Goal: Task Accomplishment & Management: Complete application form

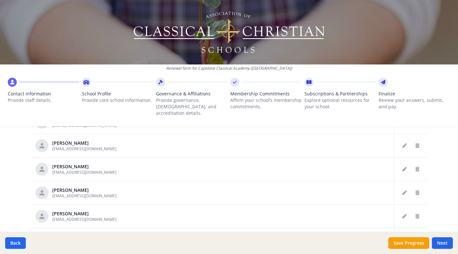
scroll to position [97, 0]
click at [420, 164] on button "Delete staff" at bounding box center [418, 169] width 10 height 10
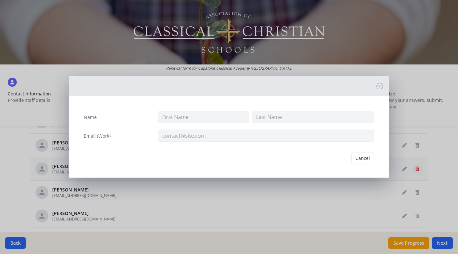
type input "[PERSON_NAME]"
type input "[EMAIL_ADDRESS][DOMAIN_NAME]"
click at [363, 156] on button "Delete" at bounding box center [363, 158] width 22 height 12
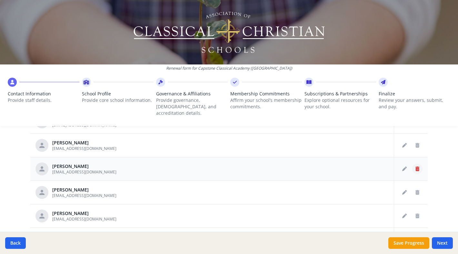
click at [420, 164] on button "Delete staff" at bounding box center [418, 169] width 10 height 10
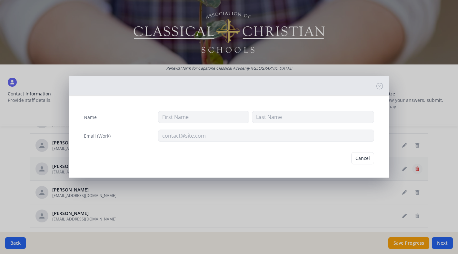
type input "[PERSON_NAME]"
type input "[EMAIL_ADDRESS][DOMAIN_NAME]"
click at [362, 157] on button "Delete" at bounding box center [363, 158] width 22 height 12
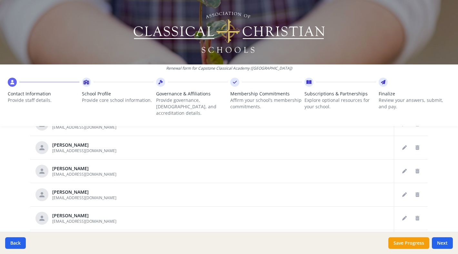
scroll to position [285, 0]
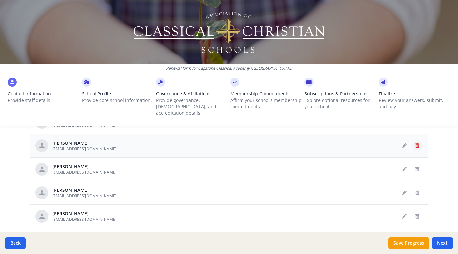
click at [419, 144] on icon "Delete staff" at bounding box center [418, 146] width 4 height 5
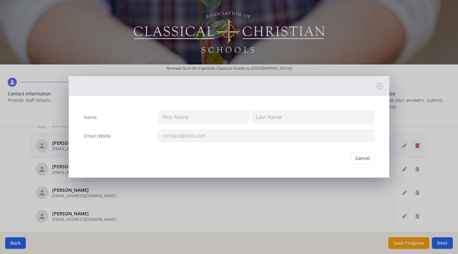
type input "[PERSON_NAME]"
type input "[EMAIL_ADDRESS][DOMAIN_NAME]"
click at [364, 156] on button "Delete" at bounding box center [363, 158] width 22 height 12
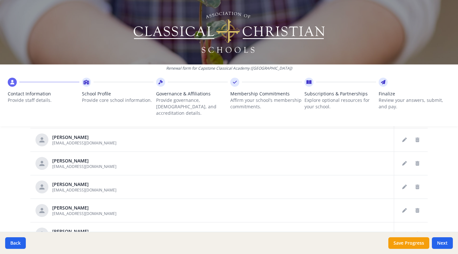
scroll to position [366, 0]
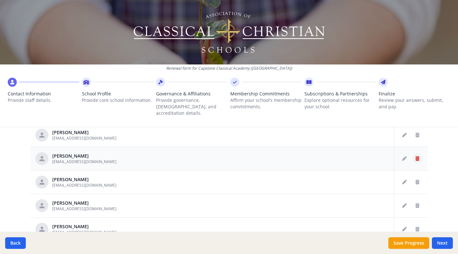
click at [418, 157] on icon "Delete staff" at bounding box center [418, 159] width 4 height 5
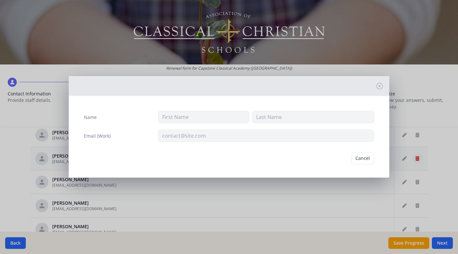
type input "[PERSON_NAME]"
type input "[EMAIL_ADDRESS][DOMAIN_NAME]"
click at [364, 159] on button "Delete" at bounding box center [363, 158] width 22 height 12
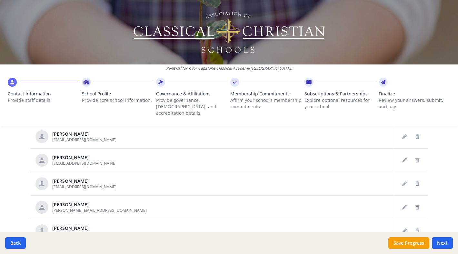
scroll to position [436, 0]
click at [417, 134] on icon "Delete staff" at bounding box center [418, 136] width 4 height 5
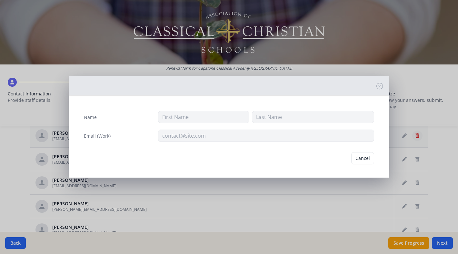
type input "Remi"
type input "[PERSON_NAME]"
type input "[EMAIL_ADDRESS][DOMAIN_NAME]"
click at [361, 159] on button "Delete" at bounding box center [363, 158] width 22 height 12
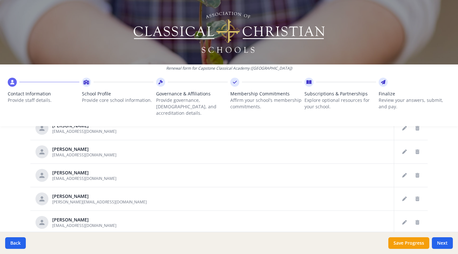
scroll to position [420, 0]
click at [418, 150] on icon "Delete staff" at bounding box center [418, 152] width 4 height 5
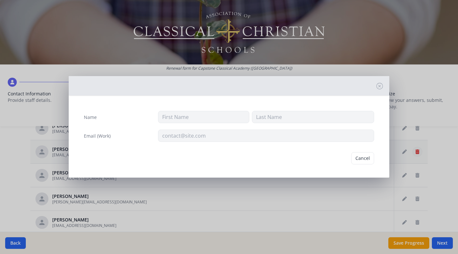
type input "[PERSON_NAME]"
type input "[EMAIL_ADDRESS][DOMAIN_NAME]"
click at [362, 159] on button "Delete" at bounding box center [363, 158] width 22 height 12
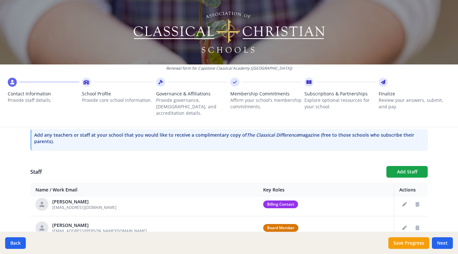
scroll to position [7, 0]
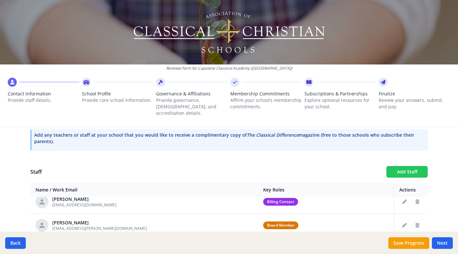
click at [413, 166] on button "Add Staff" at bounding box center [407, 172] width 41 height 12
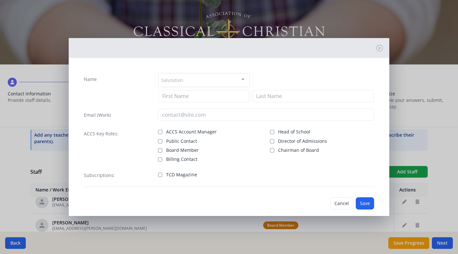
click at [202, 80] on div "Salutation" at bounding box center [204, 80] width 91 height 14
click at [331, 21] on div "Name Salutation Mr. Mrs. Ms. Dr. Rev. Fr. Esq. No elements found. Consider chan…" at bounding box center [229, 127] width 458 height 254
click at [345, 203] on button "Cancel" at bounding box center [342, 204] width 23 height 12
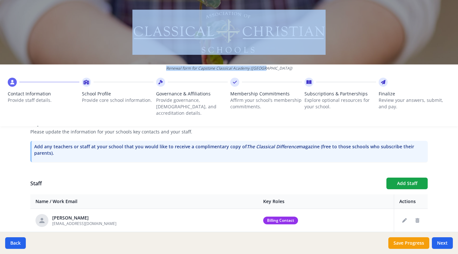
scroll to position [171, 0]
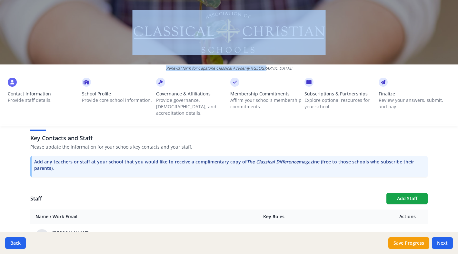
drag, startPoint x: 344, startPoint y: 71, endPoint x: 342, endPoint y: 1, distance: 70.7
click at [342, 1] on div "Renewal form for Capstone Classical Academy ([GEOGRAPHIC_DATA]) Contact Informa…" at bounding box center [229, 63] width 458 height 126
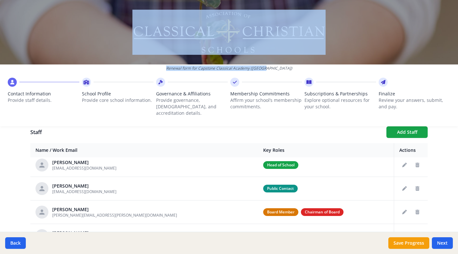
scroll to position [53, 0]
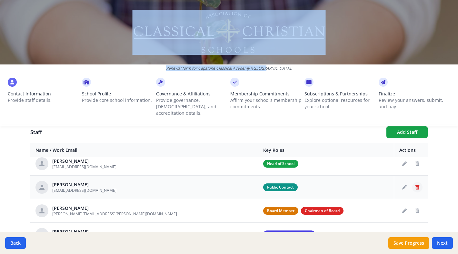
click at [419, 185] on icon "Delete staff" at bounding box center [418, 187] width 4 height 5
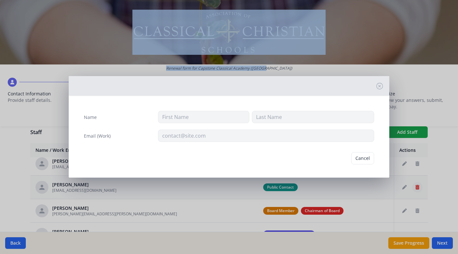
type input "[PERSON_NAME]"
type input "[EMAIL_ADDRESS][DOMAIN_NAME]"
click at [362, 159] on button "Delete" at bounding box center [363, 158] width 22 height 12
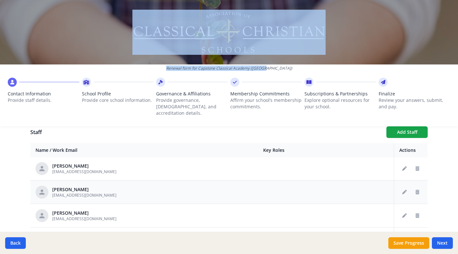
scroll to position [167, 0]
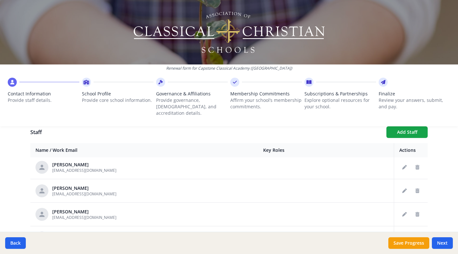
click at [72, 31] on div at bounding box center [229, 32] width 458 height 65
click at [405, 189] on icon "Edit staff" at bounding box center [405, 191] width 5 height 5
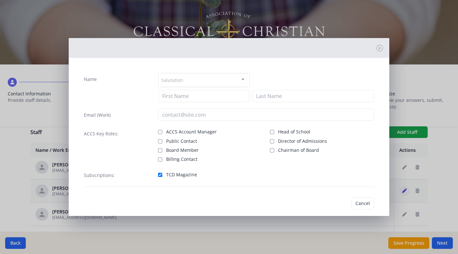
type input "[PERSON_NAME]"
type input "[EMAIL_ADDRESS][DOMAIN_NAME]"
checkbox input "true"
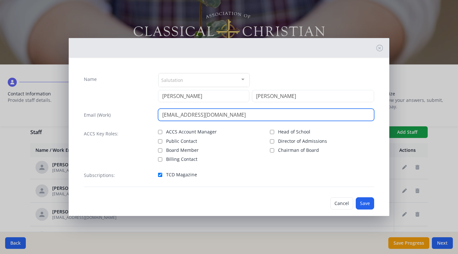
click at [187, 117] on input "[EMAIL_ADDRESS][DOMAIN_NAME]" at bounding box center [266, 115] width 216 height 12
type input "[EMAIL_ADDRESS][DOMAIN_NAME]"
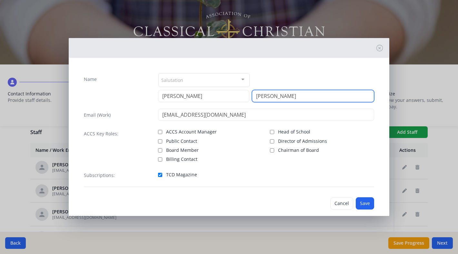
click at [282, 97] on input "[PERSON_NAME]" at bounding box center [313, 96] width 122 height 12
type input "E"
type input "Malingen"
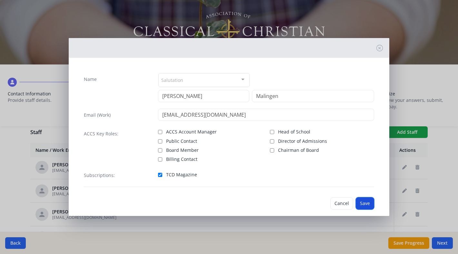
click at [367, 203] on button "Save" at bounding box center [365, 204] width 18 height 12
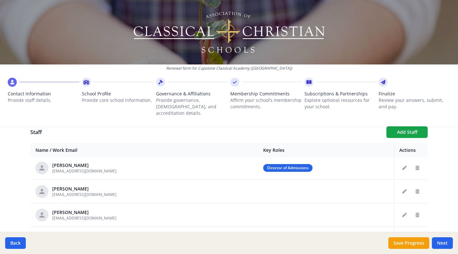
scroll to position [117, 0]
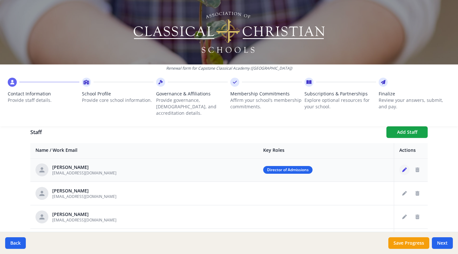
click at [405, 168] on icon "Edit staff" at bounding box center [405, 170] width 5 height 5
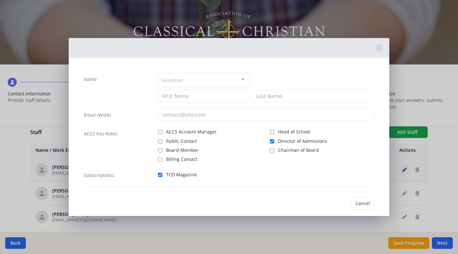
type input "[PERSON_NAME]"
type input "Solhjem"
type input "[EMAIL_ADDRESS][DOMAIN_NAME]"
checkbox input "true"
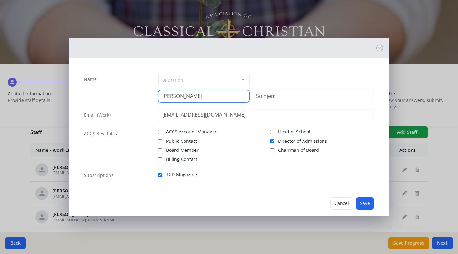
click at [179, 93] on input "[PERSON_NAME]" at bounding box center [203, 96] width 91 height 12
type input "[PERSON_NAME]"
click at [367, 205] on button "Save" at bounding box center [365, 204] width 18 height 12
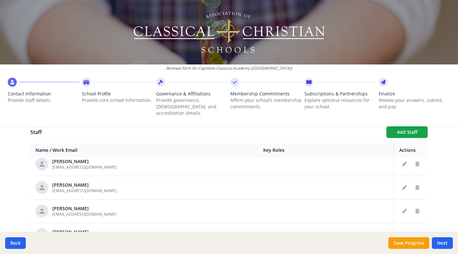
scroll to position [216, 0]
click at [404, 234] on icon "Edit staff" at bounding box center [405, 236] width 5 height 5
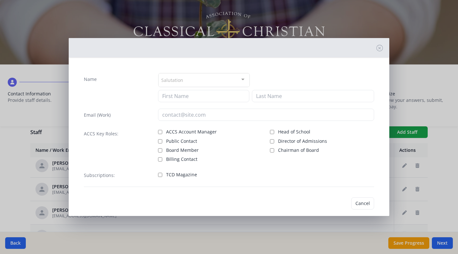
type input "[PERSON_NAME]"
type input "McGuife"
type input "[EMAIL_ADDRESS][DOMAIN_NAME]"
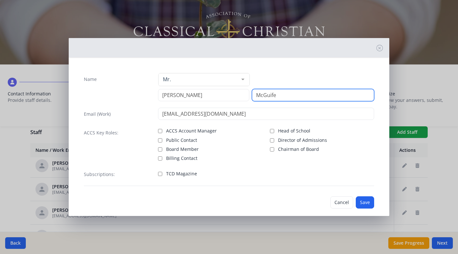
click at [283, 98] on input "McGuife" at bounding box center [313, 95] width 122 height 12
type input "[PERSON_NAME]"
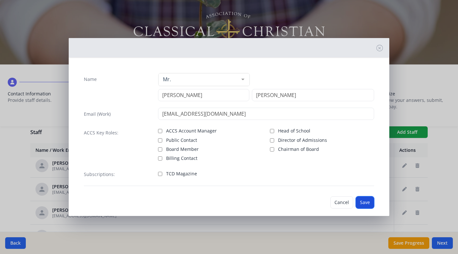
click at [364, 200] on button "Save" at bounding box center [365, 203] width 18 height 12
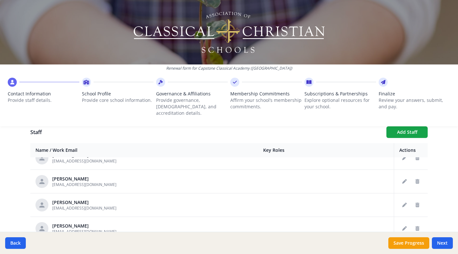
scroll to position [295, 0]
click at [418, 179] on icon "Delete staff" at bounding box center [418, 181] width 4 height 5
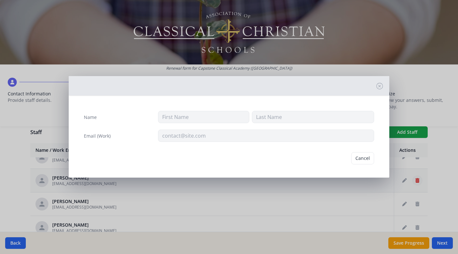
type input "[PERSON_NAME]"
type input "[EMAIL_ADDRESS][DOMAIN_NAME]"
click at [366, 157] on button "Delete" at bounding box center [363, 158] width 22 height 12
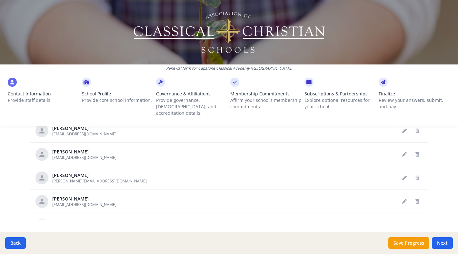
scroll to position [350, 0]
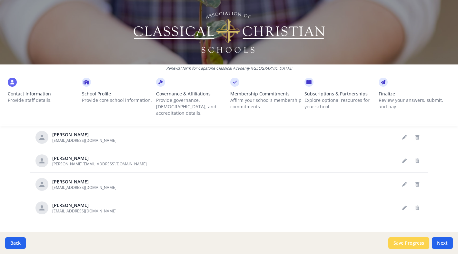
click at [405, 241] on button "Save Progress" at bounding box center [409, 244] width 41 height 12
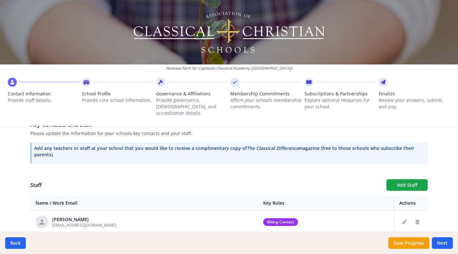
scroll to position [186, 0]
click at [401, 179] on button "Add Staff" at bounding box center [407, 185] width 41 height 12
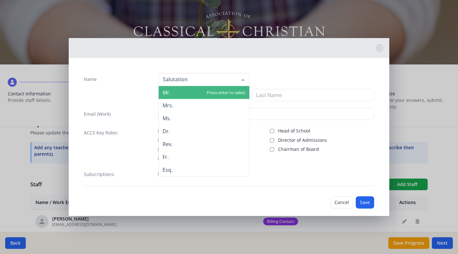
click at [214, 81] on div at bounding box center [204, 79] width 91 height 13
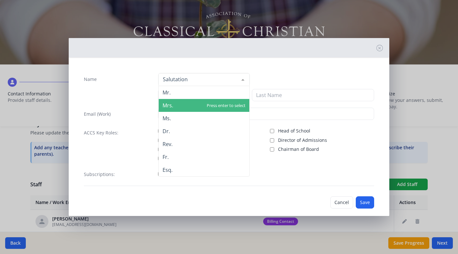
click at [173, 105] on span "Mrs." at bounding box center [168, 105] width 11 height 7
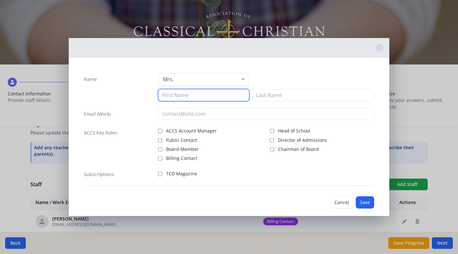
click at [182, 95] on input at bounding box center [203, 95] width 91 height 12
type input "[PERSON_NAME]"
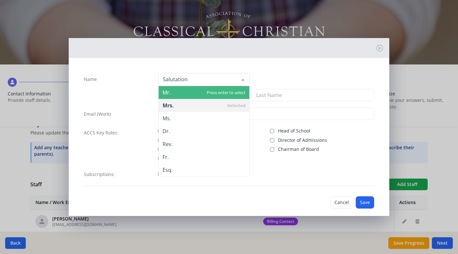
click at [188, 93] on span "Mr." at bounding box center [204, 92] width 91 height 13
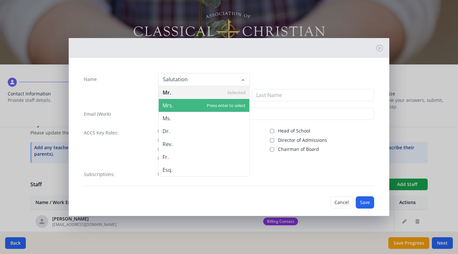
click at [172, 108] on span "Mrs." at bounding box center [168, 105] width 11 height 7
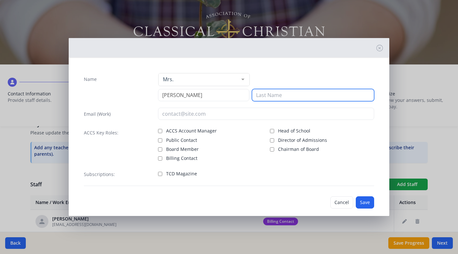
click at [283, 94] on input at bounding box center [313, 95] width 122 height 12
type input "[PERSON_NAME]"
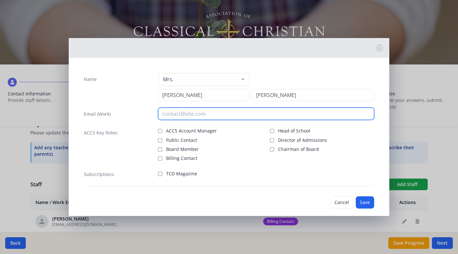
click at [206, 114] on input "email" at bounding box center [266, 114] width 216 height 12
type input "[EMAIL_ADDRESS][DOMAIN_NAME]"
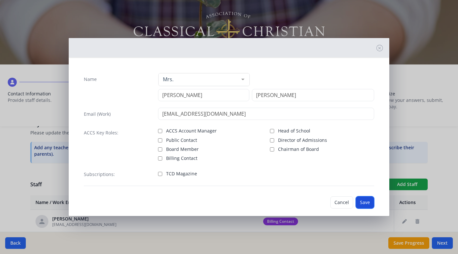
click at [364, 202] on button "Save" at bounding box center [365, 203] width 18 height 12
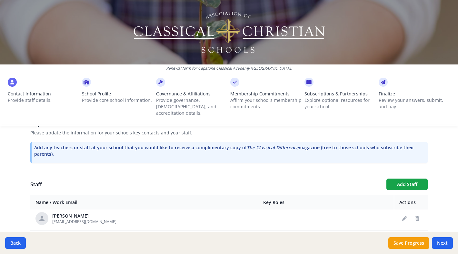
scroll to position [332, 0]
click at [110, 220] on span "[EMAIL_ADDRESS][DOMAIN_NAME]" at bounding box center [84, 222] width 64 height 5
click at [96, 220] on span "[EMAIL_ADDRESS][DOMAIN_NAME]" at bounding box center [84, 222] width 64 height 5
click at [401, 215] on button "Edit staff" at bounding box center [405, 220] width 10 height 10
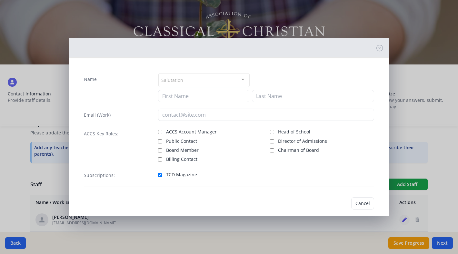
type input "[PERSON_NAME]"
type input "[EMAIL_ADDRESS][DOMAIN_NAME]"
checkbox input "true"
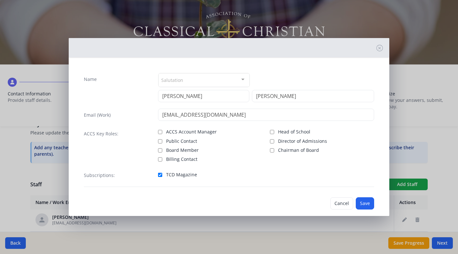
click at [75, 15] on div "Name Salutation Mr. Mrs. Ms. Dr. Rev. Fr. Esq. No elements found. Consider chan…" at bounding box center [229, 127] width 458 height 254
click at [364, 204] on button "Save" at bounding box center [365, 204] width 18 height 12
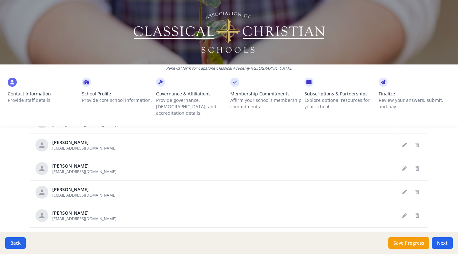
scroll to position [111, 0]
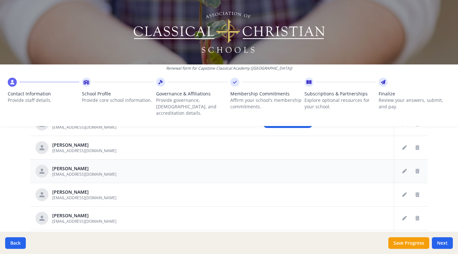
click at [399, 164] on td at bounding box center [412, 171] width 34 height 24
click at [407, 166] on button "Edit staff" at bounding box center [405, 171] width 10 height 10
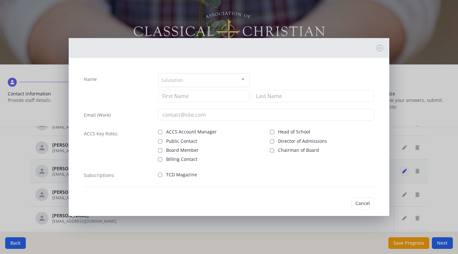
type input "[PERSON_NAME]"
type input "[EMAIL_ADDRESS][DOMAIN_NAME]"
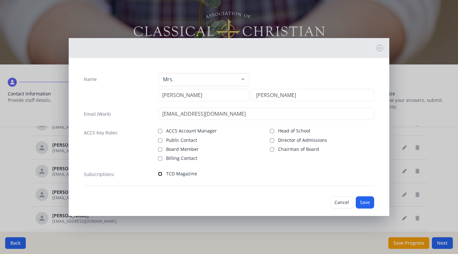
click at [160, 174] on input "TCD Magazine" at bounding box center [160, 174] width 4 height 4
checkbox input "true"
click at [371, 203] on button "Save" at bounding box center [365, 203] width 18 height 12
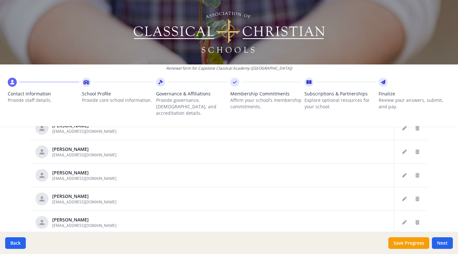
scroll to position [321, 0]
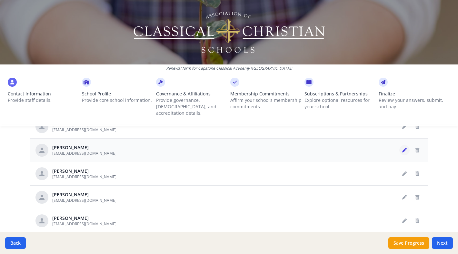
click at [406, 148] on icon "Edit staff" at bounding box center [405, 150] width 5 height 5
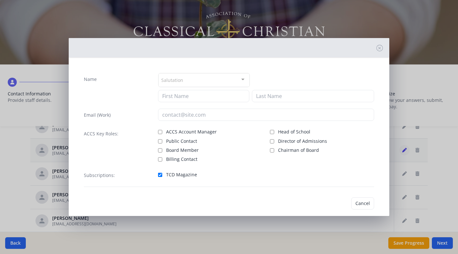
type input "[PERSON_NAME]"
type input "[EMAIL_ADDRESS][DOMAIN_NAME]"
checkbox input "true"
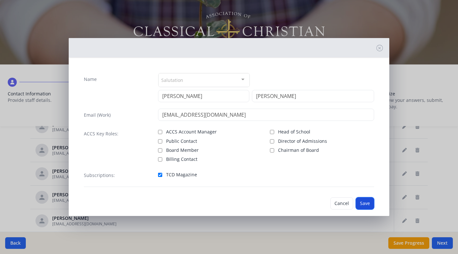
click at [368, 202] on button "Save" at bounding box center [365, 204] width 18 height 12
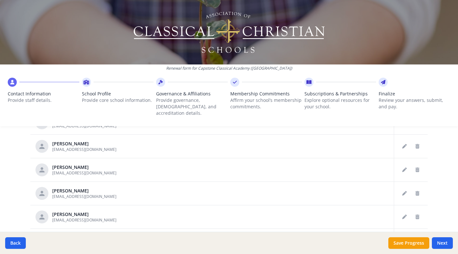
scroll to position [334, 0]
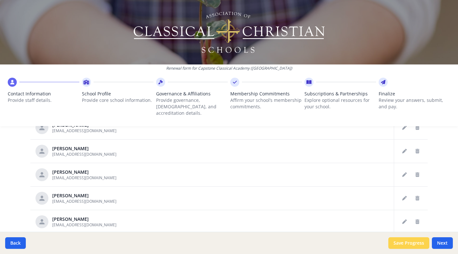
click at [413, 245] on button "Save Progress" at bounding box center [409, 244] width 41 height 12
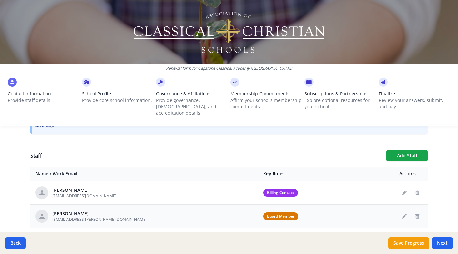
scroll to position [213, 0]
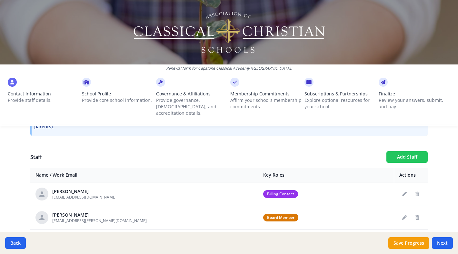
click at [395, 151] on button "Add Staff" at bounding box center [407, 157] width 41 height 12
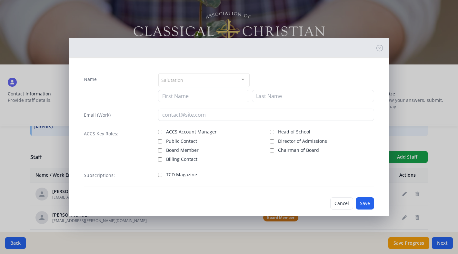
click at [184, 79] on div "Salutation" at bounding box center [204, 80] width 91 height 14
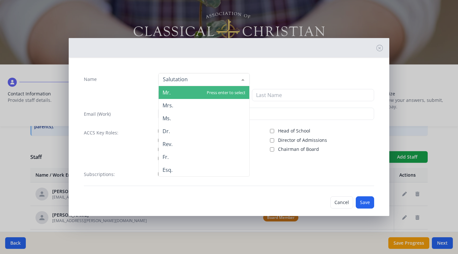
click at [171, 92] on span "Mr." at bounding box center [204, 92] width 91 height 13
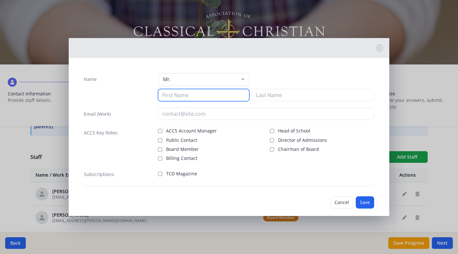
click at [173, 97] on input at bounding box center [203, 95] width 91 height 12
type input "[PERSON_NAME]"
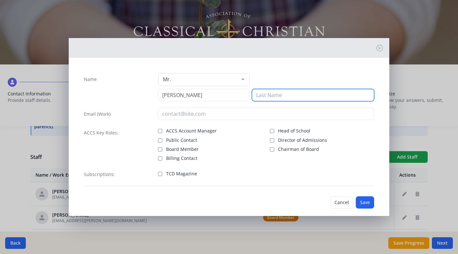
click at [263, 96] on input at bounding box center [313, 95] width 122 height 12
type input "[PERSON_NAME]"
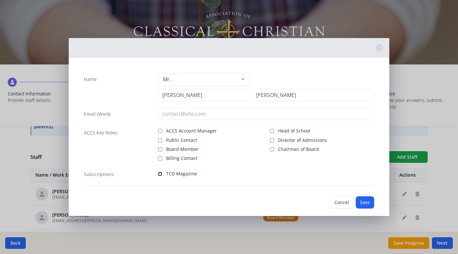
click at [159, 173] on input "TCD Magazine" at bounding box center [160, 174] width 4 height 4
checkbox input "true"
click at [365, 202] on button "Save" at bounding box center [365, 203] width 18 height 12
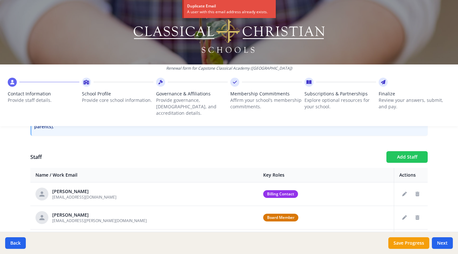
click at [398, 151] on button "Add Staff" at bounding box center [407, 157] width 41 height 12
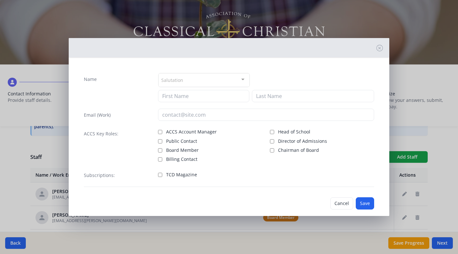
click at [244, 78] on div at bounding box center [243, 80] width 13 height 12
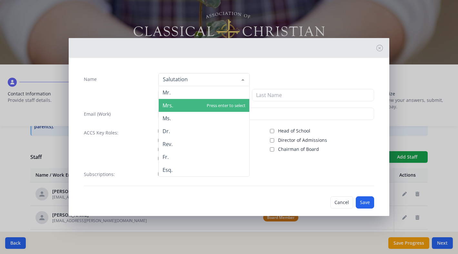
click at [177, 107] on span "Mrs." at bounding box center [204, 105] width 91 height 13
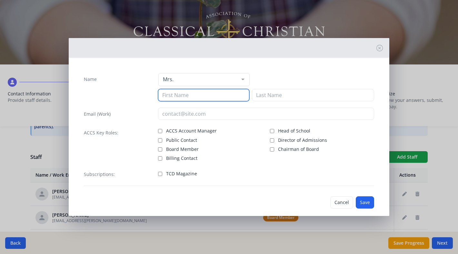
click at [189, 97] on input at bounding box center [203, 95] width 91 height 12
type input "[PERSON_NAME]"
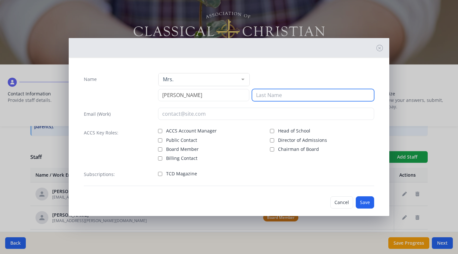
click at [276, 96] on input at bounding box center [313, 95] width 122 height 12
type input "[PERSON_NAME]"
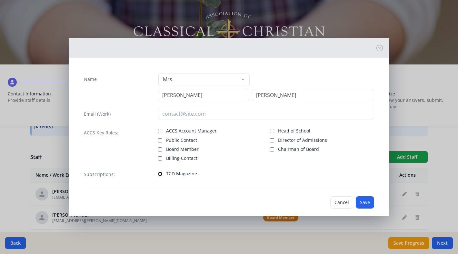
click at [161, 174] on input "TCD Magazine" at bounding box center [160, 174] width 4 height 4
checkbox input "true"
click at [366, 201] on button "Save" at bounding box center [365, 203] width 18 height 12
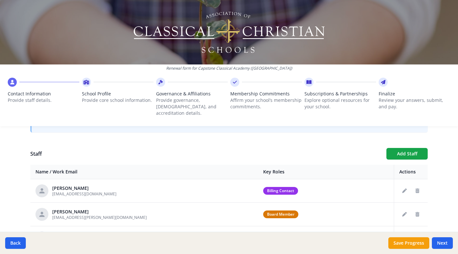
scroll to position [215, 0]
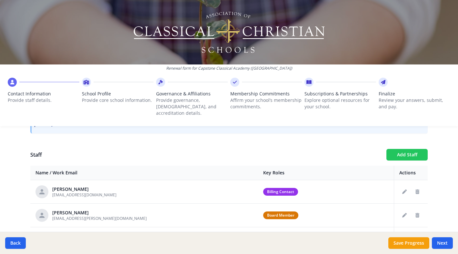
click at [403, 149] on button "Add Staff" at bounding box center [407, 155] width 41 height 12
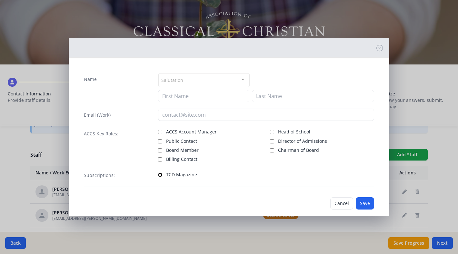
click at [161, 175] on input "TCD Magazine" at bounding box center [160, 175] width 4 height 4
checkbox input "true"
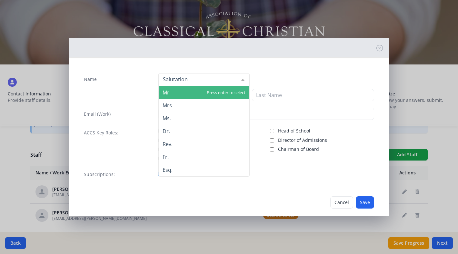
click at [205, 77] on div at bounding box center [204, 79] width 91 height 13
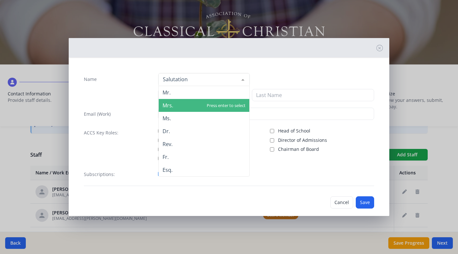
click at [176, 106] on span "Mrs." at bounding box center [204, 105] width 91 height 13
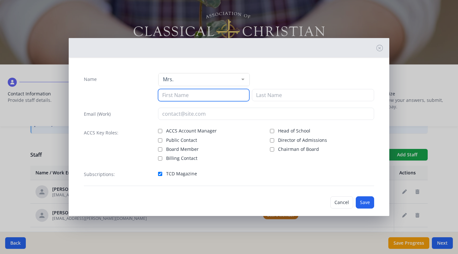
click at [197, 98] on input at bounding box center [203, 95] width 91 height 12
type input "[PERSON_NAME]"
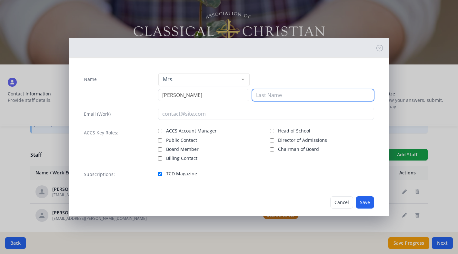
click at [301, 95] on input at bounding box center [313, 95] width 122 height 12
type input "[PERSON_NAME]"
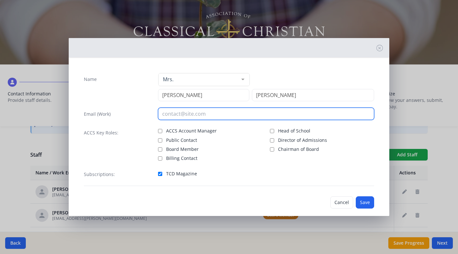
click at [220, 115] on input "email" at bounding box center [266, 114] width 216 height 12
type input "[EMAIL_ADDRESS][DOMAIN_NAME]"
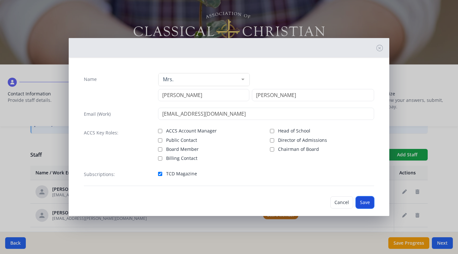
click at [366, 201] on button "Save" at bounding box center [365, 203] width 18 height 12
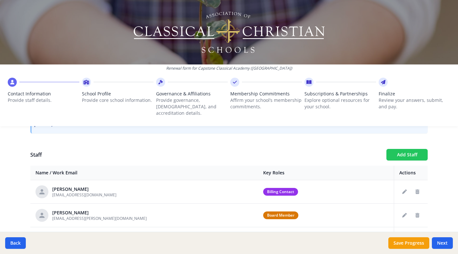
click at [411, 149] on button "Add Staff" at bounding box center [407, 155] width 41 height 12
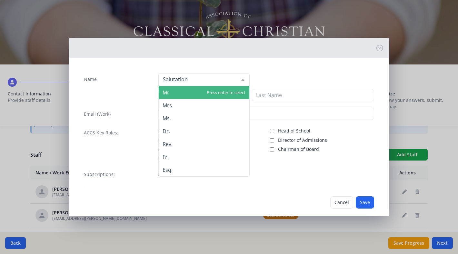
click at [217, 77] on div at bounding box center [204, 79] width 91 height 13
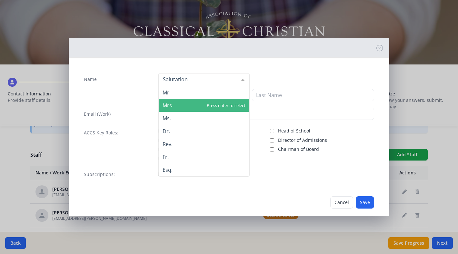
click at [190, 102] on span "Mrs." at bounding box center [204, 105] width 91 height 13
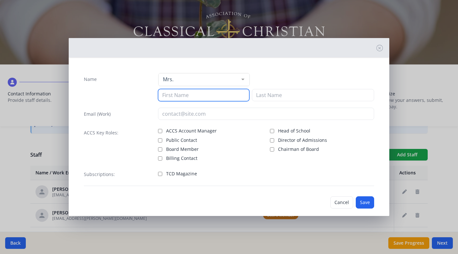
click at [194, 96] on input at bounding box center [203, 95] width 91 height 12
type input "[PERSON_NAME]"
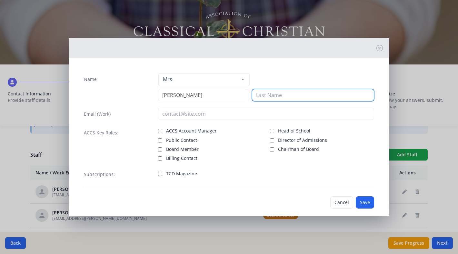
click at [301, 94] on input at bounding box center [313, 95] width 122 height 12
type input "d"
type input "[PERSON_NAME]"
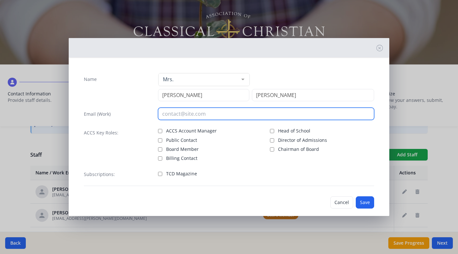
click at [198, 113] on input "email" at bounding box center [266, 114] width 216 height 12
type input "[EMAIL_ADDRESS][DOMAIN_NAME]"
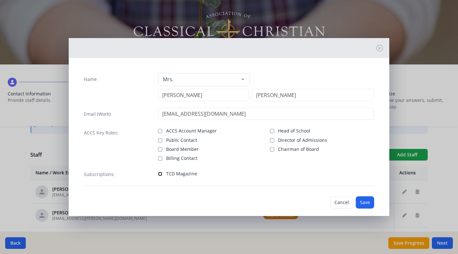
click at [160, 174] on input "TCD Magazine" at bounding box center [160, 174] width 4 height 4
checkbox input "true"
click at [365, 202] on button "Save" at bounding box center [365, 203] width 18 height 12
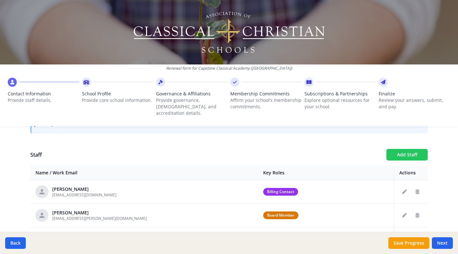
click at [394, 149] on button "Add Staff" at bounding box center [407, 155] width 41 height 12
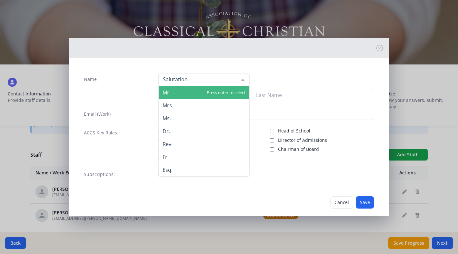
click at [221, 84] on div at bounding box center [204, 79] width 91 height 13
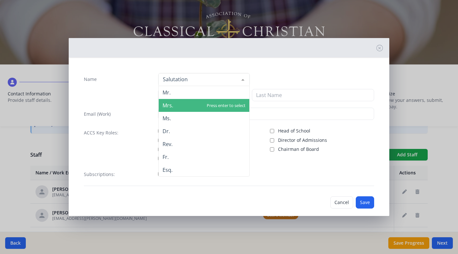
click at [188, 102] on span "Mrs." at bounding box center [204, 105] width 91 height 13
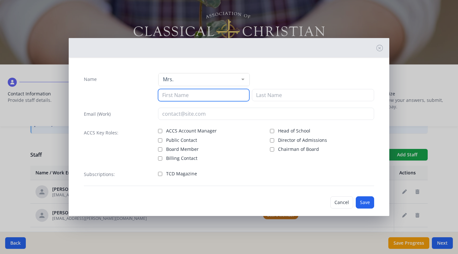
click at [191, 97] on input at bounding box center [203, 95] width 91 height 12
type input "[PERSON_NAME]"
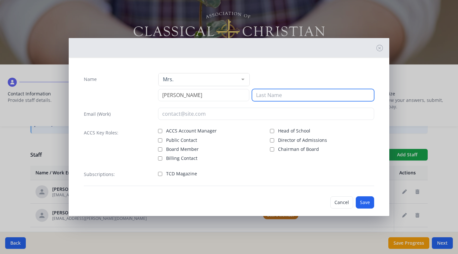
click at [281, 96] on input at bounding box center [313, 95] width 122 height 12
type input "Drege"
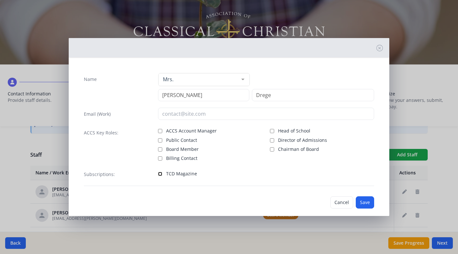
click at [159, 174] on input "TCD Magazine" at bounding box center [160, 174] width 4 height 4
checkbox input "true"
click at [364, 202] on button "Save" at bounding box center [365, 203] width 18 height 12
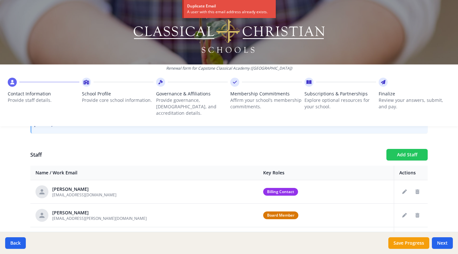
click at [401, 149] on button "Add Staff" at bounding box center [407, 155] width 41 height 12
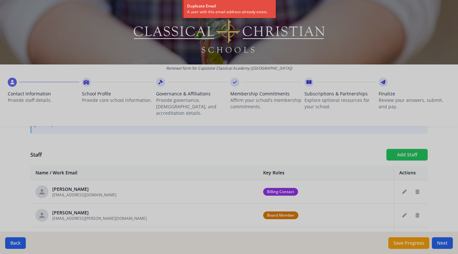
checkbox input "false"
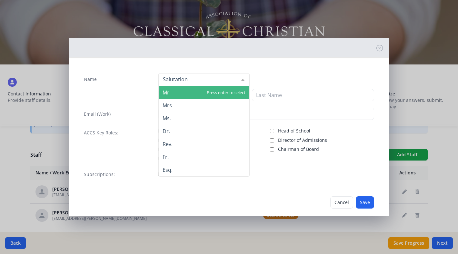
click at [201, 79] on div at bounding box center [204, 79] width 91 height 13
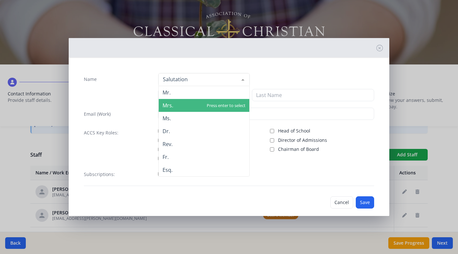
click at [177, 104] on span "Mrs." at bounding box center [204, 105] width 91 height 13
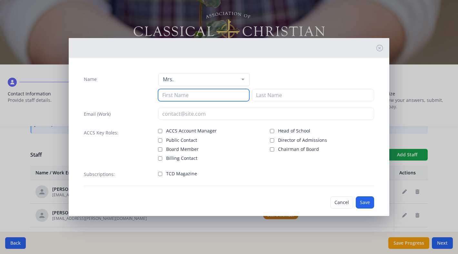
click at [186, 97] on input at bounding box center [203, 95] width 91 height 12
type input "[PERSON_NAME]"
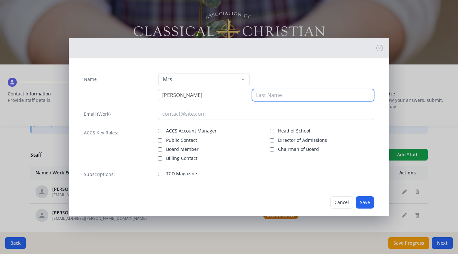
click at [273, 99] on input at bounding box center [313, 95] width 122 height 12
type input "Drege"
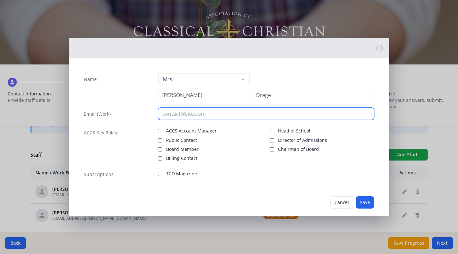
click at [169, 116] on input "email" at bounding box center [266, 114] width 216 height 12
type input "[EMAIL_ADDRESS][DOMAIN_NAME]"
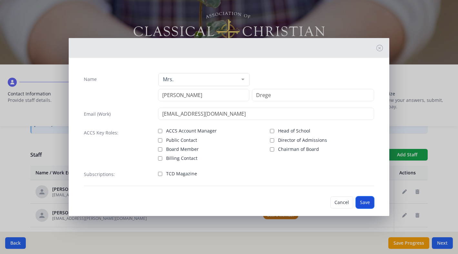
click at [367, 201] on button "Save" at bounding box center [365, 203] width 18 height 12
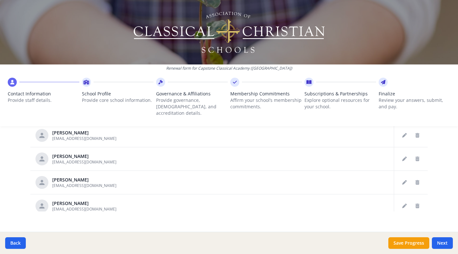
scroll to position [0, 0]
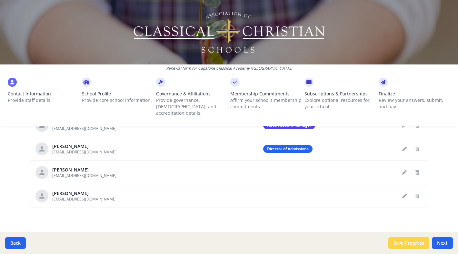
click at [413, 243] on button "Save Progress" at bounding box center [409, 244] width 41 height 12
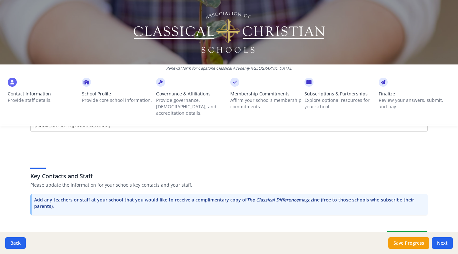
scroll to position [138, 0]
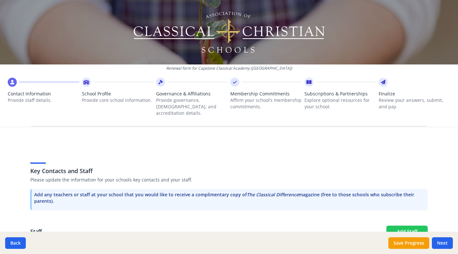
click at [402, 226] on button "Add Staff" at bounding box center [407, 232] width 41 height 12
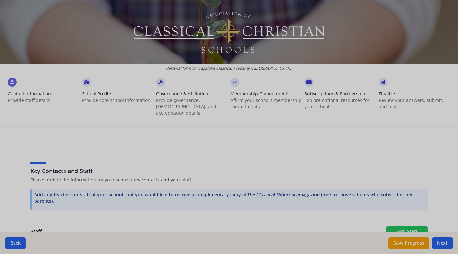
checkbox input "false"
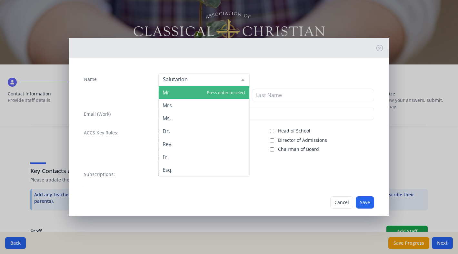
click at [220, 83] on div at bounding box center [204, 79] width 91 height 13
click at [197, 91] on span "Mr." at bounding box center [204, 92] width 91 height 13
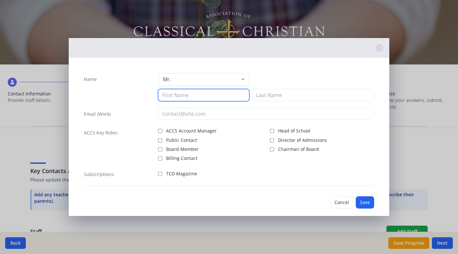
click at [198, 96] on input at bounding box center [203, 95] width 91 height 12
type input "[PERSON_NAME]"
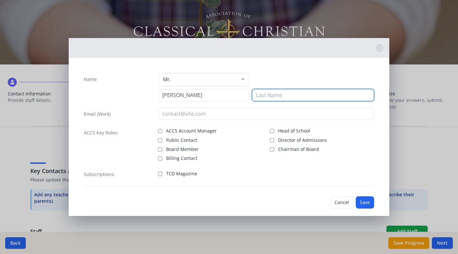
click at [305, 97] on input at bounding box center [313, 95] width 122 height 12
type input "[PERSON_NAME]"
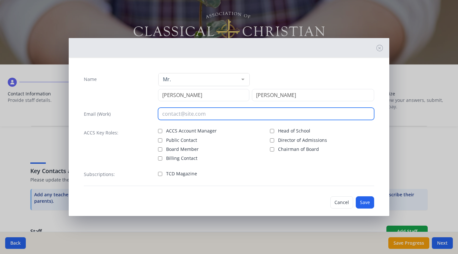
click at [208, 118] on input "email" at bounding box center [266, 114] width 216 height 12
type input "[EMAIL_ADDRESS][DOMAIN_NAME]"
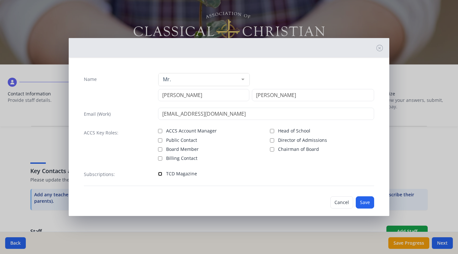
click at [160, 173] on input "TCD Magazine" at bounding box center [160, 174] width 4 height 4
checkbox input "true"
click at [367, 201] on button "Save" at bounding box center [365, 203] width 18 height 12
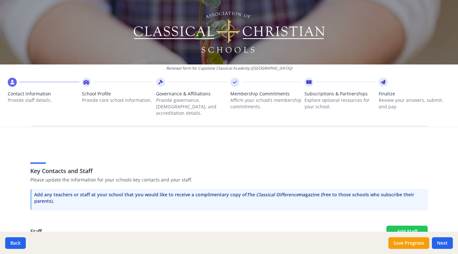
click at [412, 226] on button "Add Staff" at bounding box center [407, 232] width 41 height 12
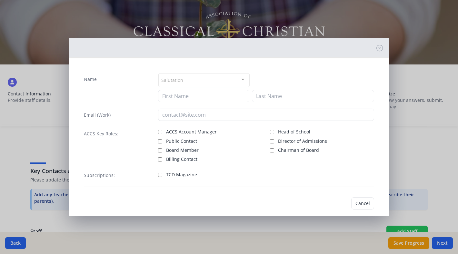
checkbox input "false"
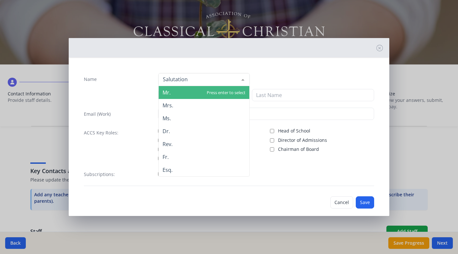
click at [191, 81] on div at bounding box center [204, 79] width 91 height 13
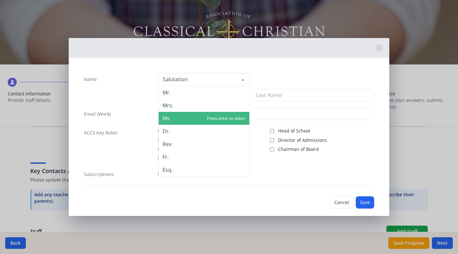
click at [174, 117] on span "Ms." at bounding box center [204, 118] width 91 height 13
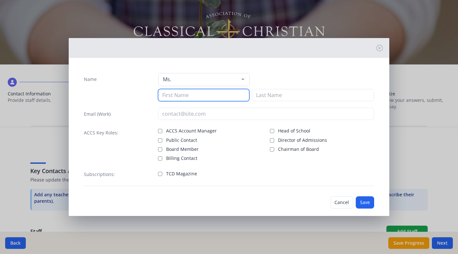
click at [182, 96] on input at bounding box center [203, 95] width 91 height 12
type input "Faith"
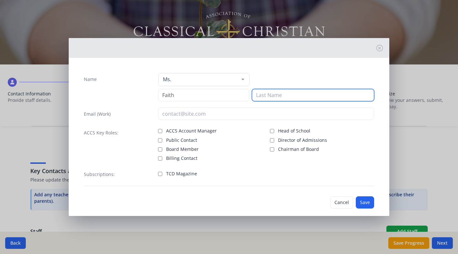
click at [296, 95] on input at bounding box center [313, 95] width 122 height 12
type input "[PERSON_NAME]"
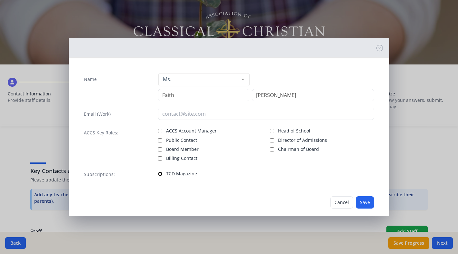
click at [161, 173] on input "TCD Magazine" at bounding box center [160, 174] width 4 height 4
checkbox input "true"
click at [369, 202] on button "Save" at bounding box center [365, 203] width 18 height 12
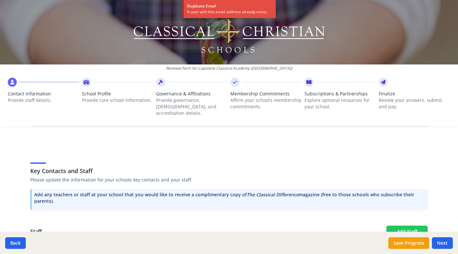
click at [404, 226] on button "Add Staff" at bounding box center [407, 232] width 41 height 12
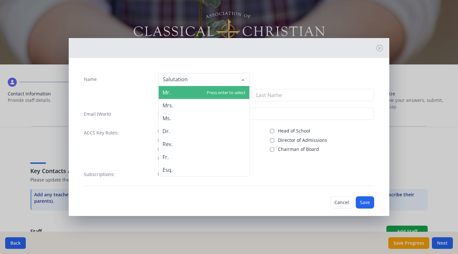
click at [219, 80] on div at bounding box center [204, 79] width 91 height 13
click at [193, 91] on span "Mr." at bounding box center [204, 92] width 91 height 13
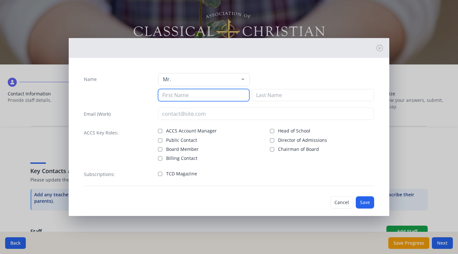
click at [192, 95] on input at bounding box center [203, 95] width 91 height 12
type input "[PERSON_NAME]"
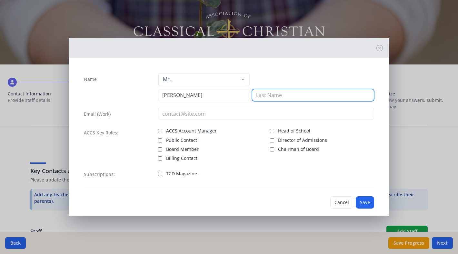
click at [288, 94] on input at bounding box center [313, 95] width 122 height 12
type input "Ell"
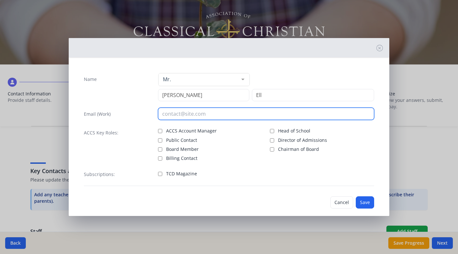
click at [214, 115] on input "email" at bounding box center [266, 114] width 216 height 12
type input "[EMAIL_ADDRESS][DOMAIN_NAME]"
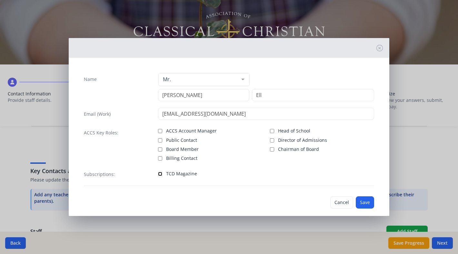
click at [161, 173] on input "TCD Magazine" at bounding box center [160, 174] width 4 height 4
checkbox input "true"
click at [368, 200] on button "Save" at bounding box center [365, 203] width 18 height 12
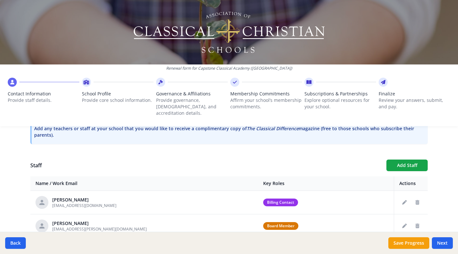
scroll to position [206, 0]
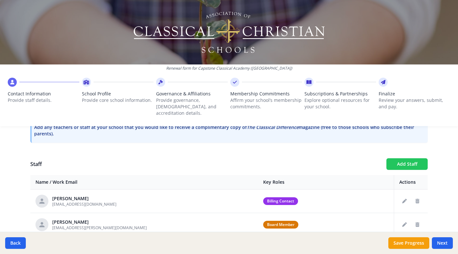
click at [399, 159] on button "Add Staff" at bounding box center [407, 165] width 41 height 12
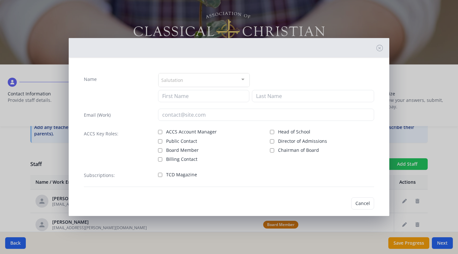
checkbox input "false"
click at [201, 80] on div "Salutation" at bounding box center [204, 80] width 91 height 14
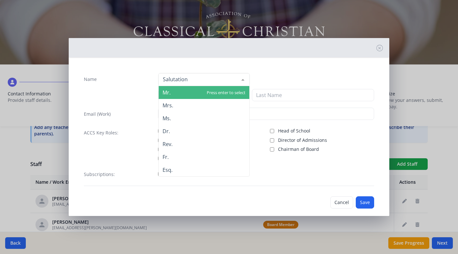
click at [193, 91] on span "Mr." at bounding box center [204, 92] width 91 height 13
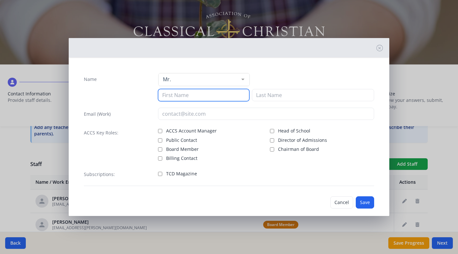
click at [189, 95] on input at bounding box center [203, 95] width 91 height 12
type input "[PERSON_NAME]"
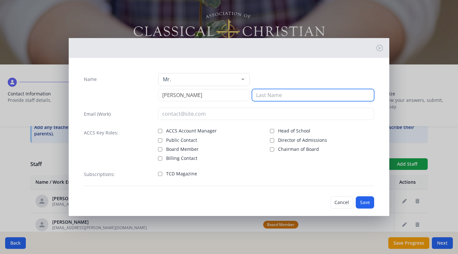
click at [296, 93] on input at bounding box center [313, 95] width 122 height 12
type input "Gannaio"
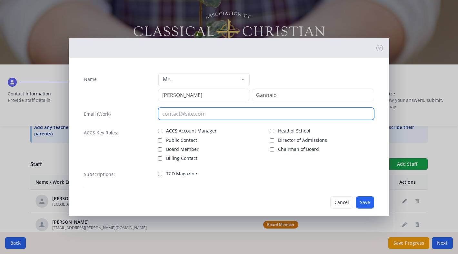
click at [196, 116] on input "email" at bounding box center [266, 114] width 216 height 12
type input "[EMAIL_ADDRESS][DOMAIN_NAME]"
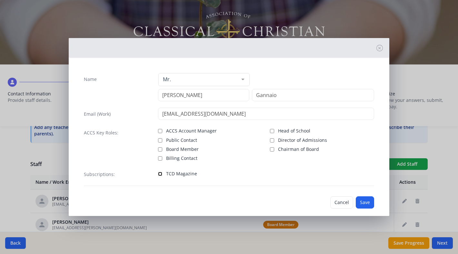
click at [160, 174] on input "TCD Magazine" at bounding box center [160, 174] width 4 height 4
checkbox input "true"
click at [370, 203] on button "Save" at bounding box center [365, 203] width 18 height 12
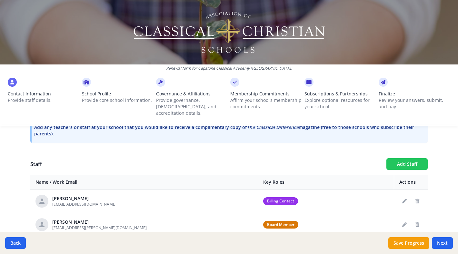
click at [413, 159] on button "Add Staff" at bounding box center [407, 165] width 41 height 12
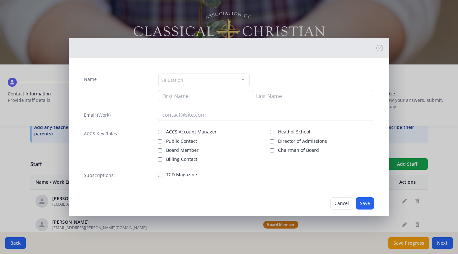
click at [186, 79] on div "Salutation" at bounding box center [204, 80] width 91 height 14
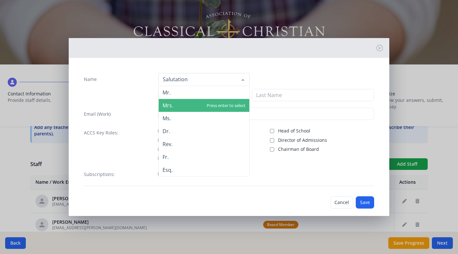
click at [172, 108] on span "Mrs." at bounding box center [168, 105] width 11 height 7
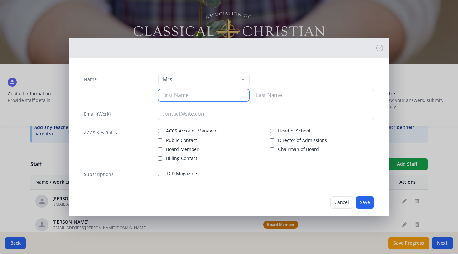
click at [181, 99] on input at bounding box center [203, 95] width 91 height 12
type input "Kayla"
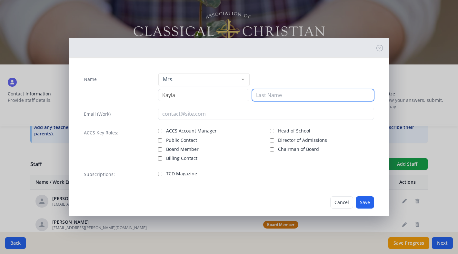
click at [281, 95] on input at bounding box center [313, 95] width 122 height 12
type input "Gannaio"
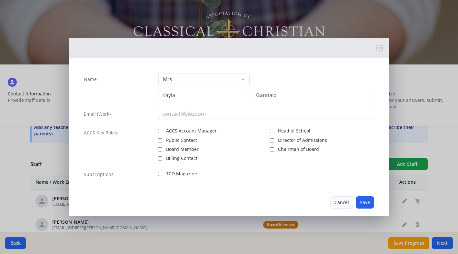
click at [342, 199] on button "Cancel" at bounding box center [342, 203] width 23 height 12
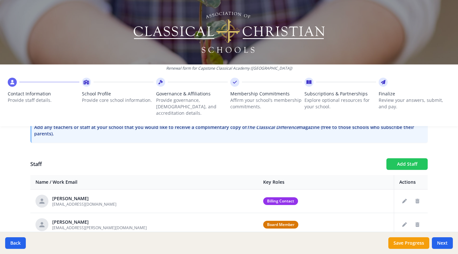
click at [412, 159] on button "Add Staff" at bounding box center [407, 165] width 41 height 12
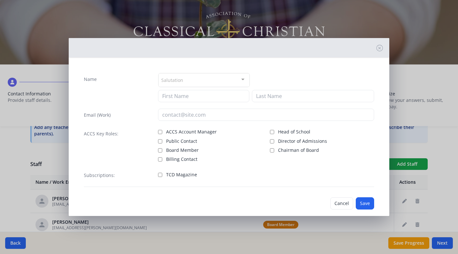
click at [203, 77] on div "Salutation" at bounding box center [204, 80] width 91 height 14
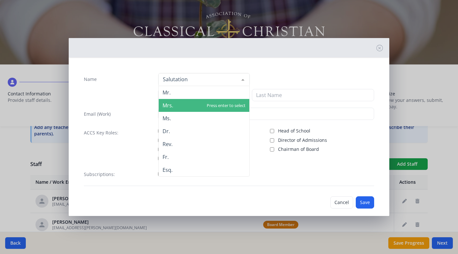
click at [175, 105] on span "Mrs." at bounding box center [204, 105] width 91 height 13
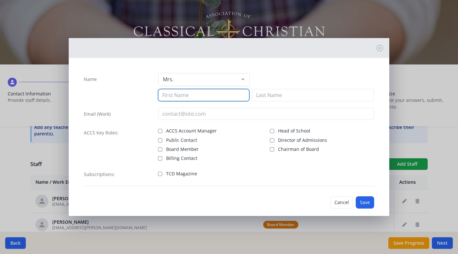
click at [179, 94] on input at bounding box center [203, 95] width 91 height 12
type input "[PERSON_NAME]"
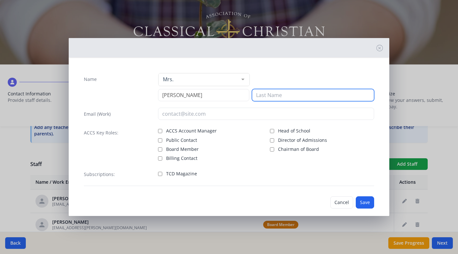
click at [285, 97] on input at bounding box center [313, 95] width 122 height 12
type input "[PERSON_NAME]"
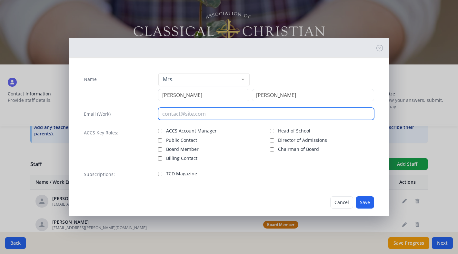
click at [184, 115] on input "email" at bounding box center [266, 114] width 216 height 12
type input "[EMAIL_ADDRESS][DOMAIN_NAME]"
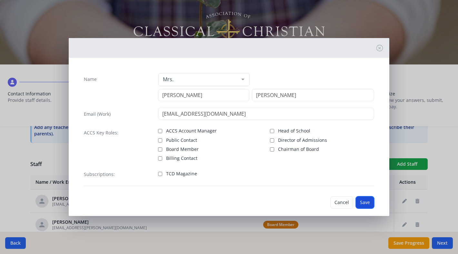
click at [365, 201] on button "Save" at bounding box center [365, 203] width 18 height 12
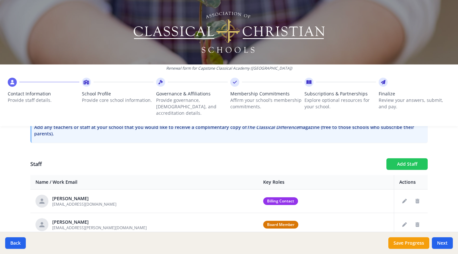
click at [400, 159] on button "Add Staff" at bounding box center [407, 165] width 41 height 12
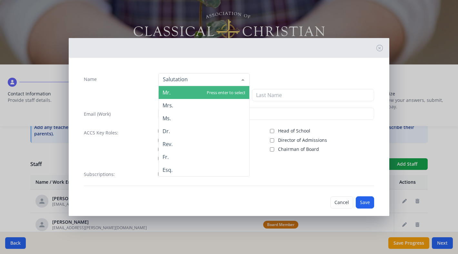
click at [186, 77] on div at bounding box center [204, 79] width 91 height 13
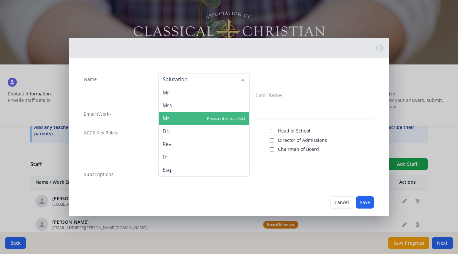
click at [174, 119] on span "Ms." at bounding box center [204, 118] width 91 height 13
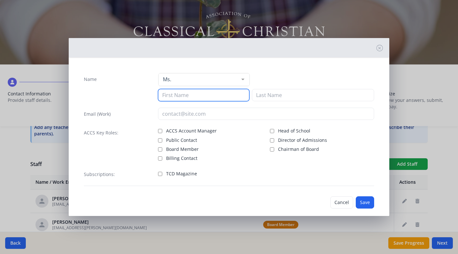
click at [180, 97] on input at bounding box center [203, 95] width 91 height 12
click at [165, 95] on input "cheyenne" at bounding box center [203, 95] width 91 height 12
type input "Cheyenne"
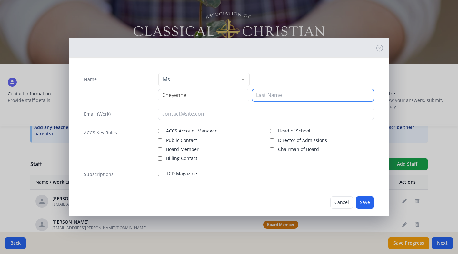
click at [285, 97] on input at bounding box center [313, 95] width 122 height 12
type input "Grove"
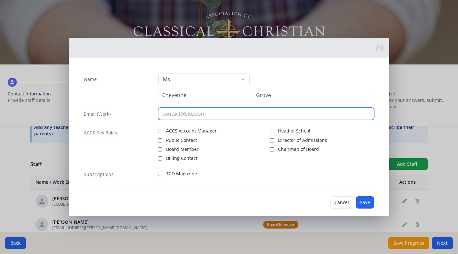
click at [194, 115] on input "email" at bounding box center [266, 114] width 216 height 12
type input "[EMAIL_ADDRESS][DOMAIN_NAME]"
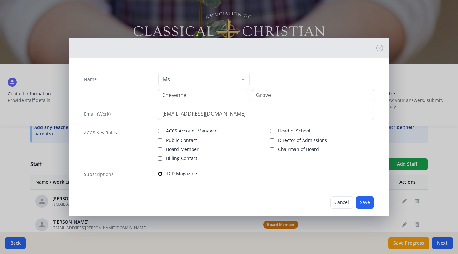
click at [161, 174] on input "TCD Magazine" at bounding box center [160, 174] width 4 height 4
checkbox input "true"
click at [362, 200] on button "Save" at bounding box center [365, 203] width 18 height 12
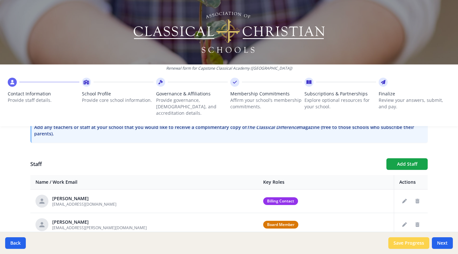
click at [400, 242] on button "Save Progress" at bounding box center [409, 244] width 41 height 12
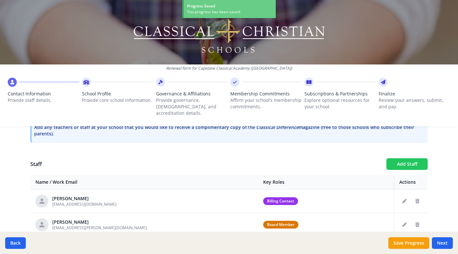
click at [398, 159] on button "Add Staff" at bounding box center [407, 165] width 41 height 12
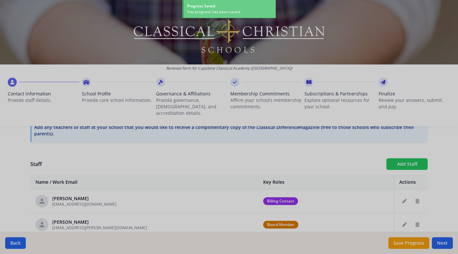
checkbox input "false"
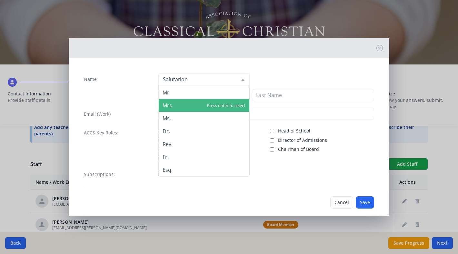
click at [177, 108] on span "Mrs." at bounding box center [204, 105] width 91 height 13
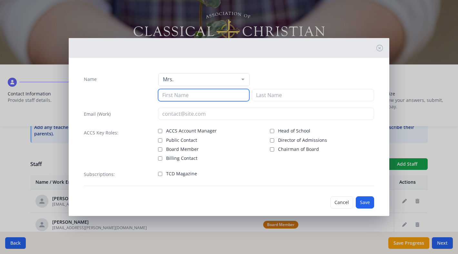
click at [181, 95] on input at bounding box center [203, 95] width 91 height 12
type input "Chablis"
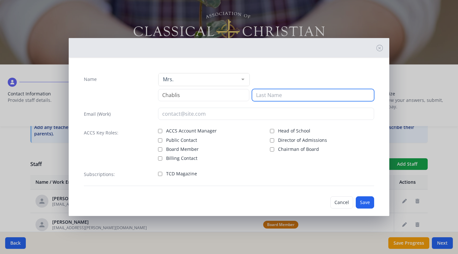
click at [279, 96] on input at bounding box center [313, 95] width 122 height 12
type input "[PERSON_NAME]"
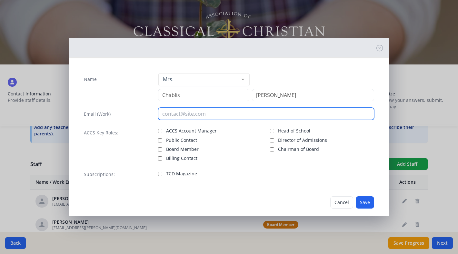
click at [199, 113] on input "email" at bounding box center [266, 114] width 216 height 12
click at [196, 115] on input "[EMAIL_ADDRESS][DOMAIN_NAME]" at bounding box center [266, 114] width 216 height 12
type input "[EMAIL_ADDRESS][DOMAIN_NAME]"
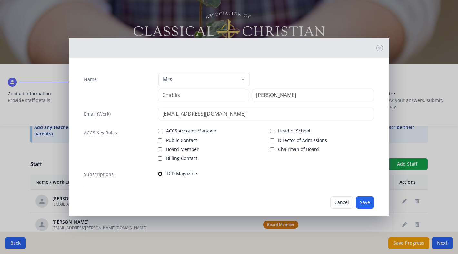
click at [160, 175] on input "TCD Magazine" at bounding box center [160, 174] width 4 height 4
checkbox input "true"
click at [366, 204] on button "Save" at bounding box center [365, 203] width 18 height 12
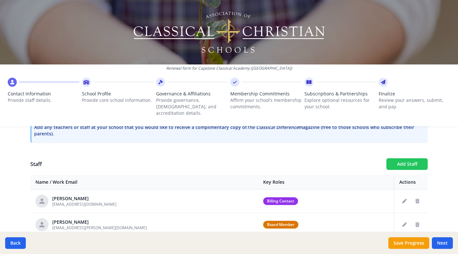
click at [406, 159] on button "Add Staff" at bounding box center [407, 165] width 41 height 12
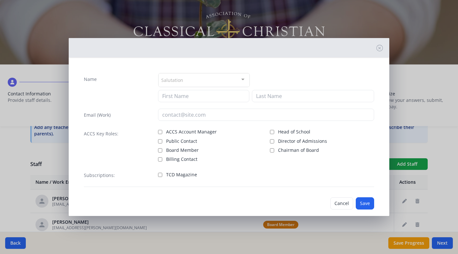
click at [197, 80] on div "Salutation" at bounding box center [204, 80] width 91 height 14
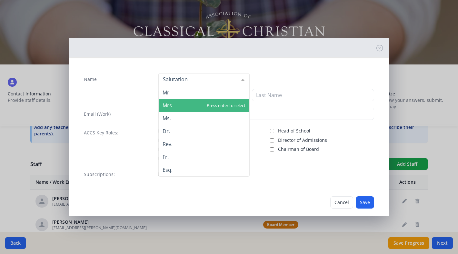
click at [173, 106] on span "Mrs." at bounding box center [204, 105] width 91 height 13
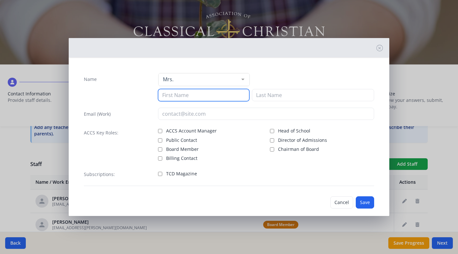
click at [178, 95] on input at bounding box center [203, 95] width 91 height 12
type input "Hayley"
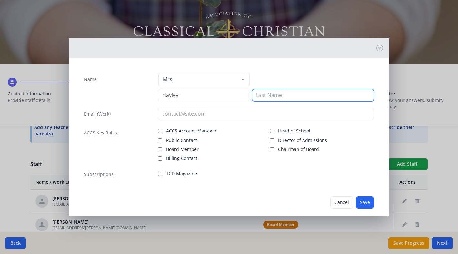
click at [284, 96] on input at bounding box center [313, 95] width 122 height 12
type input "[PERSON_NAME]"
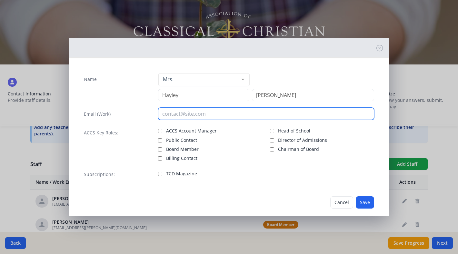
click at [188, 115] on input "email" at bounding box center [266, 114] width 216 height 12
type input "[EMAIL_ADDRESS][DOMAIN_NAME]"
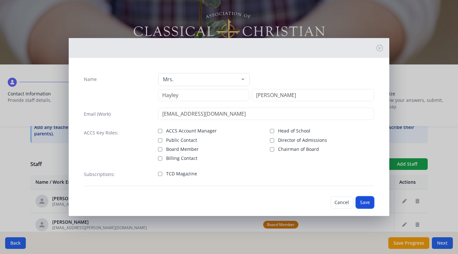
click at [366, 202] on button "Save" at bounding box center [365, 203] width 18 height 12
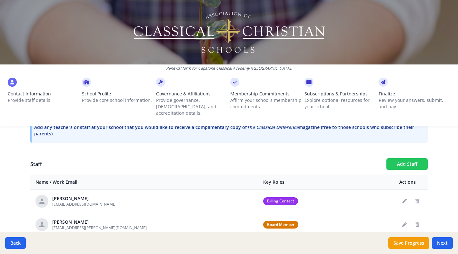
click at [405, 159] on button "Add Staff" at bounding box center [407, 165] width 41 height 12
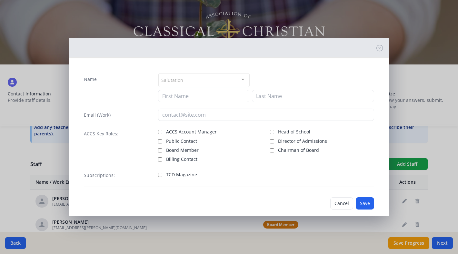
click at [210, 77] on div "Salutation" at bounding box center [204, 80] width 91 height 14
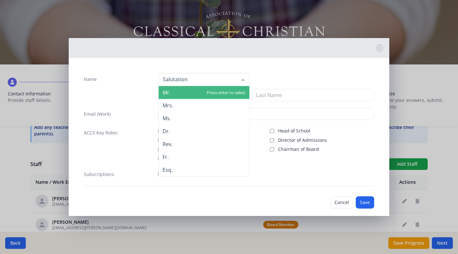
click at [174, 92] on span "Mr." at bounding box center [204, 92] width 91 height 13
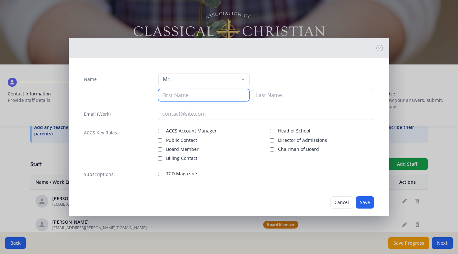
click at [176, 96] on input at bounding box center [203, 95] width 91 height 12
type input "[PERSON_NAME]"
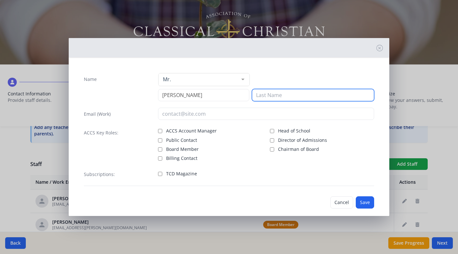
click at [267, 97] on input at bounding box center [313, 95] width 122 height 12
type input "Holder"
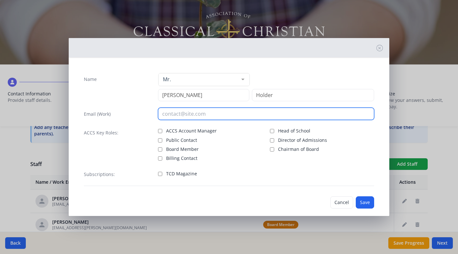
click at [176, 114] on input "email" at bounding box center [266, 114] width 216 height 12
type input "[EMAIL_ADDRESS][DOMAIN_NAME]"
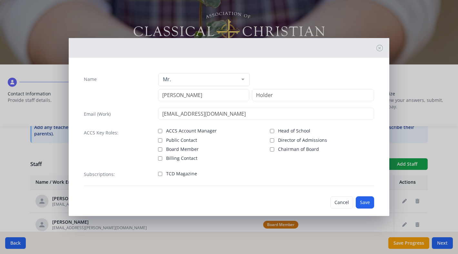
click at [162, 174] on label "TCD Magazine" at bounding box center [210, 173] width 104 height 8
click at [162, 174] on input "TCD Magazine" at bounding box center [160, 174] width 4 height 4
checkbox input "true"
click at [365, 202] on button "Save" at bounding box center [365, 203] width 18 height 12
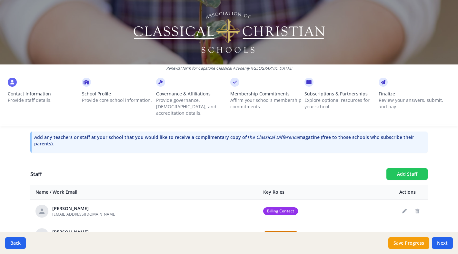
scroll to position [199, 0]
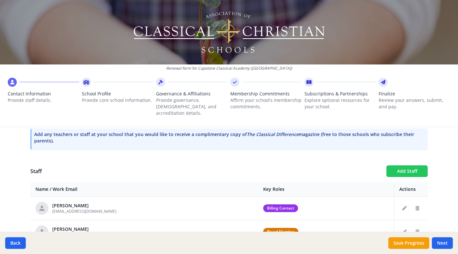
click at [407, 166] on button "Add Staff" at bounding box center [407, 172] width 41 height 12
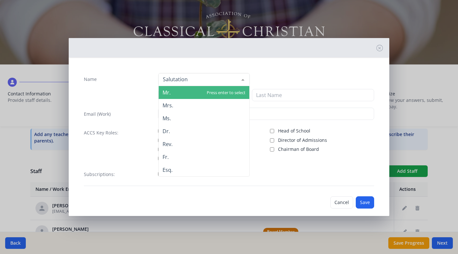
click at [215, 81] on div at bounding box center [204, 79] width 91 height 13
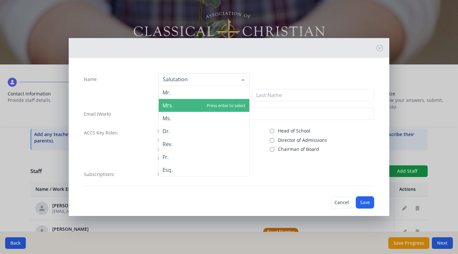
click at [180, 106] on span "Mrs." at bounding box center [204, 105] width 91 height 13
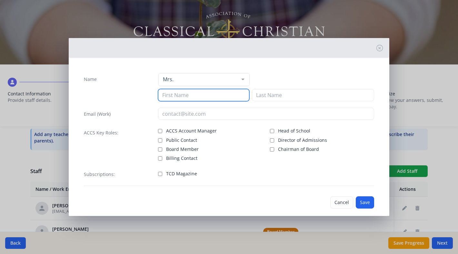
click at [184, 97] on input at bounding box center [203, 95] width 91 height 12
type input "[PERSON_NAME]"
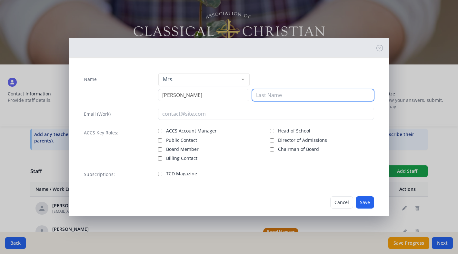
click at [302, 95] on input at bounding box center [313, 95] width 122 height 12
type input "[PERSON_NAME]"
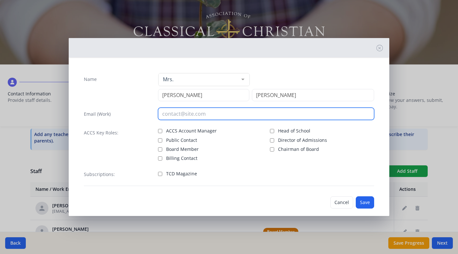
click at [198, 112] on input "email" at bounding box center [266, 114] width 216 height 12
type input "[EMAIL_ADDRESS][DOMAIN_NAME]"
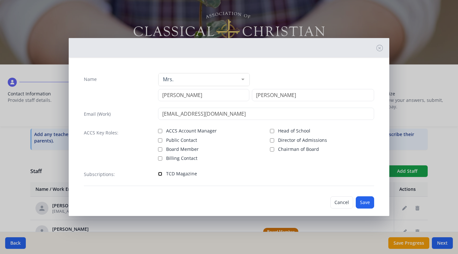
click at [159, 174] on input "TCD Magazine" at bounding box center [160, 174] width 4 height 4
checkbox input "true"
click at [367, 204] on button "Save" at bounding box center [365, 203] width 18 height 12
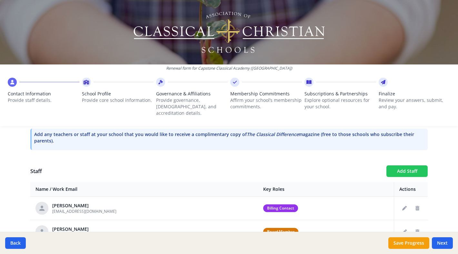
click at [406, 166] on button "Add Staff" at bounding box center [407, 172] width 41 height 12
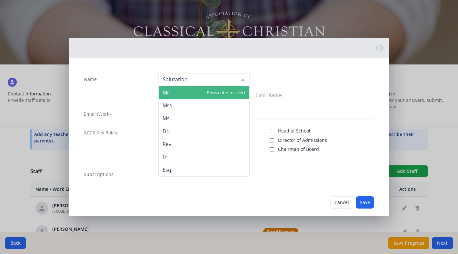
click at [207, 79] on div at bounding box center [204, 79] width 91 height 13
click at [184, 93] on span "Mr." at bounding box center [204, 92] width 91 height 13
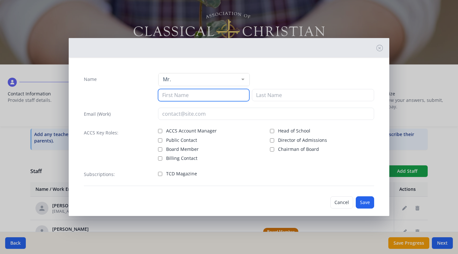
click at [184, 93] on input at bounding box center [203, 95] width 91 height 12
type input "[PERSON_NAME]"
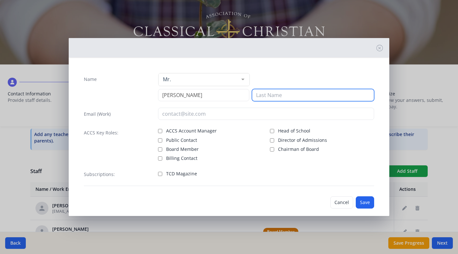
click at [275, 98] on input at bounding box center [313, 95] width 122 height 12
type input "[PERSON_NAME]"
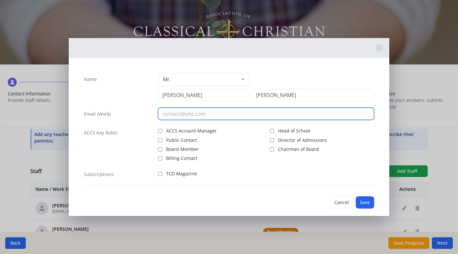
click at [195, 114] on input "email" at bounding box center [266, 114] width 216 height 12
type input "[EMAIL_ADDRESS][DOMAIN_NAME]"
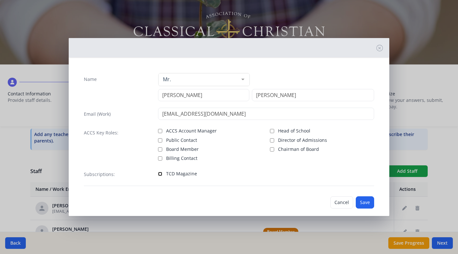
click at [159, 173] on input "TCD Magazine" at bounding box center [160, 174] width 4 height 4
checkbox input "true"
click at [366, 202] on button "Save" at bounding box center [365, 203] width 18 height 12
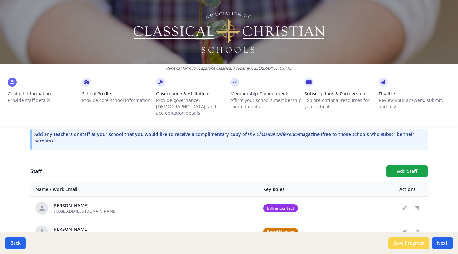
click at [402, 244] on button "Save Progress" at bounding box center [409, 244] width 41 height 12
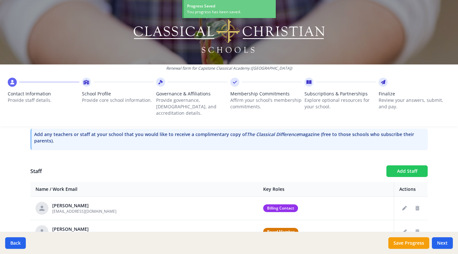
click at [400, 166] on button "Add Staff" at bounding box center [407, 172] width 41 height 12
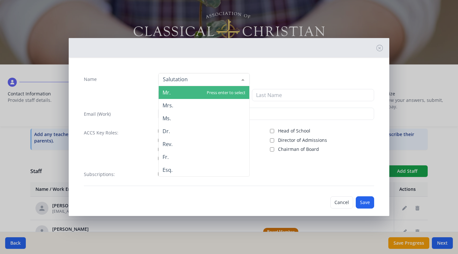
click at [193, 80] on div at bounding box center [204, 79] width 91 height 13
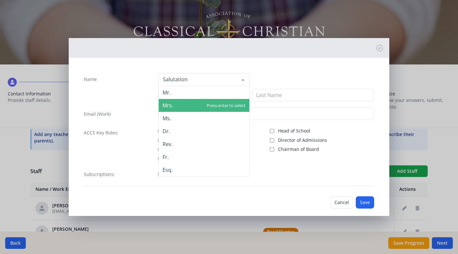
click at [177, 108] on span "Mrs." at bounding box center [204, 105] width 91 height 13
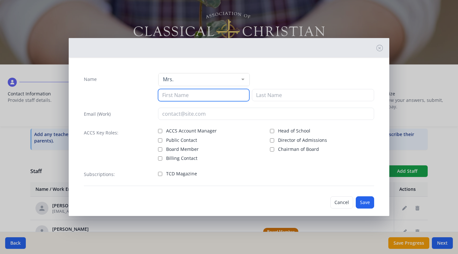
click at [186, 99] on input at bounding box center [203, 95] width 91 height 12
type input "[PERSON_NAME]"
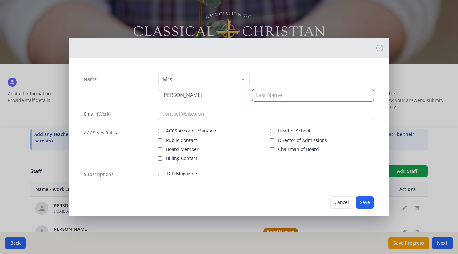
click at [269, 94] on input at bounding box center [313, 95] width 122 height 12
type input "[PERSON_NAME]"
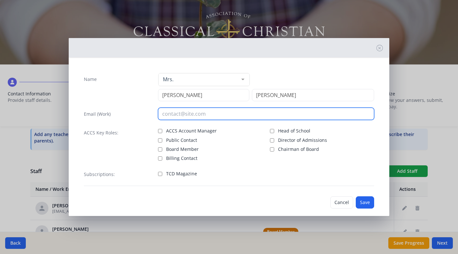
click at [185, 118] on input "email" at bounding box center [266, 114] width 216 height 12
drag, startPoint x: 242, startPoint y: 114, endPoint x: 182, endPoint y: 111, distance: 59.5
click at [182, 111] on input "[EMAIL_ADDRESS][DOMAIN_NAME]" at bounding box center [266, 114] width 216 height 12
type input "[EMAIL_ADDRESS][DOMAIN_NAME]"
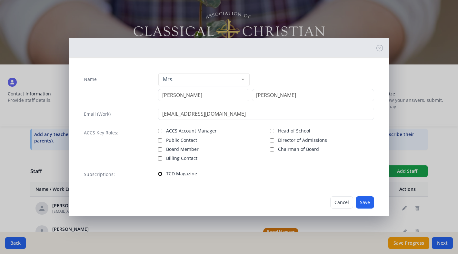
click at [161, 172] on input "TCD Magazine" at bounding box center [160, 174] width 4 height 4
checkbox input "true"
click at [366, 200] on button "Save" at bounding box center [365, 203] width 18 height 12
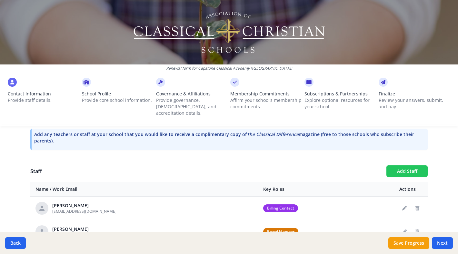
click at [391, 166] on button "Add Staff" at bounding box center [407, 172] width 41 height 12
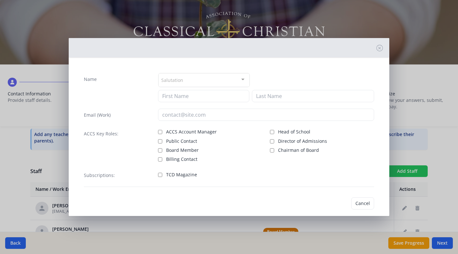
checkbox input "false"
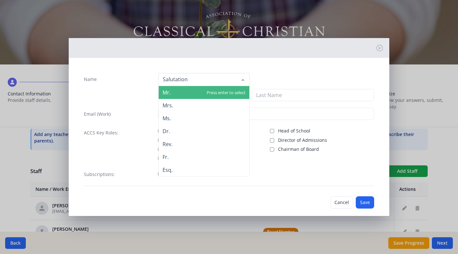
click at [223, 81] on div at bounding box center [204, 79] width 91 height 13
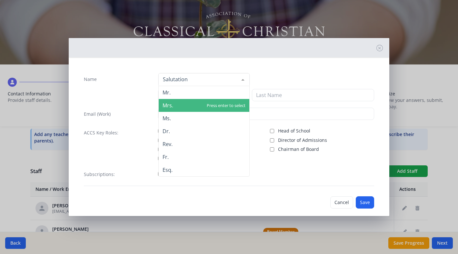
click at [190, 102] on span "Mrs." at bounding box center [204, 105] width 91 height 13
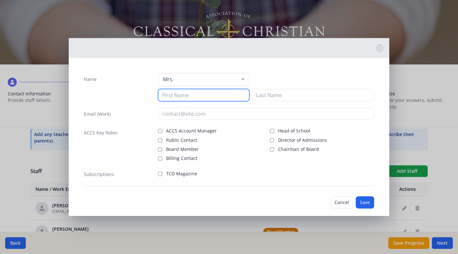
click at [193, 96] on input at bounding box center [203, 95] width 91 height 12
type input "[PERSON_NAME]"
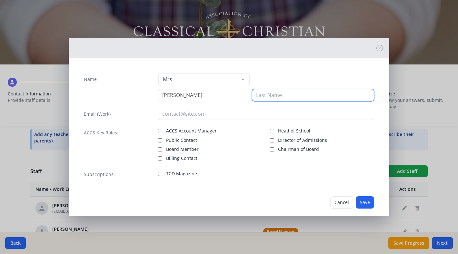
click at [281, 95] on input at bounding box center [313, 95] width 122 height 12
type input "[PERSON_NAME]"
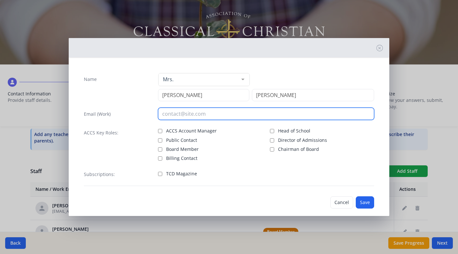
click at [185, 114] on input "email" at bounding box center [266, 114] width 216 height 12
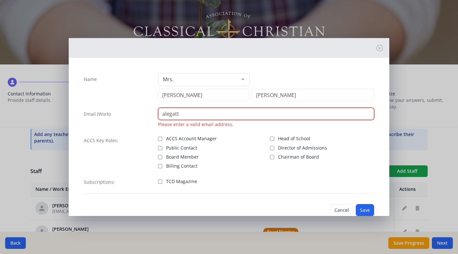
paste input "@[DOMAIN_NAME]"
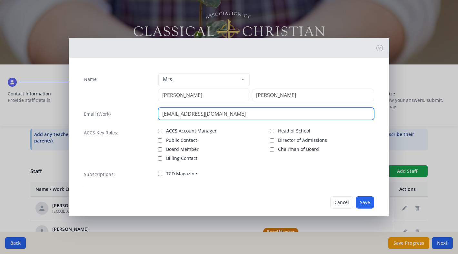
type input "[EMAIL_ADDRESS][DOMAIN_NAME]"
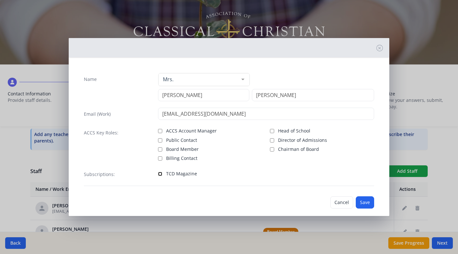
click at [159, 175] on input "TCD Magazine" at bounding box center [160, 174] width 4 height 4
checkbox input "true"
click at [366, 200] on button "Save" at bounding box center [365, 203] width 18 height 12
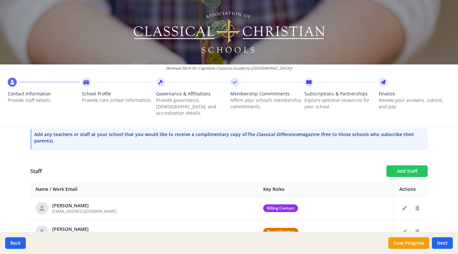
click at [410, 166] on button "Add Staff" at bounding box center [407, 172] width 41 height 12
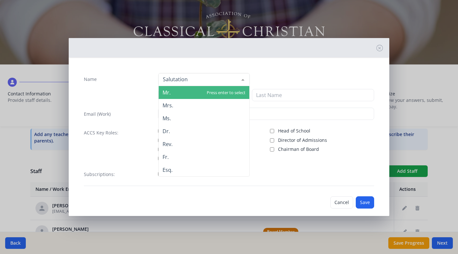
click at [211, 81] on div at bounding box center [204, 79] width 91 height 13
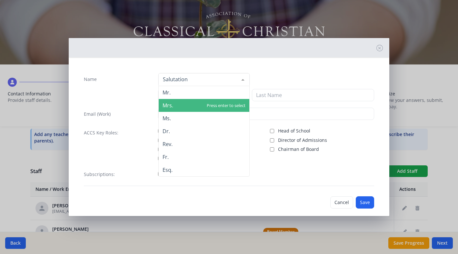
click at [194, 101] on span "Mrs." at bounding box center [204, 105] width 91 height 13
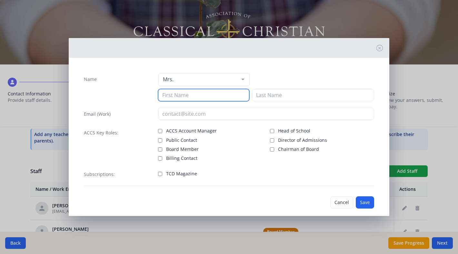
click at [194, 98] on input at bounding box center [203, 95] width 91 height 12
type input "[PERSON_NAME]"
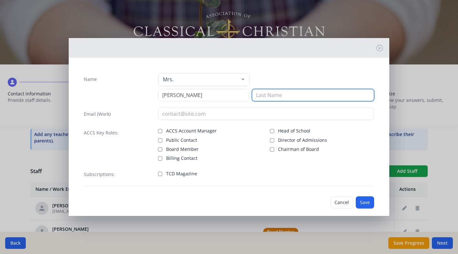
click at [276, 97] on input at bounding box center [313, 95] width 122 height 12
type input "[PERSON_NAME]"
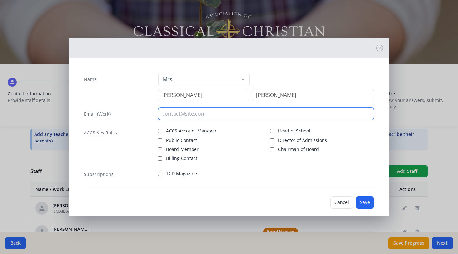
click at [190, 115] on input "email" at bounding box center [266, 114] width 216 height 12
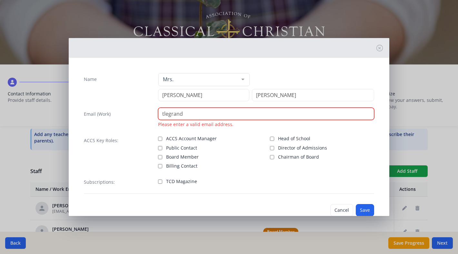
paste input "@[DOMAIN_NAME]"
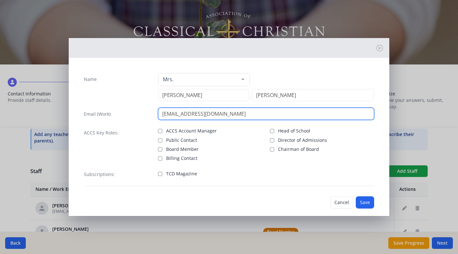
type input "[EMAIL_ADDRESS][DOMAIN_NAME]"
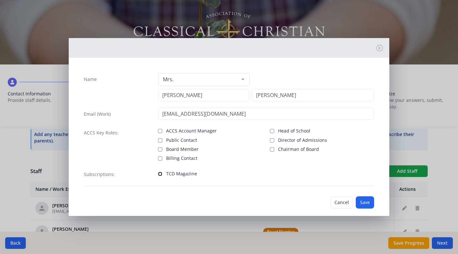
click at [160, 174] on input "TCD Magazine" at bounding box center [160, 174] width 4 height 4
checkbox input "true"
click at [370, 202] on button "Save" at bounding box center [365, 203] width 18 height 12
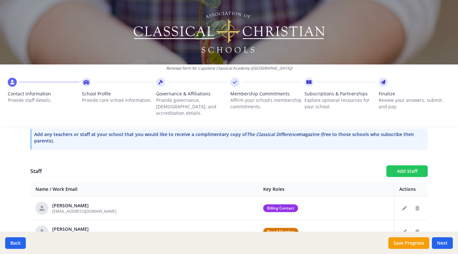
click at [396, 166] on button "Add Staff" at bounding box center [407, 172] width 41 height 12
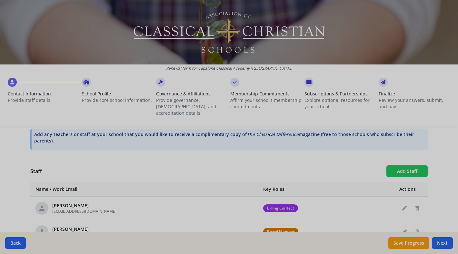
checkbox input "false"
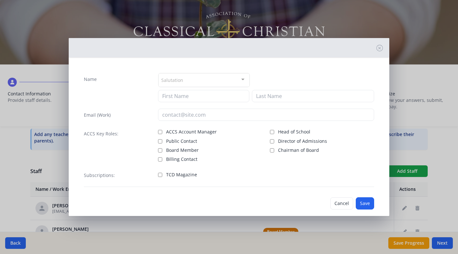
click at [207, 80] on div "Salutation" at bounding box center [204, 80] width 91 height 14
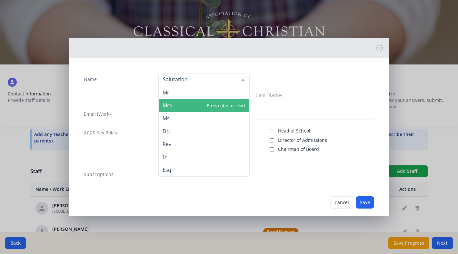
click at [171, 104] on span "Mrs." at bounding box center [168, 105] width 11 height 7
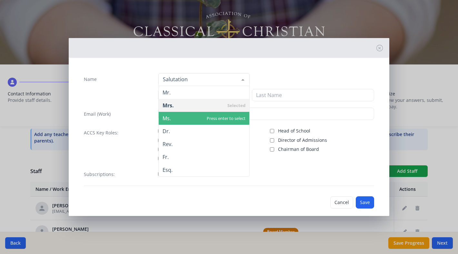
click at [173, 119] on span "Ms." at bounding box center [204, 118] width 91 height 13
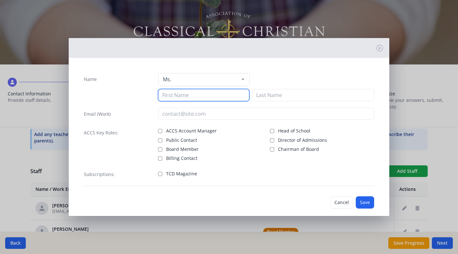
click at [177, 97] on input at bounding box center [203, 95] width 91 height 12
type input "Vic"
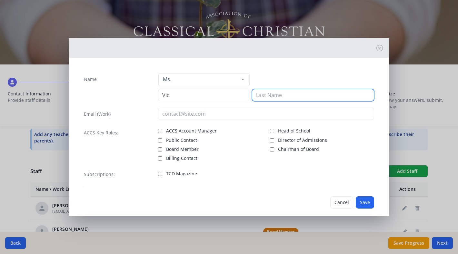
click at [269, 100] on input at bounding box center [313, 95] width 122 height 12
type input "[PERSON_NAME]"
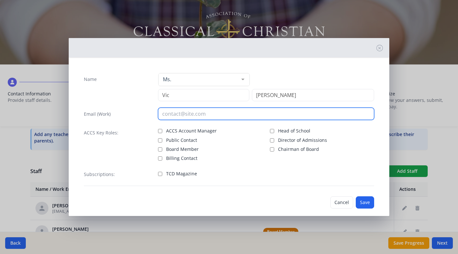
click at [210, 114] on input "email" at bounding box center [266, 114] width 216 height 12
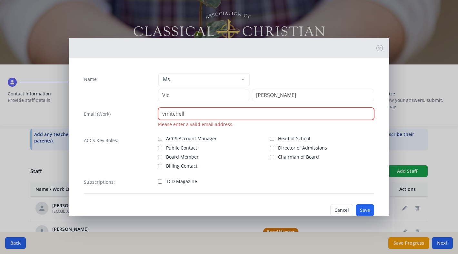
paste input "@[DOMAIN_NAME]"
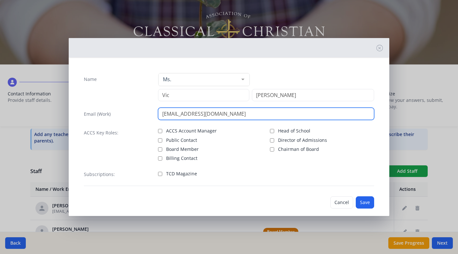
type input "[EMAIL_ADDRESS][DOMAIN_NAME]"
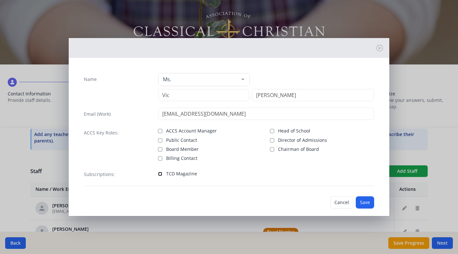
click at [160, 173] on input "TCD Magazine" at bounding box center [160, 174] width 4 height 4
checkbox input "true"
click at [367, 200] on button "Save" at bounding box center [365, 203] width 18 height 12
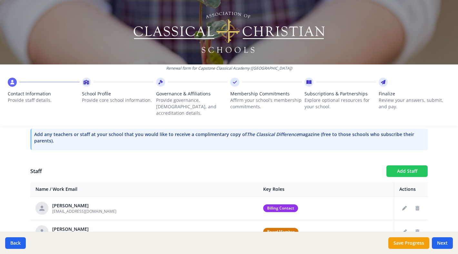
click at [407, 166] on button "Add Staff" at bounding box center [407, 172] width 41 height 12
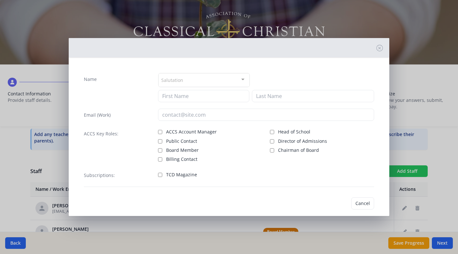
checkbox input "false"
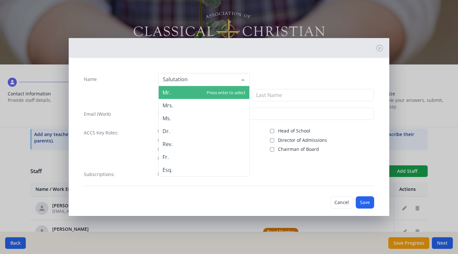
click at [202, 77] on div at bounding box center [204, 79] width 91 height 13
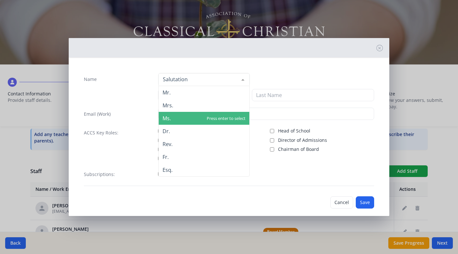
click at [172, 120] on span "Ms." at bounding box center [204, 118] width 91 height 13
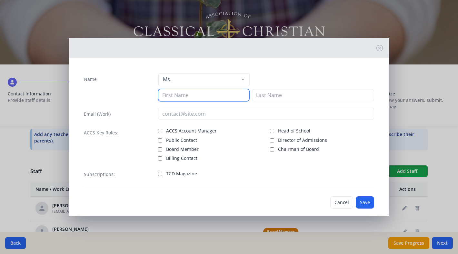
click at [179, 97] on input at bounding box center [203, 95] width 91 height 12
type input "[PERSON_NAME]"
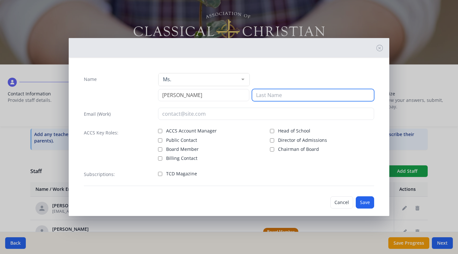
click at [271, 96] on input at bounding box center [313, 95] width 122 height 12
type input "[PERSON_NAME]"
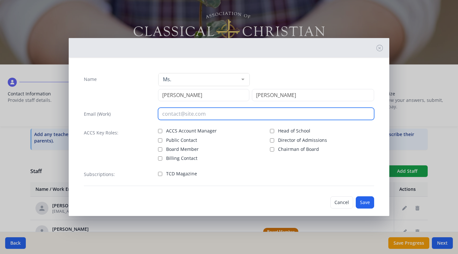
click at [178, 112] on input "email" at bounding box center [266, 114] width 216 height 12
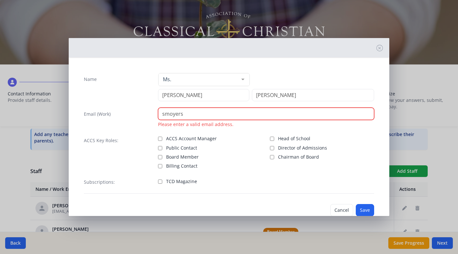
paste input "@[DOMAIN_NAME]"
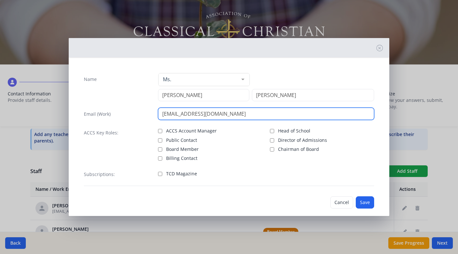
type input "[EMAIL_ADDRESS][DOMAIN_NAME]"
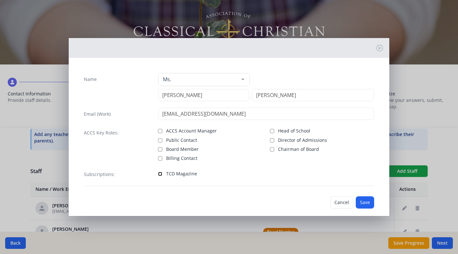
click at [159, 173] on input "TCD Magazine" at bounding box center [160, 174] width 4 height 4
checkbox input "true"
click at [363, 201] on button "Save" at bounding box center [365, 203] width 18 height 12
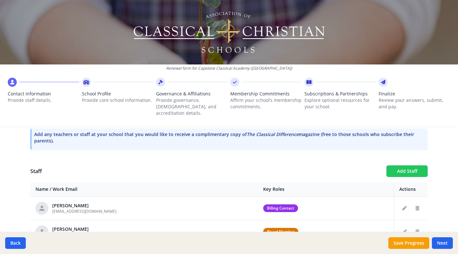
click at [404, 166] on button "Add Staff" at bounding box center [407, 172] width 41 height 12
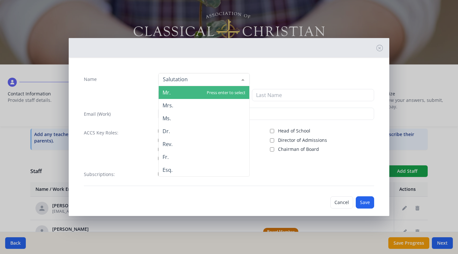
click at [216, 81] on div at bounding box center [204, 79] width 91 height 13
click at [198, 95] on span "Mr." at bounding box center [204, 92] width 91 height 13
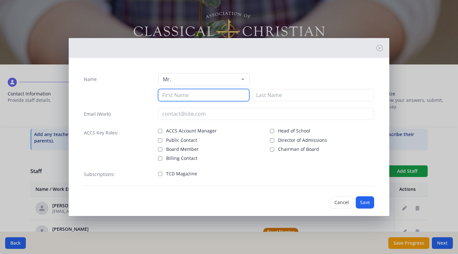
click at [197, 95] on input at bounding box center [203, 95] width 91 height 12
type input "[PERSON_NAME]"
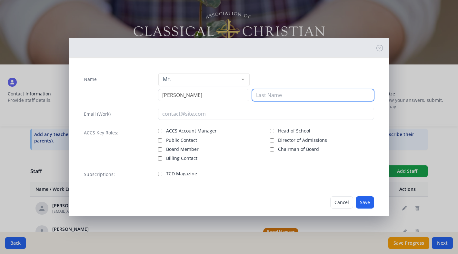
click at [271, 94] on input at bounding box center [313, 95] width 122 height 12
type input "[PERSON_NAME]"
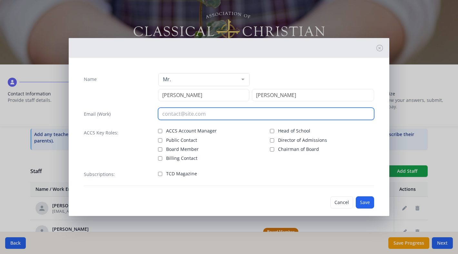
click at [180, 115] on input "email" at bounding box center [266, 114] width 216 height 12
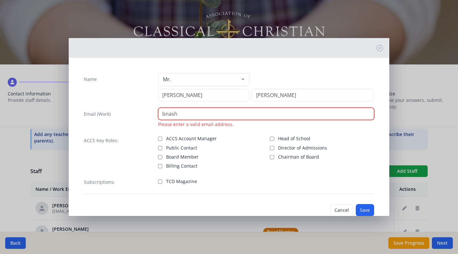
paste input "@[DOMAIN_NAME]"
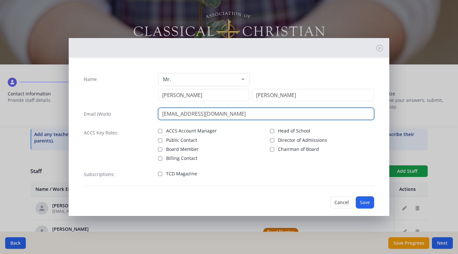
type input "[EMAIL_ADDRESS][DOMAIN_NAME]"
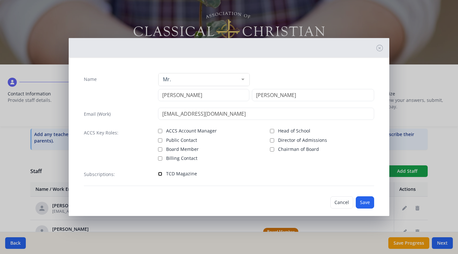
click at [160, 174] on input "TCD Magazine" at bounding box center [160, 174] width 4 height 4
checkbox input "true"
click at [368, 201] on button "Save" at bounding box center [365, 203] width 18 height 12
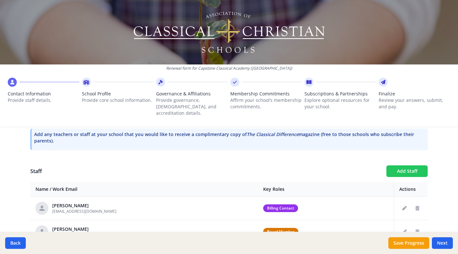
click at [398, 166] on button "Add Staff" at bounding box center [407, 172] width 41 height 12
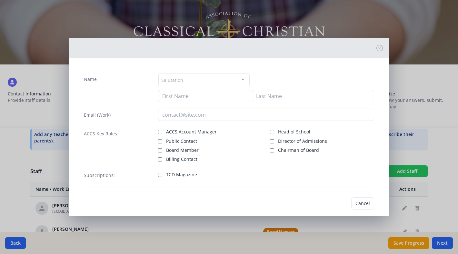
checkbox input "false"
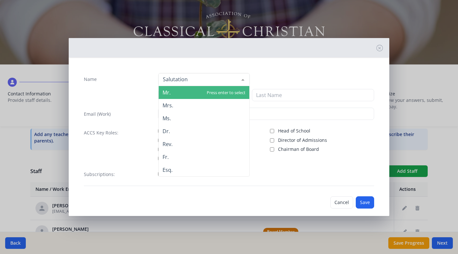
click at [203, 79] on div at bounding box center [204, 79] width 91 height 13
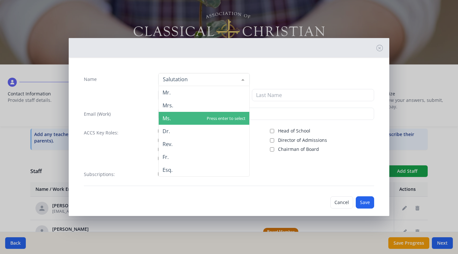
click at [174, 117] on span "Ms." at bounding box center [204, 118] width 91 height 13
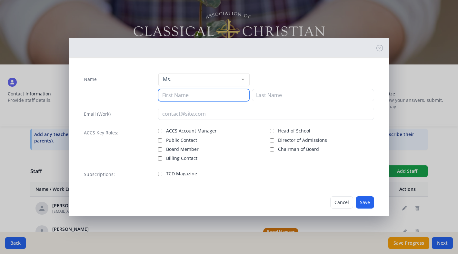
click at [179, 96] on input at bounding box center [203, 95] width 91 height 12
type input "[PERSON_NAME]"
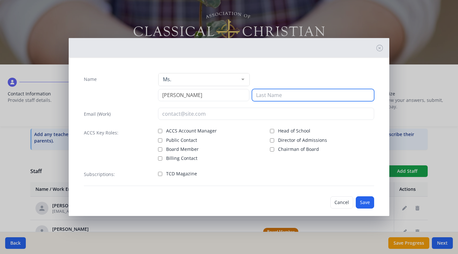
click at [266, 98] on input at bounding box center [313, 95] width 122 height 12
type input "Railing"
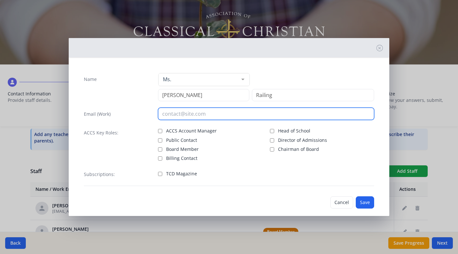
click at [183, 116] on input "email" at bounding box center [266, 114] width 216 height 12
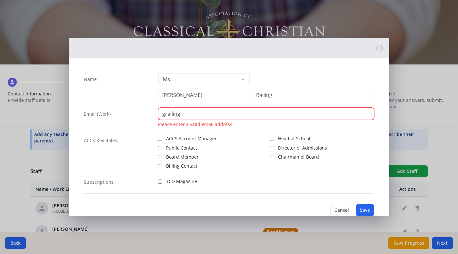
paste input "@[DOMAIN_NAME]"
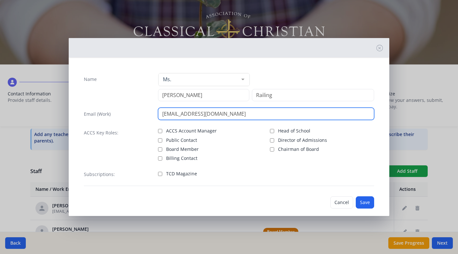
type input "[EMAIL_ADDRESS][DOMAIN_NAME]"
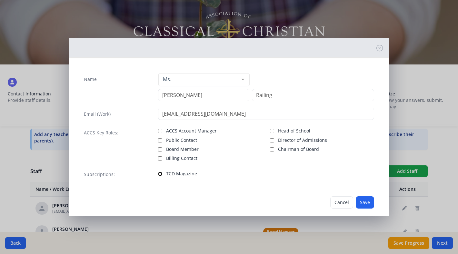
click at [159, 173] on input "TCD Magazine" at bounding box center [160, 174] width 4 height 4
checkbox input "true"
click at [370, 201] on button "Save" at bounding box center [365, 203] width 18 height 12
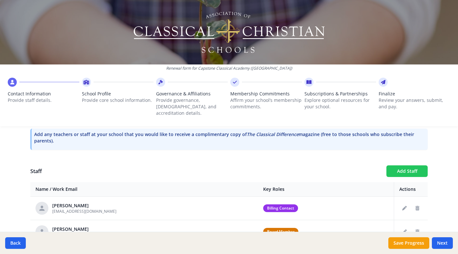
click at [413, 166] on button "Add Staff" at bounding box center [407, 172] width 41 height 12
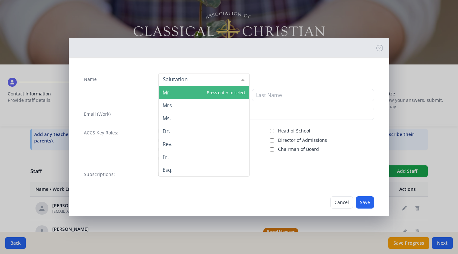
click at [220, 78] on div at bounding box center [204, 79] width 91 height 13
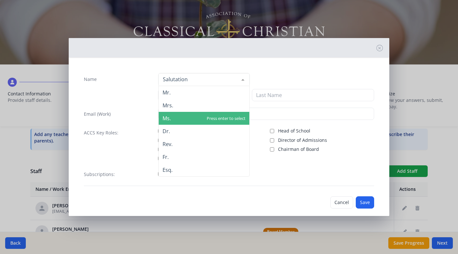
click at [173, 115] on span "Ms." at bounding box center [204, 118] width 91 height 13
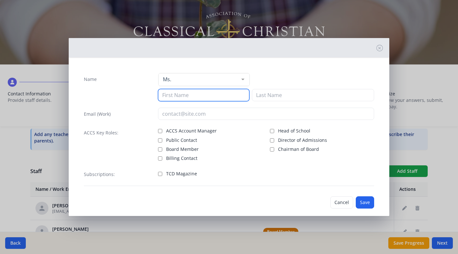
click at [180, 97] on input at bounding box center [203, 95] width 91 height 12
type input "[PERSON_NAME]"
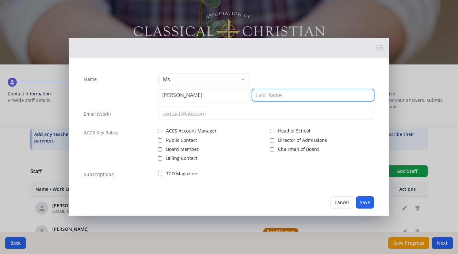
click at [278, 98] on input at bounding box center [313, 95] width 122 height 12
type input "[PERSON_NAME]"
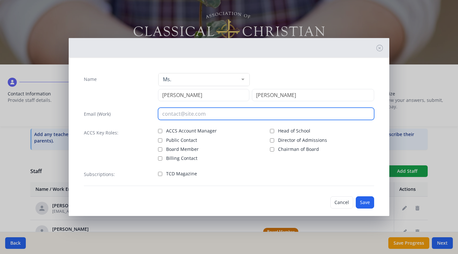
click at [211, 115] on input "email" at bounding box center [266, 114] width 216 height 12
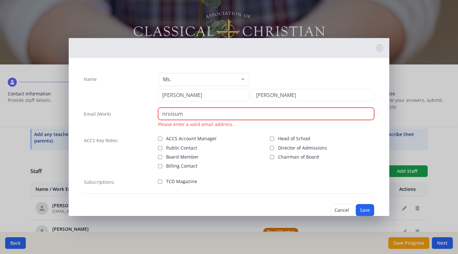
paste input "@[DOMAIN_NAME]"
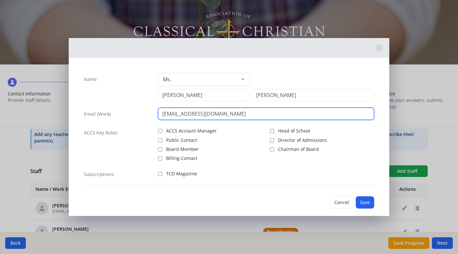
type input "[EMAIL_ADDRESS][DOMAIN_NAME]"
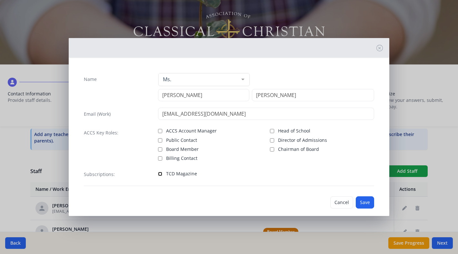
click at [160, 174] on input "TCD Magazine" at bounding box center [160, 174] width 4 height 4
checkbox input "true"
click at [362, 200] on button "Save" at bounding box center [365, 203] width 18 height 12
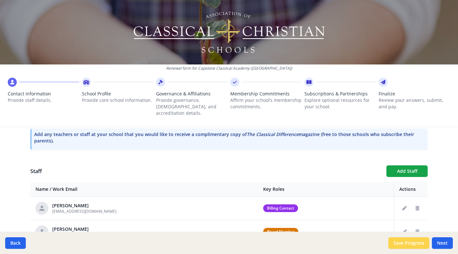
click at [405, 243] on button "Save Progress" at bounding box center [409, 244] width 41 height 12
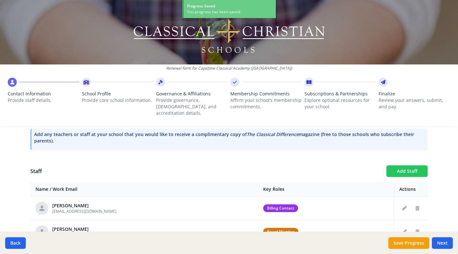
click at [398, 166] on button "Add Staff" at bounding box center [407, 172] width 41 height 12
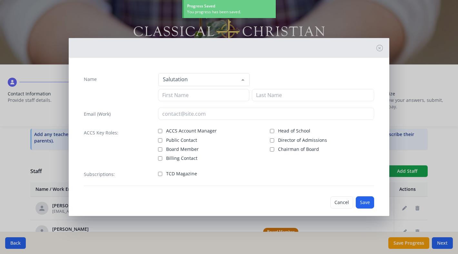
click at [220, 80] on div at bounding box center [204, 79] width 91 height 13
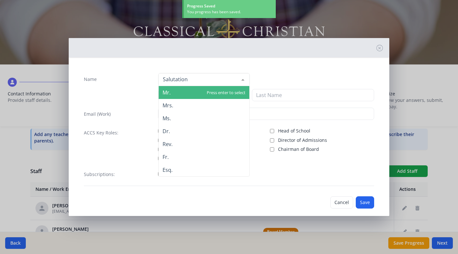
click at [199, 92] on span "Mr." at bounding box center [204, 92] width 91 height 13
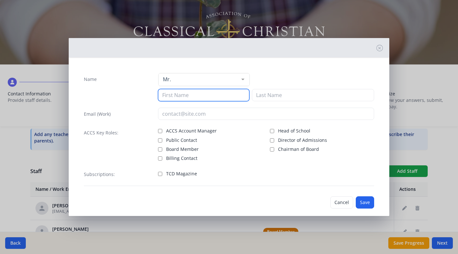
click at [199, 96] on input at bounding box center [203, 95] width 91 height 12
type input "[PERSON_NAME]"
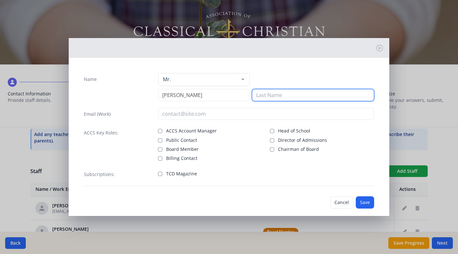
click at [288, 94] on input at bounding box center [313, 95] width 122 height 12
type input "Roughead"
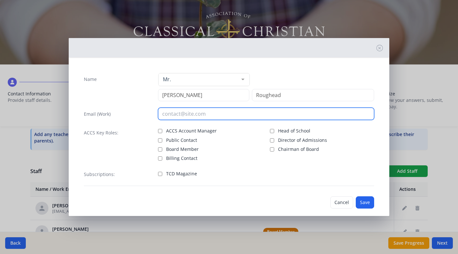
click at [206, 113] on input "email" at bounding box center [266, 114] width 216 height 12
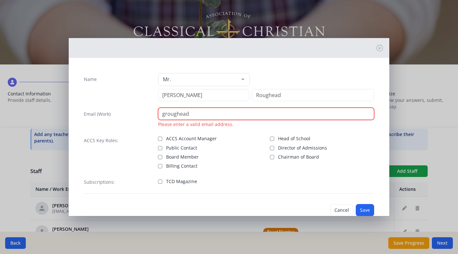
paste input "@[DOMAIN_NAME]"
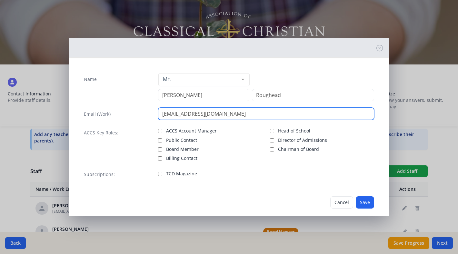
type input "[EMAIL_ADDRESS][DOMAIN_NAME]"
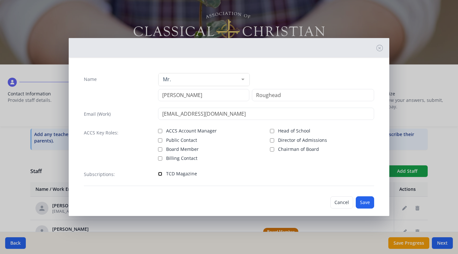
click at [159, 172] on input "TCD Magazine" at bounding box center [160, 174] width 4 height 4
checkbox input "true"
click at [366, 202] on button "Save" at bounding box center [365, 203] width 18 height 12
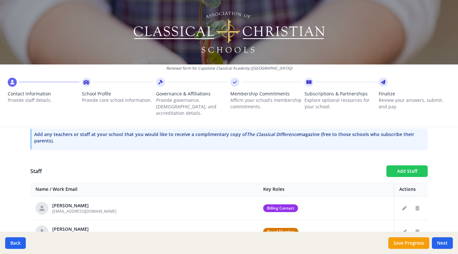
click at [412, 166] on button "Add Staff" at bounding box center [407, 172] width 41 height 12
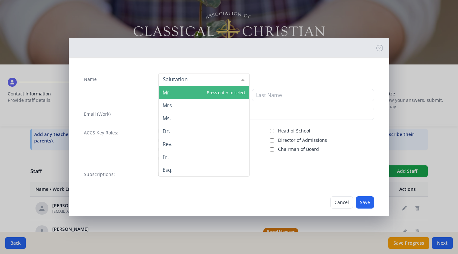
click at [204, 78] on div at bounding box center [204, 79] width 91 height 13
click at [187, 95] on span "Mr." at bounding box center [204, 92] width 91 height 13
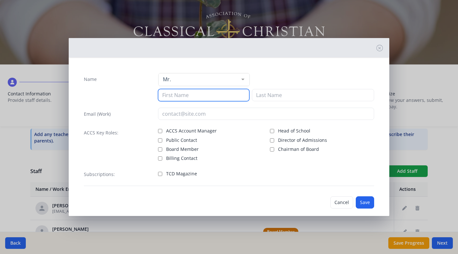
click at [187, 95] on input at bounding box center [203, 95] width 91 height 12
type input "[PERSON_NAME]"
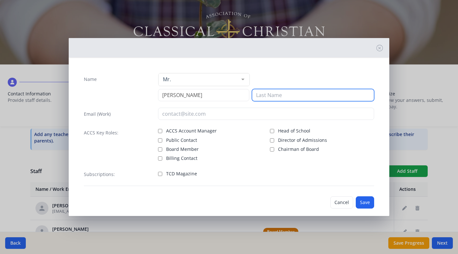
click at [288, 98] on input at bounding box center [313, 95] width 122 height 12
type input "[PERSON_NAME]"
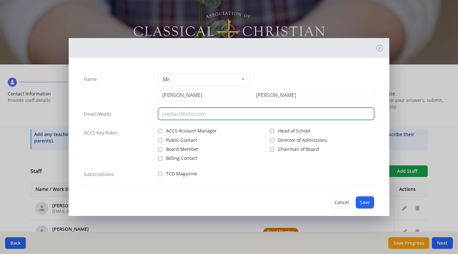
click at [174, 114] on input "email" at bounding box center [266, 114] width 216 height 12
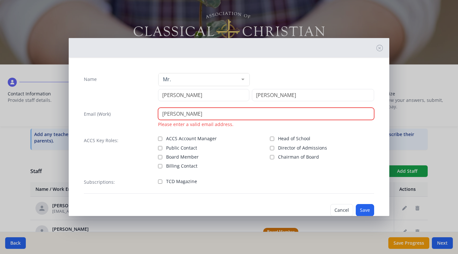
paste input "@[DOMAIN_NAME]"
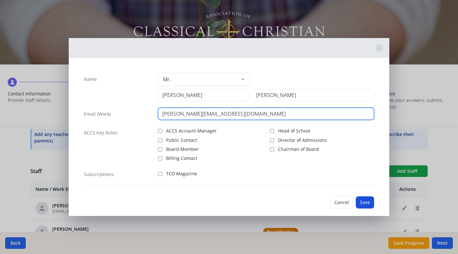
type input "[PERSON_NAME][EMAIL_ADDRESS][DOMAIN_NAME]"
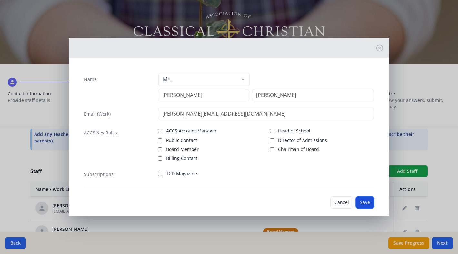
click at [365, 201] on button "Save" at bounding box center [365, 203] width 18 height 12
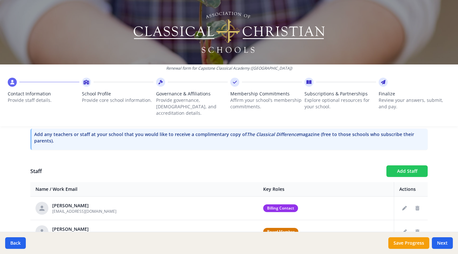
click at [400, 166] on button "Add Staff" at bounding box center [407, 172] width 41 height 12
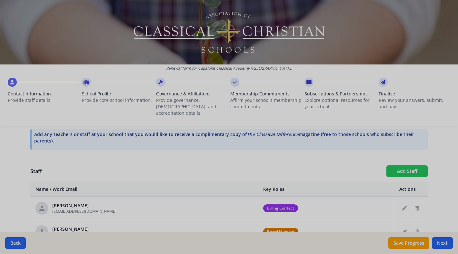
checkbox input "false"
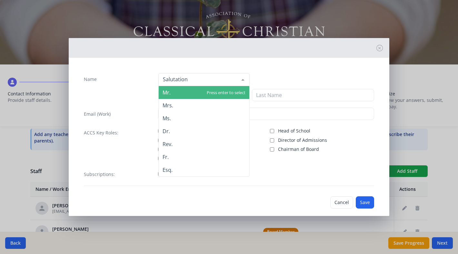
click at [190, 75] on div at bounding box center [204, 79] width 91 height 13
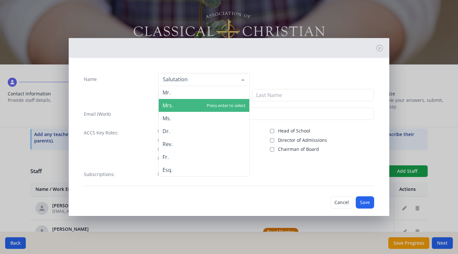
click at [179, 105] on span "Mrs." at bounding box center [204, 105] width 91 height 13
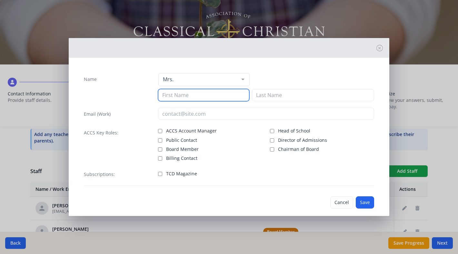
click at [185, 96] on input at bounding box center [203, 95] width 91 height 12
type input "[PERSON_NAME]"
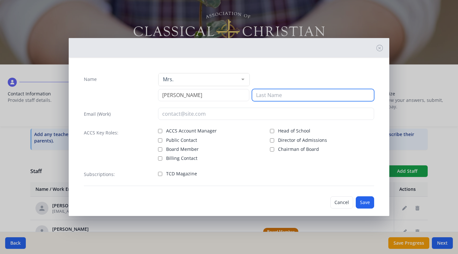
click at [279, 97] on input at bounding box center [313, 95] width 122 height 12
type input "[PERSON_NAME]"
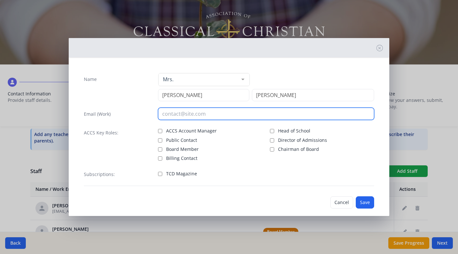
click at [200, 114] on input "email" at bounding box center [266, 114] width 216 height 12
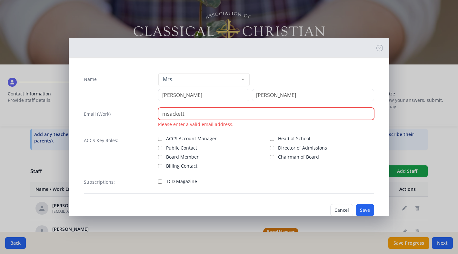
paste input "@[DOMAIN_NAME]"
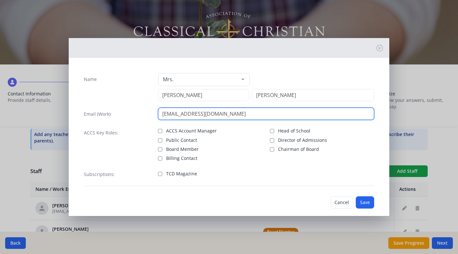
type input "[EMAIL_ADDRESS][DOMAIN_NAME]"
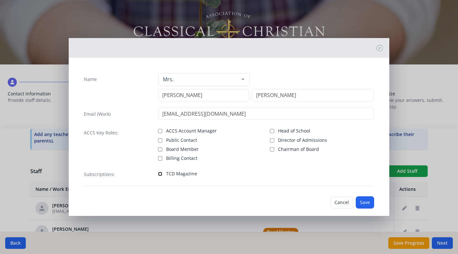
click at [160, 174] on input "TCD Magazine" at bounding box center [160, 174] width 4 height 4
checkbox input "true"
click at [369, 204] on button "Save" at bounding box center [365, 203] width 18 height 12
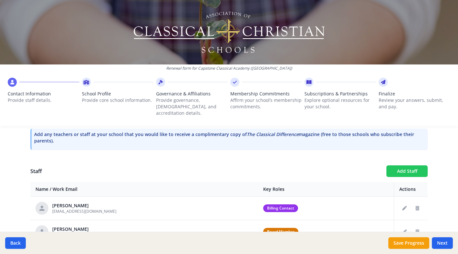
click at [404, 166] on button "Add Staff" at bounding box center [407, 172] width 41 height 12
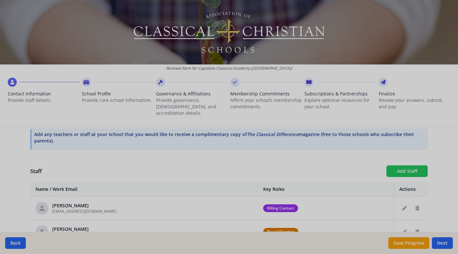
checkbox input "false"
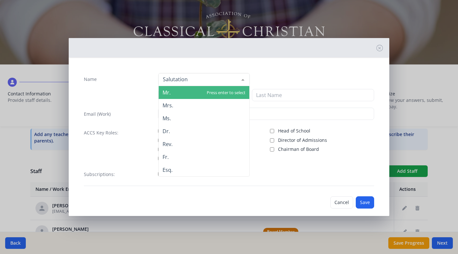
click at [202, 80] on div at bounding box center [204, 79] width 91 height 13
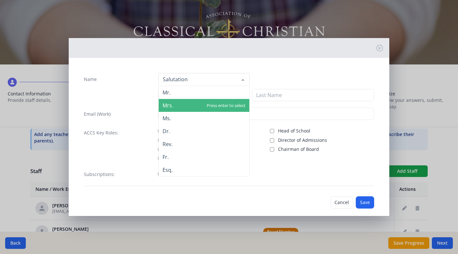
click at [180, 105] on span "Mrs." at bounding box center [204, 105] width 91 height 13
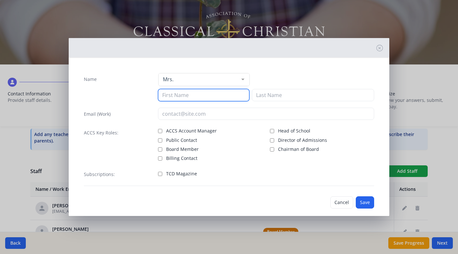
click at [185, 97] on input at bounding box center [203, 95] width 91 height 12
type input "[PERSON_NAME]"
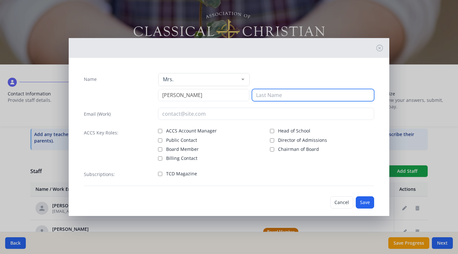
click at [286, 97] on input at bounding box center [313, 95] width 122 height 12
type input "[PERSON_NAME]"
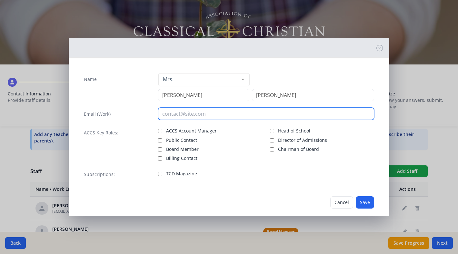
click at [190, 110] on input "email" at bounding box center [266, 114] width 216 height 12
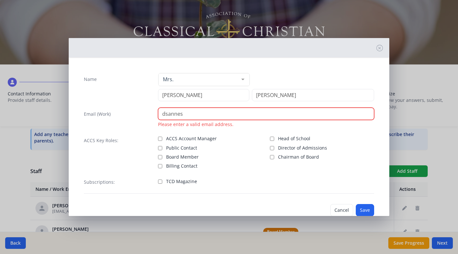
paste input "@[DOMAIN_NAME]"
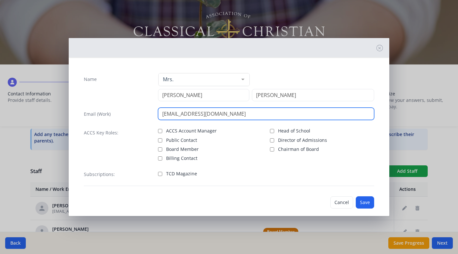
type input "[EMAIL_ADDRESS][DOMAIN_NAME]"
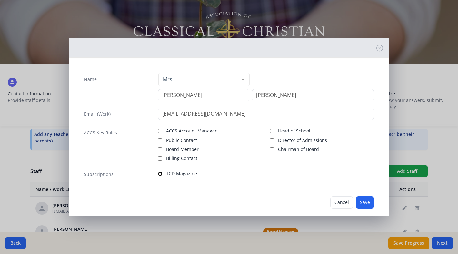
click at [160, 173] on input "TCD Magazine" at bounding box center [160, 174] width 4 height 4
checkbox input "true"
click at [367, 199] on button "Save" at bounding box center [365, 203] width 18 height 12
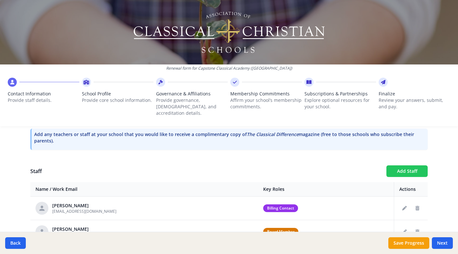
click at [407, 166] on button "Add Staff" at bounding box center [407, 172] width 41 height 12
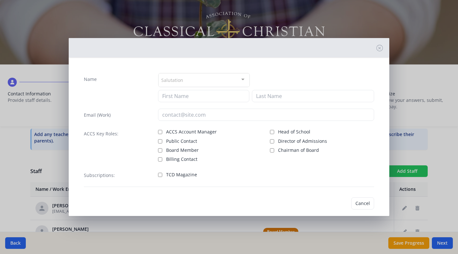
checkbox input "false"
click at [206, 80] on div "Salutation" at bounding box center [204, 80] width 91 height 14
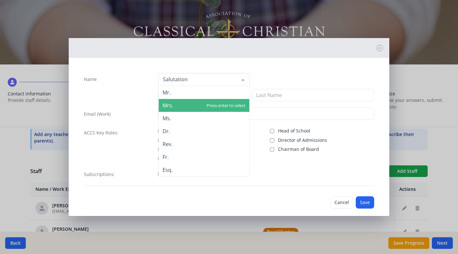
click at [177, 104] on span "Mrs." at bounding box center [204, 105] width 91 height 13
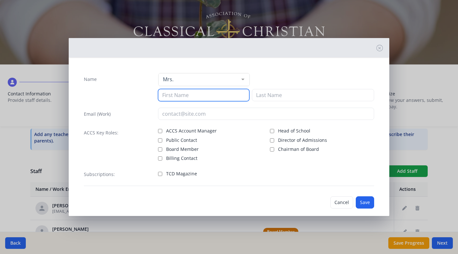
click at [181, 96] on input at bounding box center [203, 95] width 91 height 12
type input "[PERSON_NAME]"
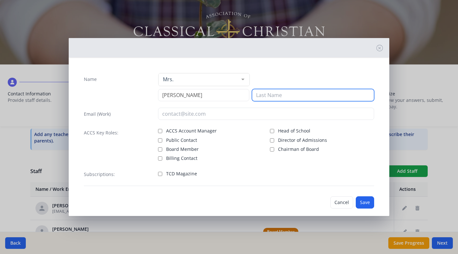
click at [292, 95] on input at bounding box center [313, 95] width 122 height 12
type input "[PERSON_NAME]"
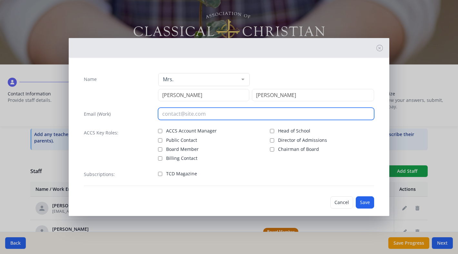
click at [209, 115] on input "email" at bounding box center [266, 114] width 216 height 12
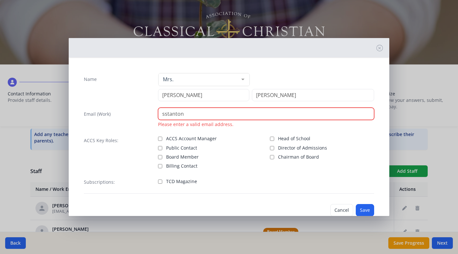
paste input "@[DOMAIN_NAME]"
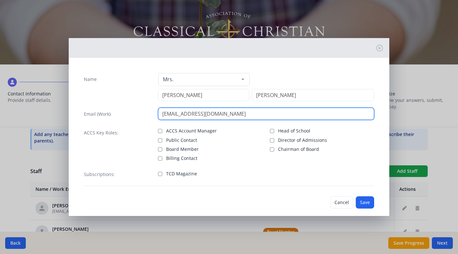
type input "[EMAIL_ADDRESS][DOMAIN_NAME]"
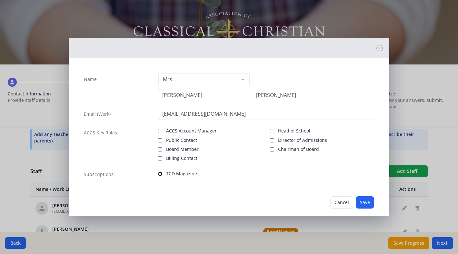
click at [161, 173] on input "TCD Magazine" at bounding box center [160, 174] width 4 height 4
checkbox input "true"
click at [368, 202] on button "Save" at bounding box center [365, 203] width 18 height 12
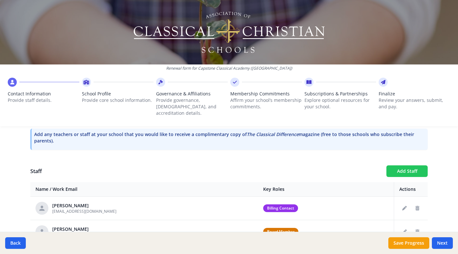
click at [399, 166] on button "Add Staff" at bounding box center [407, 172] width 41 height 12
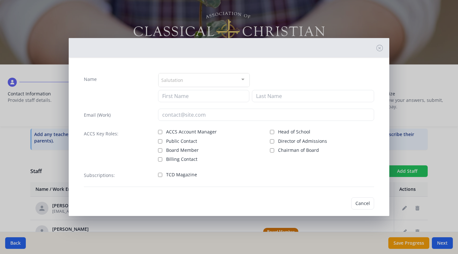
checkbox input "false"
click at [214, 77] on div "Salutation" at bounding box center [204, 80] width 91 height 14
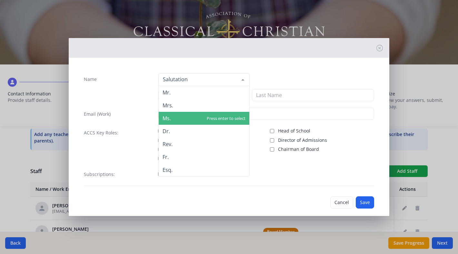
click at [176, 116] on span "Ms." at bounding box center [204, 118] width 91 height 13
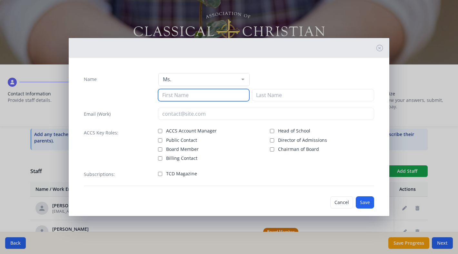
click at [184, 96] on input at bounding box center [203, 95] width 91 height 12
type input "Elie"
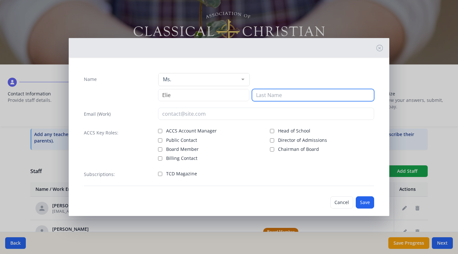
click at [267, 97] on input at bounding box center [313, 95] width 122 height 12
type input "[PERSON_NAME]"
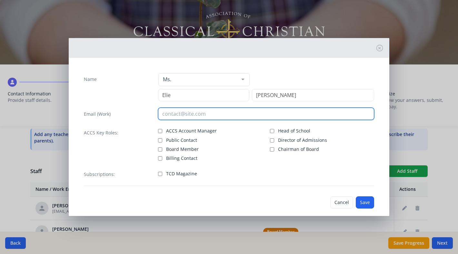
click at [195, 115] on input "email" at bounding box center [266, 114] width 216 height 12
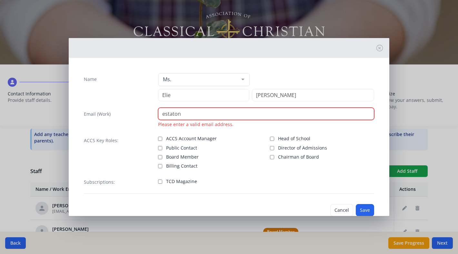
paste input "@[DOMAIN_NAME]"
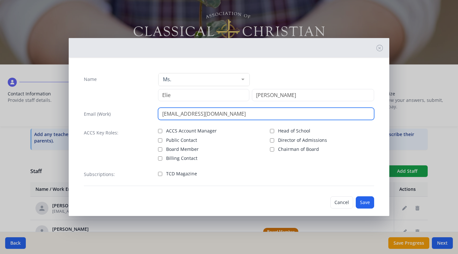
type input "[EMAIL_ADDRESS][DOMAIN_NAME]"
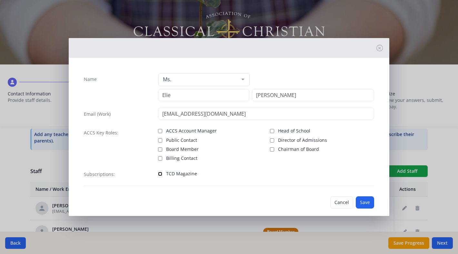
click at [160, 174] on input "TCD Magazine" at bounding box center [160, 174] width 4 height 4
checkbox input "true"
click at [370, 202] on button "Save" at bounding box center [365, 203] width 18 height 12
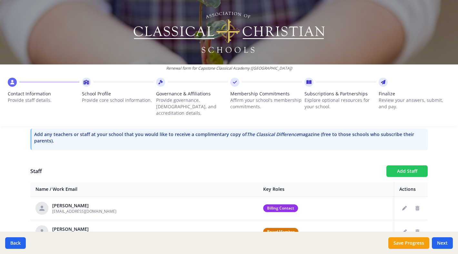
click at [408, 166] on button "Add Staff" at bounding box center [407, 172] width 41 height 12
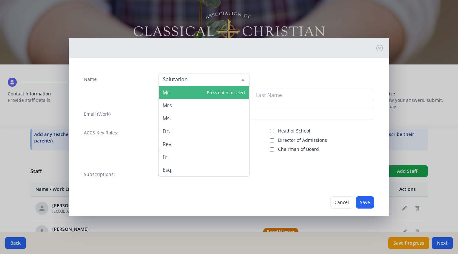
click at [199, 79] on div at bounding box center [204, 79] width 91 height 13
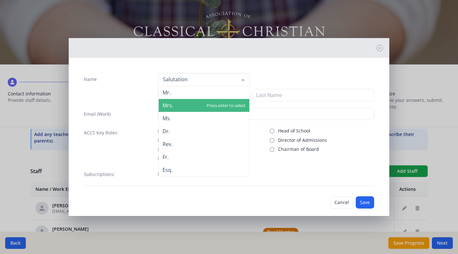
click at [179, 107] on span "Mrs." at bounding box center [204, 105] width 91 height 13
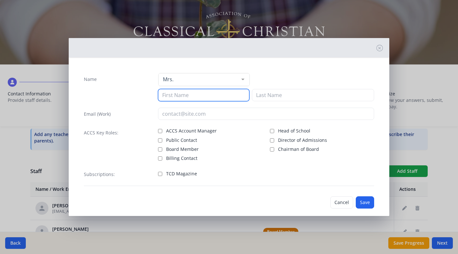
click at [182, 96] on input at bounding box center [203, 95] width 91 height 12
type input "[PERSON_NAME]"
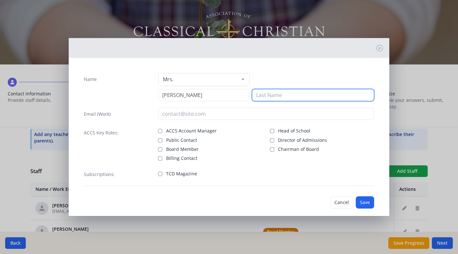
click at [278, 97] on input at bounding box center [313, 95] width 122 height 12
type input "[PERSON_NAME]"
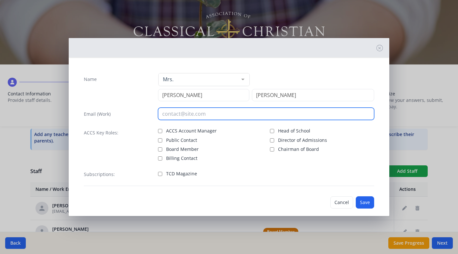
click at [185, 117] on input "email" at bounding box center [266, 114] width 216 height 12
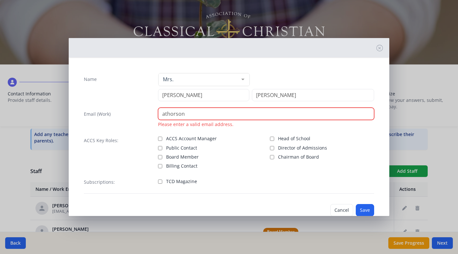
paste input "@[DOMAIN_NAME]"
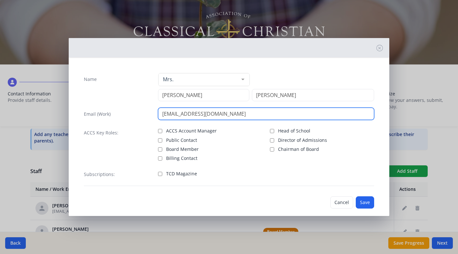
type input "[EMAIL_ADDRESS][DOMAIN_NAME]"
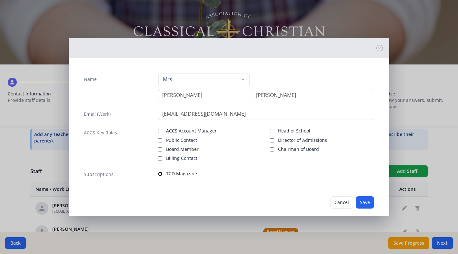
click at [160, 174] on input "TCD Magazine" at bounding box center [160, 174] width 4 height 4
checkbox input "true"
click at [368, 201] on button "Save" at bounding box center [365, 203] width 18 height 12
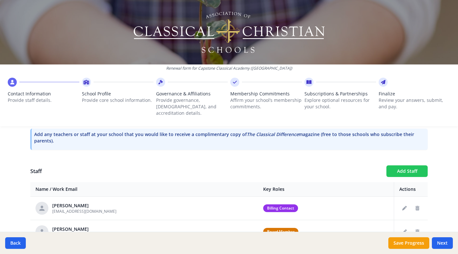
click at [405, 166] on button "Add Staff" at bounding box center [407, 172] width 41 height 12
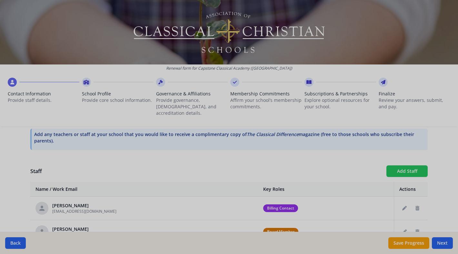
checkbox input "false"
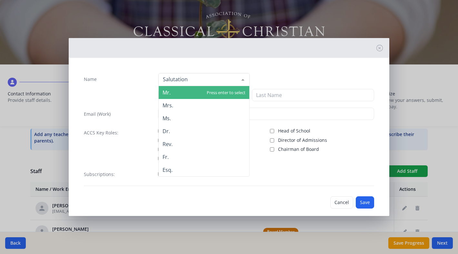
click at [208, 82] on div at bounding box center [204, 79] width 91 height 13
click at [200, 89] on span "Mr." at bounding box center [204, 92] width 91 height 13
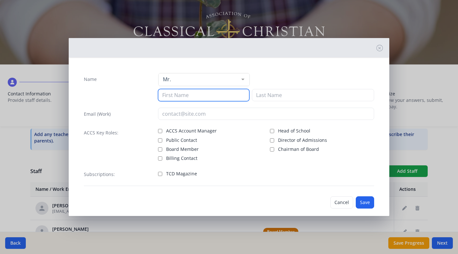
click at [193, 95] on input at bounding box center [203, 95] width 91 height 12
type input "[PERSON_NAME]"
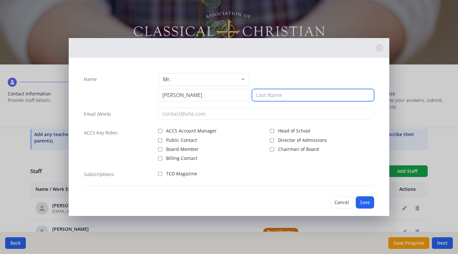
click at [286, 95] on input at bounding box center [313, 95] width 122 height 12
type input "[PERSON_NAME]"
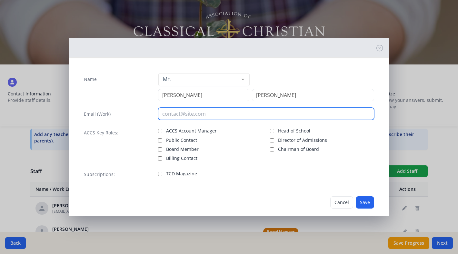
click at [186, 118] on input "email" at bounding box center [266, 114] width 216 height 12
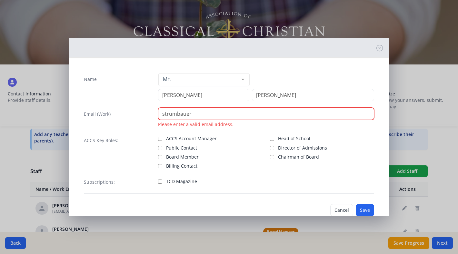
paste input "@[DOMAIN_NAME]"
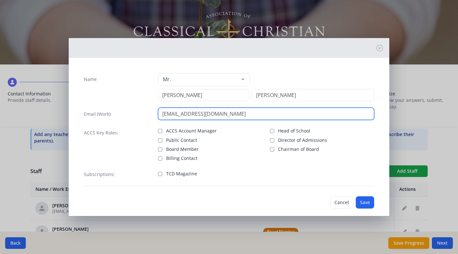
type input "[EMAIL_ADDRESS][DOMAIN_NAME]"
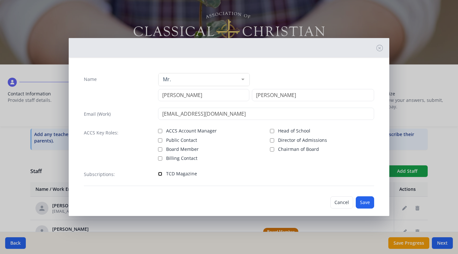
click at [160, 174] on input "TCD Magazine" at bounding box center [160, 174] width 4 height 4
checkbox input "true"
click at [365, 203] on button "Save" at bounding box center [365, 203] width 18 height 12
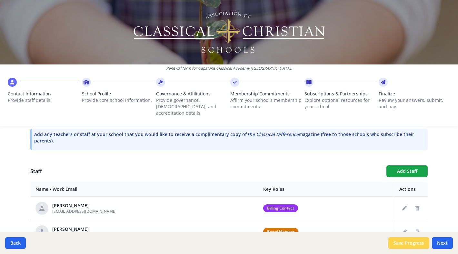
click at [407, 243] on button "Save Progress" at bounding box center [409, 244] width 41 height 12
click at [400, 166] on button "Add Staff" at bounding box center [407, 172] width 41 height 12
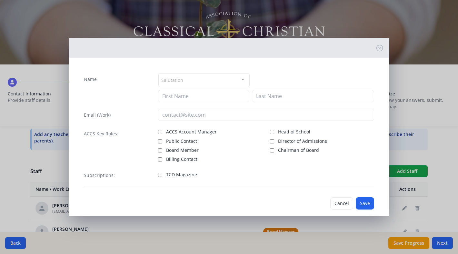
click at [204, 77] on div "Salutation" at bounding box center [204, 80] width 91 height 14
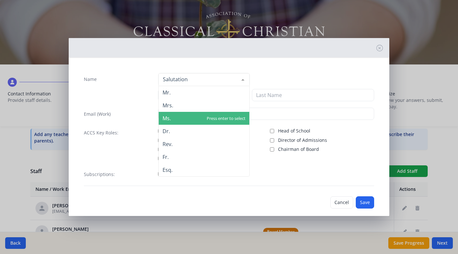
click at [173, 118] on span "Ms." at bounding box center [204, 118] width 91 height 13
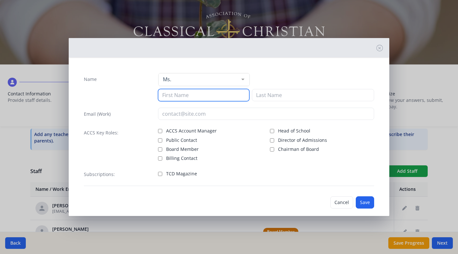
click at [185, 93] on input at bounding box center [203, 95] width 91 height 12
type input "[PERSON_NAME]"
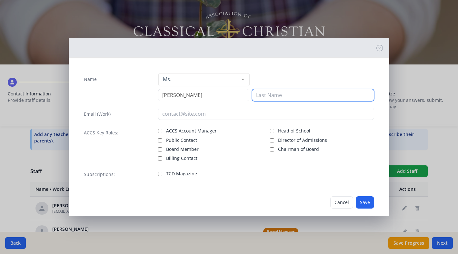
click at [272, 97] on input at bounding box center [313, 95] width 122 height 12
type input "[PERSON_NAME]"
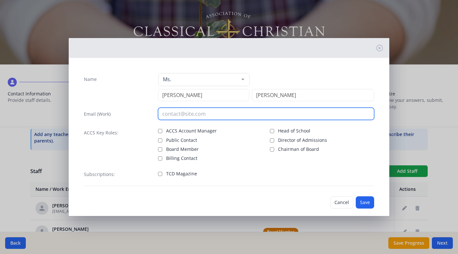
click at [172, 115] on input "email" at bounding box center [266, 114] width 216 height 12
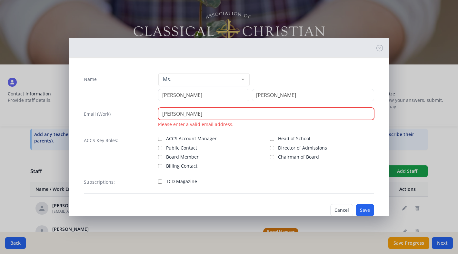
paste input "@[DOMAIN_NAME]"
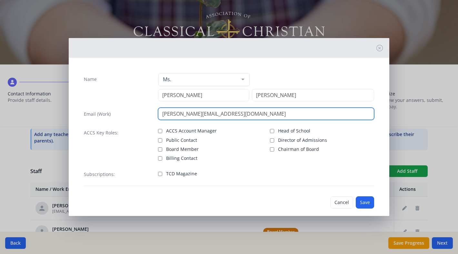
type input "[PERSON_NAME][EMAIL_ADDRESS][DOMAIN_NAME]"
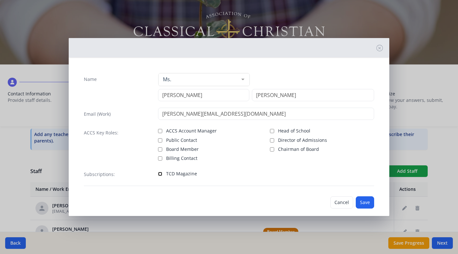
click at [161, 173] on input "TCD Magazine" at bounding box center [160, 174] width 4 height 4
click at [366, 202] on button "Save" at bounding box center [365, 203] width 18 height 12
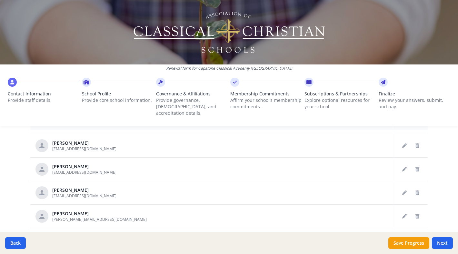
scroll to position [271, 0]
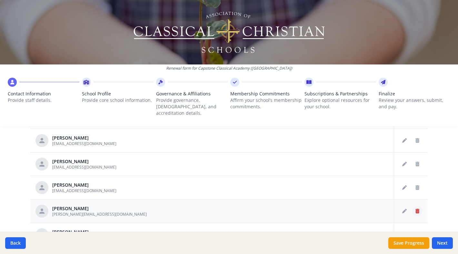
click at [417, 209] on icon "Delete staff" at bounding box center [418, 211] width 4 height 5
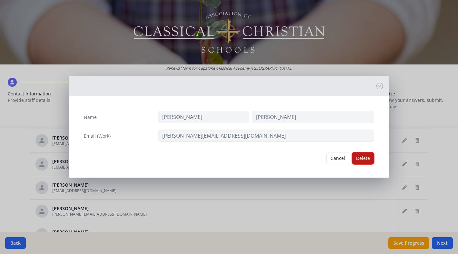
click at [364, 159] on button "Delete" at bounding box center [363, 158] width 22 height 12
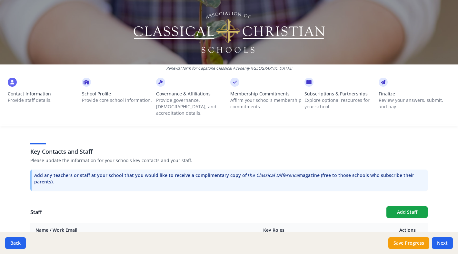
scroll to position [161, 0]
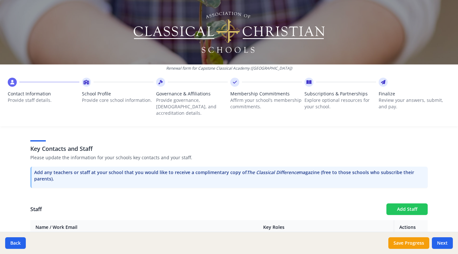
click at [407, 204] on button "Add Staff" at bounding box center [407, 210] width 41 height 12
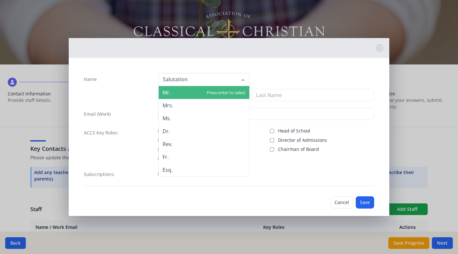
click at [217, 78] on div at bounding box center [204, 79] width 91 height 13
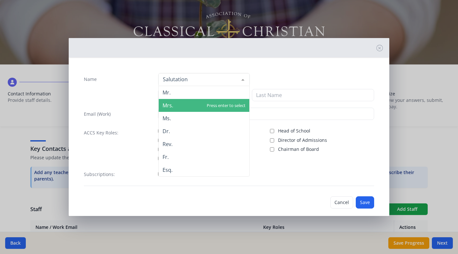
click at [177, 104] on span "Mrs." at bounding box center [204, 105] width 91 height 13
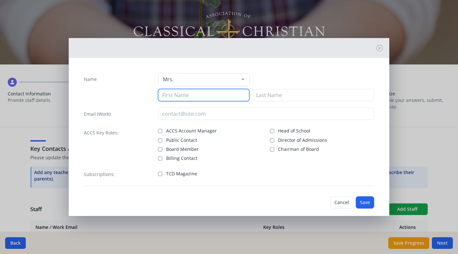
click at [186, 97] on input at bounding box center [203, 95] width 91 height 12
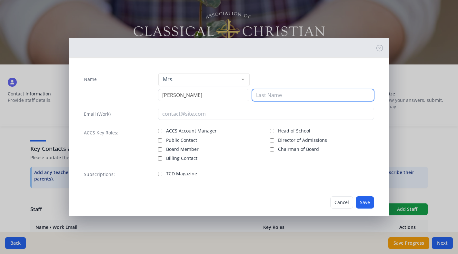
click at [295, 98] on input at bounding box center [313, 95] width 122 height 12
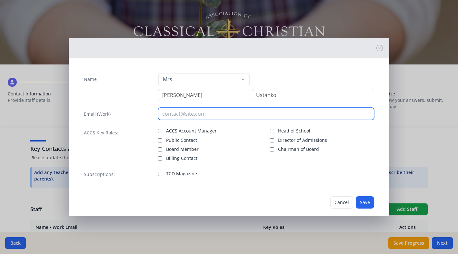
click at [205, 118] on input "email" at bounding box center [266, 114] width 216 height 12
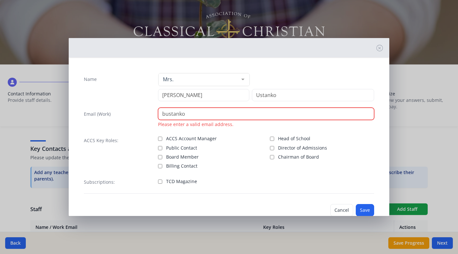
paste input "@[DOMAIN_NAME]"
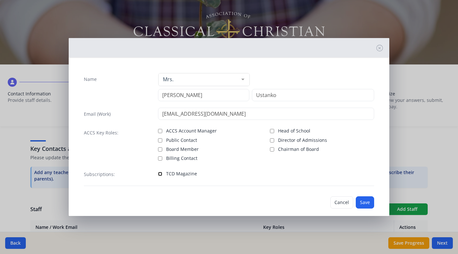
click at [160, 174] on input "TCD Magazine" at bounding box center [160, 174] width 4 height 4
click at [369, 203] on button "Save" at bounding box center [365, 203] width 18 height 12
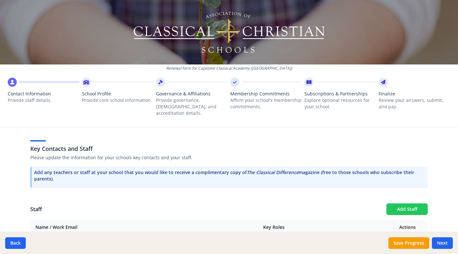
click at [407, 204] on button "Add Staff" at bounding box center [407, 210] width 41 height 12
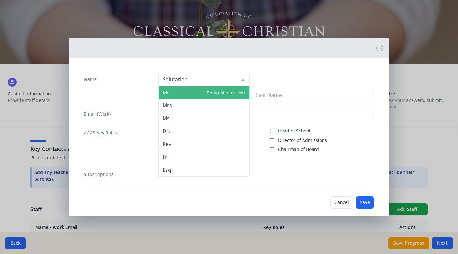
click at [220, 76] on div at bounding box center [204, 79] width 91 height 13
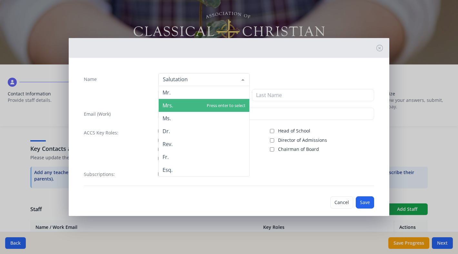
click at [177, 106] on span "Mrs." at bounding box center [204, 105] width 91 height 13
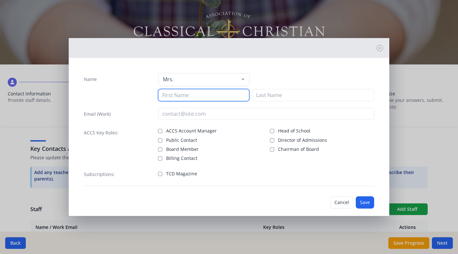
click at [184, 95] on input at bounding box center [203, 95] width 91 height 12
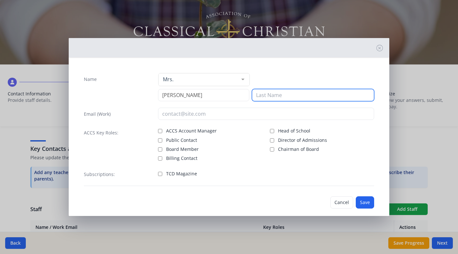
click at [279, 96] on input at bounding box center [313, 95] width 122 height 12
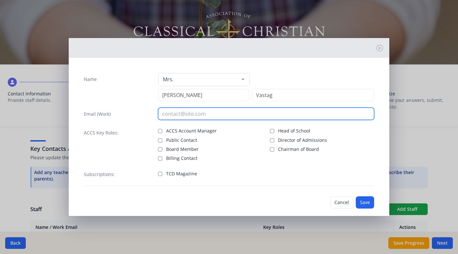
click at [200, 114] on input "email" at bounding box center [266, 114] width 216 height 12
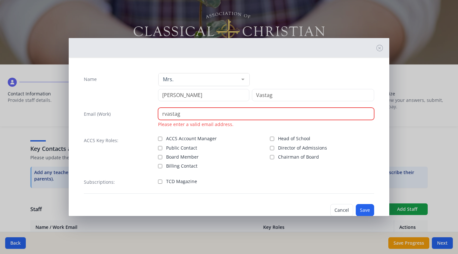
paste input "@[DOMAIN_NAME]"
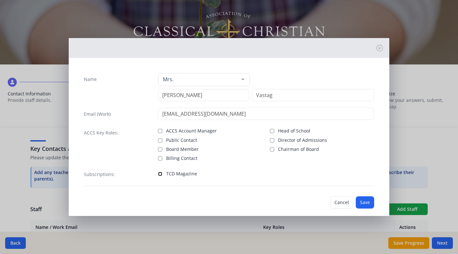
click at [161, 174] on input "TCD Magazine" at bounding box center [160, 174] width 4 height 4
click at [364, 203] on button "Save" at bounding box center [365, 203] width 18 height 12
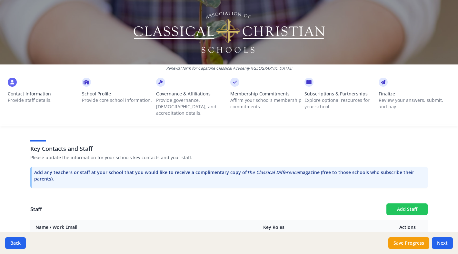
click at [407, 204] on button "Add Staff" at bounding box center [407, 210] width 41 height 12
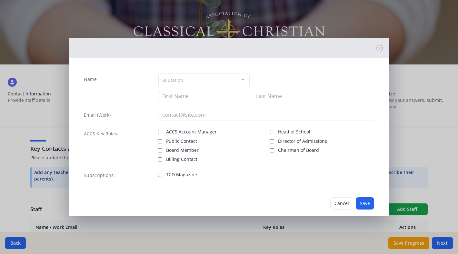
click at [195, 80] on div "Salutation" at bounding box center [204, 80] width 91 height 14
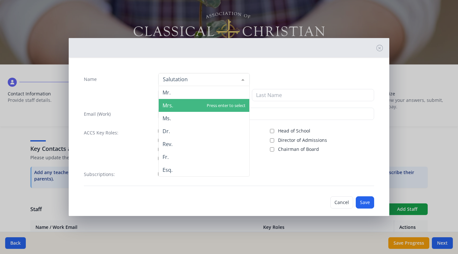
click at [176, 106] on span "Mrs." at bounding box center [204, 105] width 91 height 13
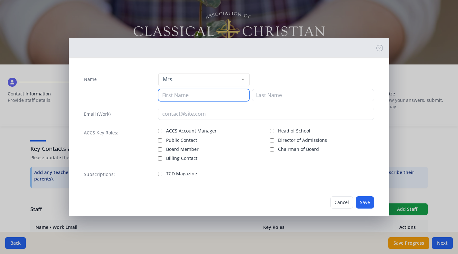
click at [180, 94] on input at bounding box center [203, 95] width 91 height 12
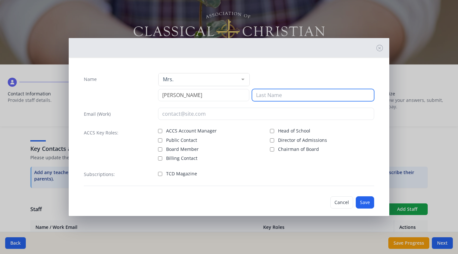
click at [292, 94] on input at bounding box center [313, 95] width 122 height 12
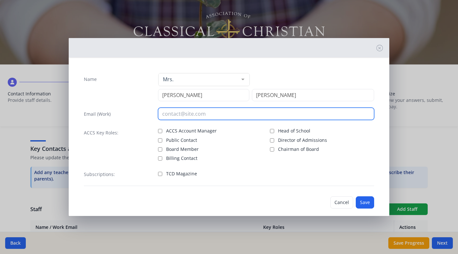
click at [205, 115] on input "email" at bounding box center [266, 114] width 216 height 12
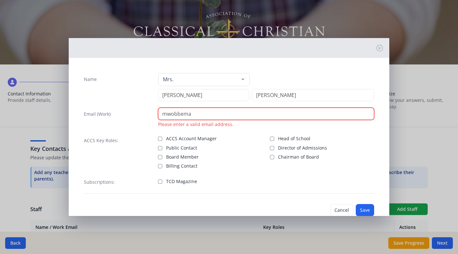
paste input "@[DOMAIN_NAME]"
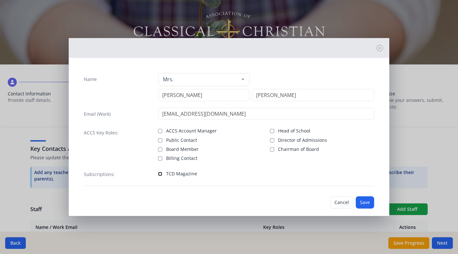
click at [160, 173] on input "TCD Magazine" at bounding box center [160, 174] width 4 height 4
click at [370, 202] on button "Save" at bounding box center [365, 203] width 18 height 12
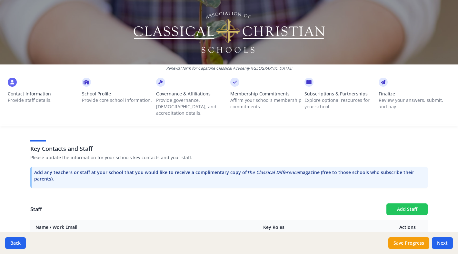
click at [397, 204] on button "Add Staff" at bounding box center [407, 210] width 41 height 12
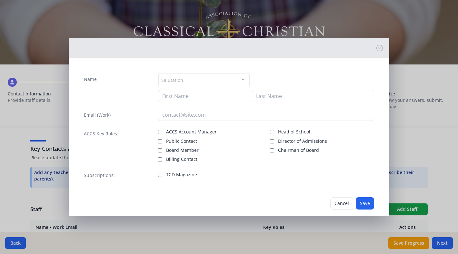
click at [422, 76] on div "Name Salutation Mr. Mrs. Ms. Dr. Rev. Fr. Esq. No elements found. Consider chan…" at bounding box center [229, 127] width 458 height 254
click at [379, 47] on icon at bounding box center [380, 48] width 6 height 6
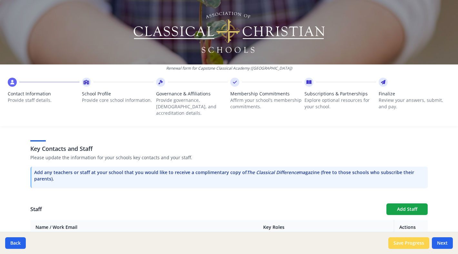
click at [414, 244] on button "Save Progress" at bounding box center [409, 244] width 41 height 12
click at [443, 242] on button "Next" at bounding box center [442, 244] width 21 height 12
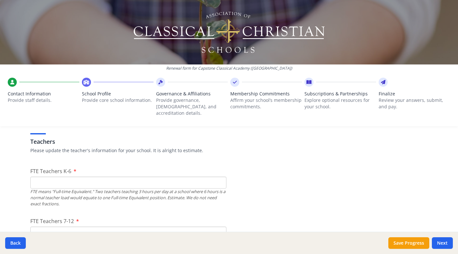
scroll to position [376, 0]
click at [113, 175] on input "FTE Teachers K-6" at bounding box center [128, 181] width 196 height 12
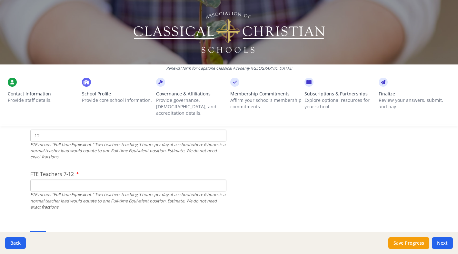
scroll to position [425, 0]
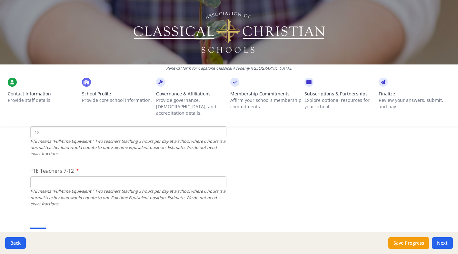
click at [45, 177] on input "FTE Teachers 7-12" at bounding box center [128, 183] width 196 height 12
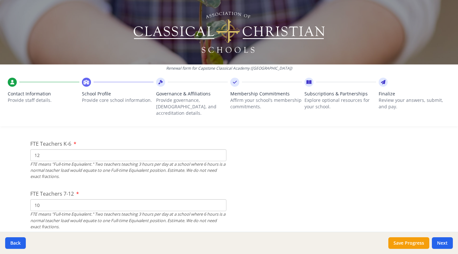
scroll to position [394, 0]
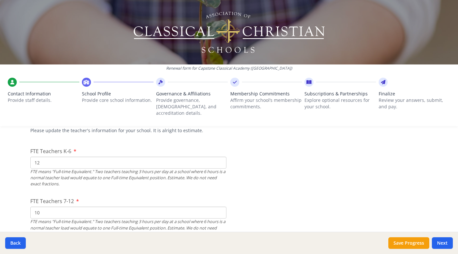
click at [40, 157] on input "12" at bounding box center [128, 163] width 196 height 12
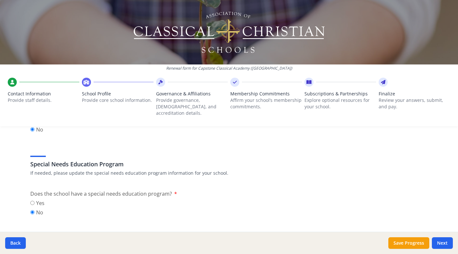
scroll to position [720, 0]
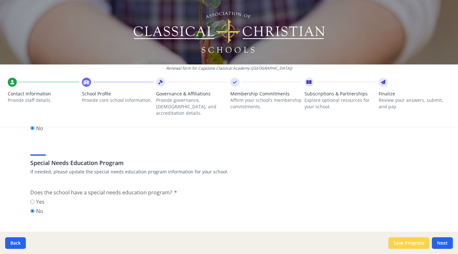
click at [421, 242] on button "Save Progress" at bounding box center [409, 244] width 41 height 12
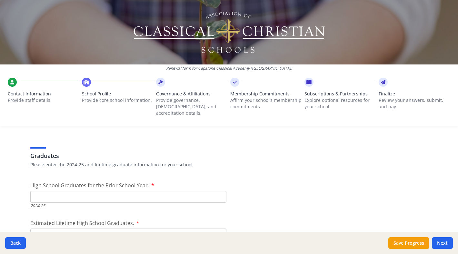
scroll to position [900, 0]
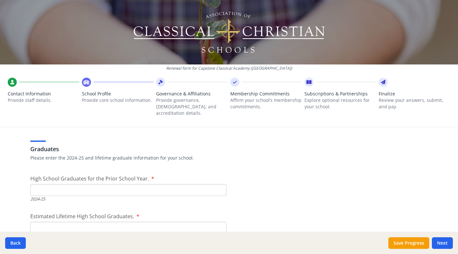
click at [73, 184] on input "High School Graduates for the Prior School Year." at bounding box center [128, 190] width 196 height 12
click at [220, 185] on input "0" at bounding box center [128, 190] width 196 height 12
click at [220, 184] on input "1" at bounding box center [128, 190] width 196 height 12
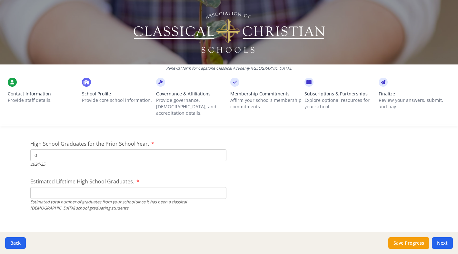
scroll to position [939, 0]
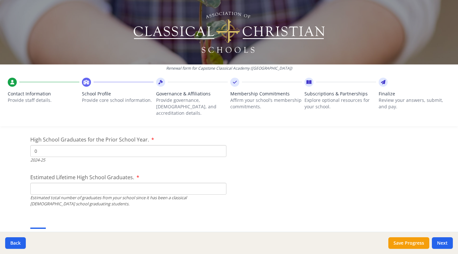
click at [56, 183] on input "Estimated Lifetime High School Graduates." at bounding box center [128, 189] width 196 height 12
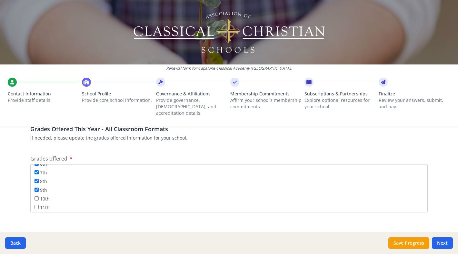
scroll to position [76, 0]
click at [36, 188] on input "10th" at bounding box center [37, 190] width 4 height 4
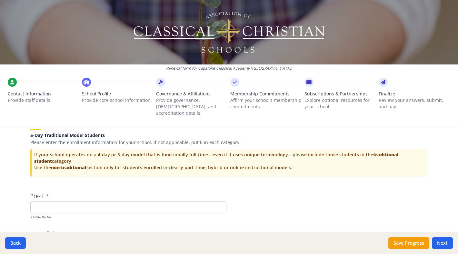
scroll to position [1292, 0]
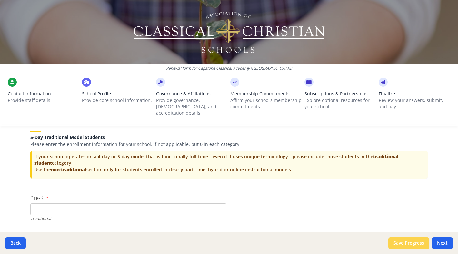
click at [414, 244] on button "Save Progress" at bounding box center [409, 244] width 41 height 12
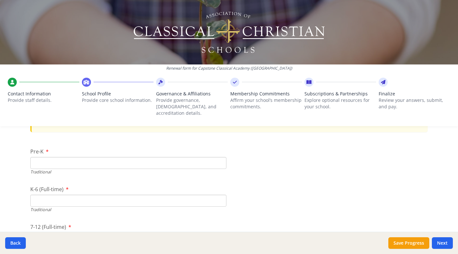
scroll to position [1347, 0]
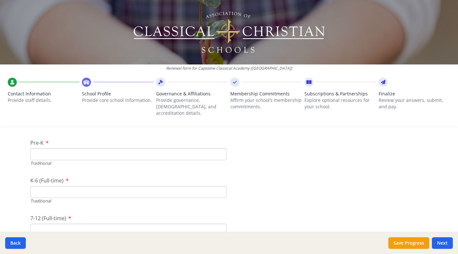
click at [45, 186] on input "K-6 (Full-time)" at bounding box center [128, 192] width 196 height 12
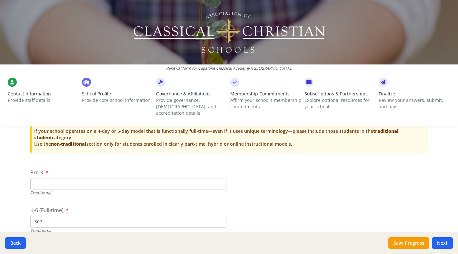
scroll to position [1317, 0]
click at [40, 179] on input "Pre-K" at bounding box center [128, 185] width 196 height 12
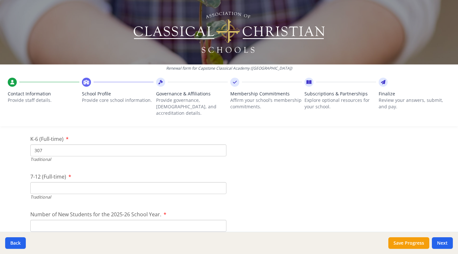
scroll to position [1393, 0]
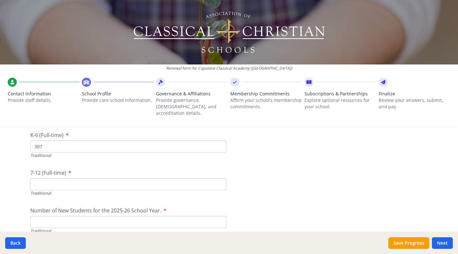
click at [42, 216] on input "Number of New Students for the 2025-26 School Year." at bounding box center [128, 222] width 196 height 12
click at [44, 141] on input "307" at bounding box center [128, 147] width 196 height 12
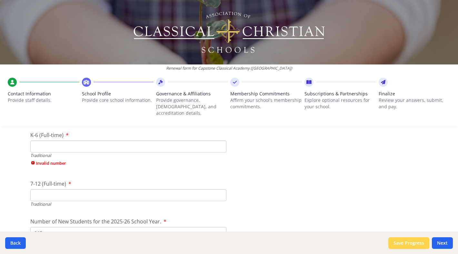
click at [397, 242] on button "Save Progress" at bounding box center [409, 244] width 41 height 12
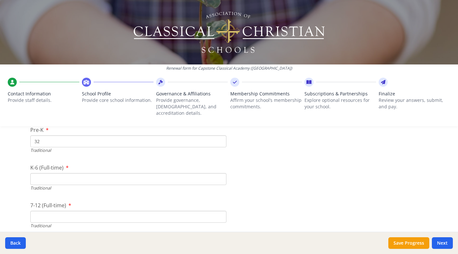
scroll to position [1359, 0]
click at [40, 136] on input "32" at bounding box center [128, 142] width 196 height 12
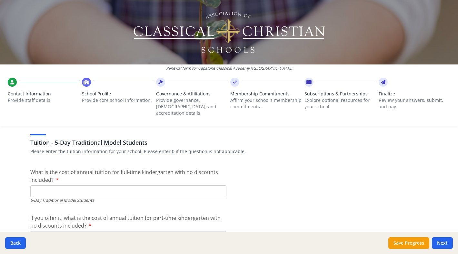
scroll to position [1677, 0]
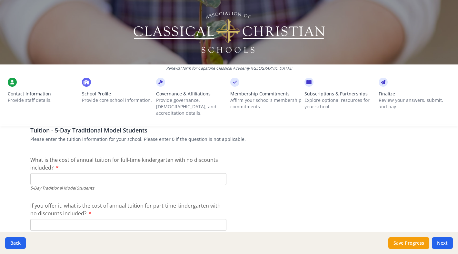
click at [122, 174] on input "What is the cost of annual tuition for full-time kindergarten with no discounts…" at bounding box center [128, 179] width 196 height 12
click at [44, 173] on input "$10 700" at bounding box center [128, 179] width 196 height 12
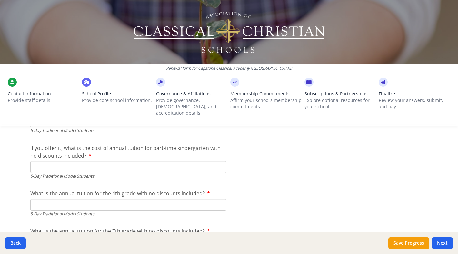
scroll to position [1736, 0]
click at [36, 161] on input "If you offer it, what is the cost of annual tuition for part-time kindergarten …" at bounding box center [128, 167] width 196 height 12
click at [42, 200] on input "What is the annual tuition for the 4th grade with no discounts included?" at bounding box center [128, 205] width 196 height 12
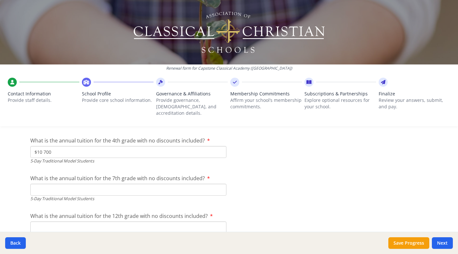
scroll to position [1792, 0]
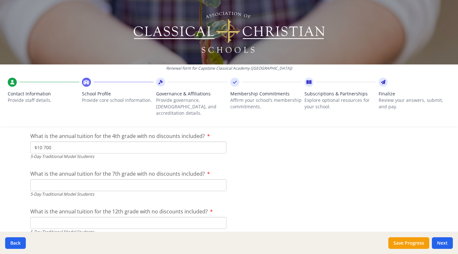
click at [65, 181] on input "What is the annual tuition for the 7th grade with no discounts included?" at bounding box center [128, 185] width 196 height 12
click at [65, 221] on input "What is the annual tuition for the 12th grade with no discounts included?" at bounding box center [128, 223] width 196 height 12
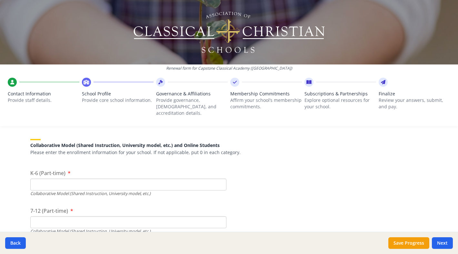
scroll to position [1503, 0]
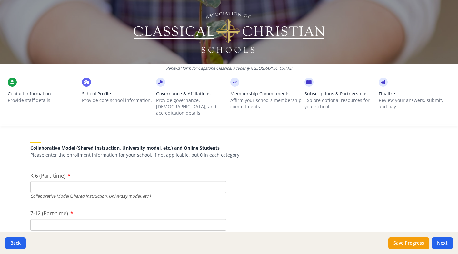
click at [87, 181] on input "K-6 (Part-time)" at bounding box center [128, 187] width 196 height 12
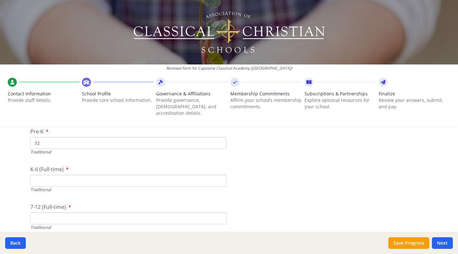
scroll to position [1365, 0]
click at [39, 169] on input "K-6 (Full-time)" at bounding box center [128, 175] width 196 height 12
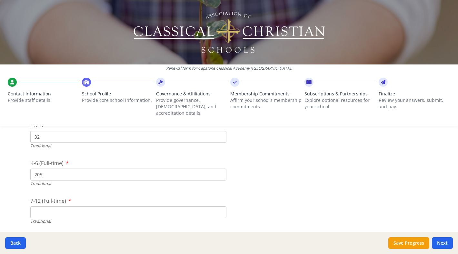
click at [41, 208] on input "7-12 (Full-time)" at bounding box center [128, 213] width 196 height 12
click at [402, 246] on button "Save Progress" at bounding box center [409, 244] width 41 height 12
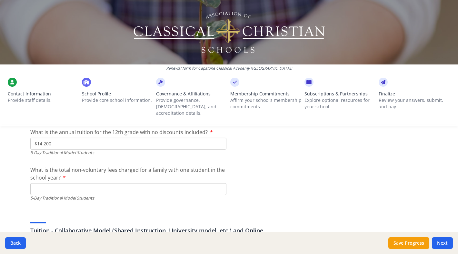
scroll to position [1877, 0]
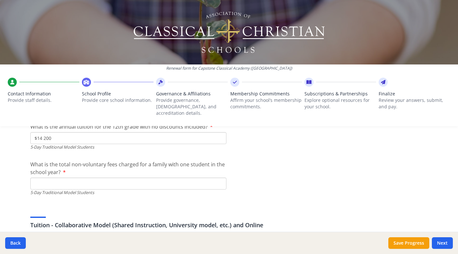
click at [41, 178] on input "What is the total non-voluntary fees charged for a family with one student in t…" at bounding box center [128, 184] width 196 height 12
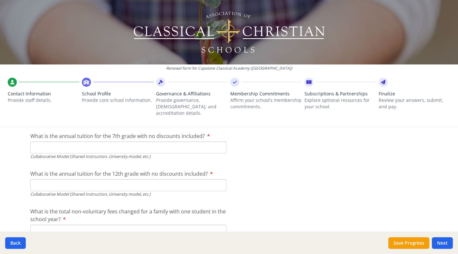
scroll to position [2156, 0]
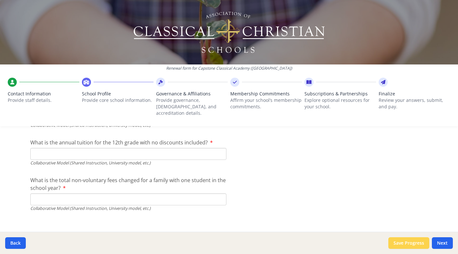
click at [398, 242] on button "Save Progress" at bounding box center [409, 244] width 41 height 12
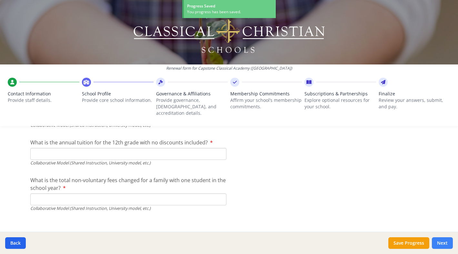
click at [442, 243] on button "Next" at bounding box center [442, 244] width 21 height 12
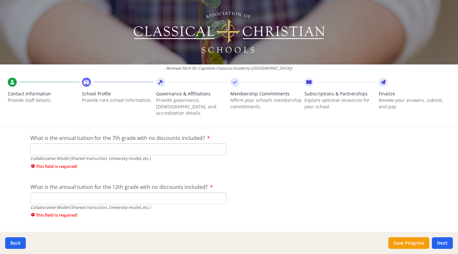
click at [65, 144] on input "What is the annual tuition for the 7th grade with no discounts included?" at bounding box center [128, 150] width 196 height 12
click at [73, 144] on input "$" at bounding box center [128, 150] width 196 height 12
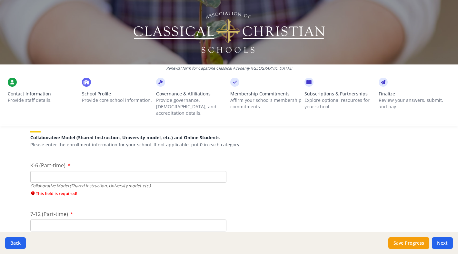
scroll to position [1513, 0]
click at [41, 172] on input "K-6 (Part-time)" at bounding box center [128, 178] width 196 height 12
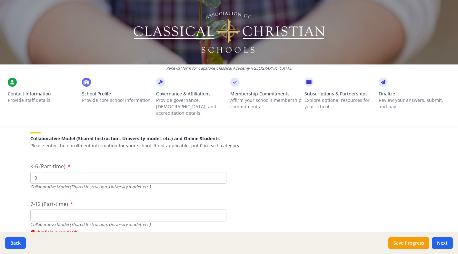
click at [41, 210] on input "7-12 (Part-time)" at bounding box center [128, 216] width 196 height 12
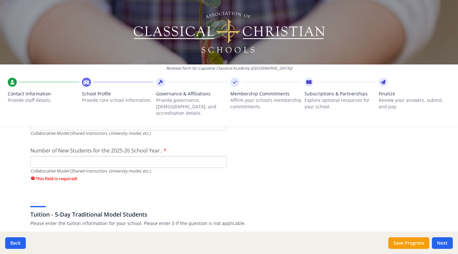
scroll to position [1603, 0]
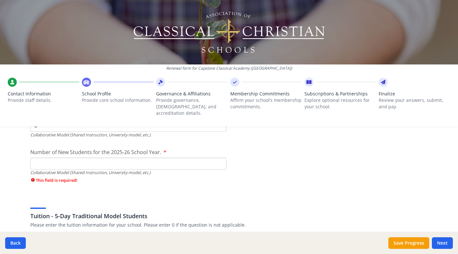
click at [35, 158] on input "Number of New Students for the 2025-26 School Year." at bounding box center [128, 164] width 196 height 12
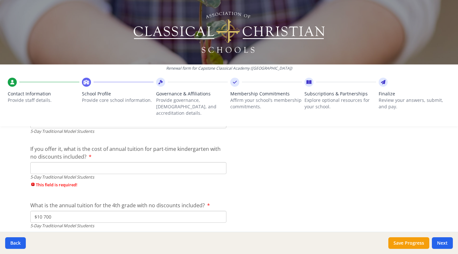
scroll to position [1735, 0]
click at [38, 161] on input "If you offer it, what is the cost of annual tuition for part-time kindergarten …" at bounding box center [128, 167] width 196 height 12
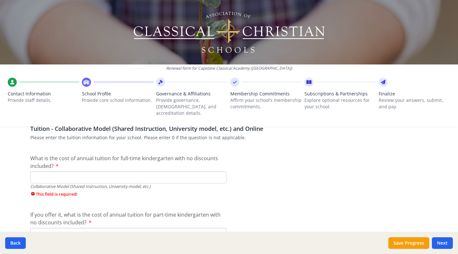
scroll to position [1982, 0]
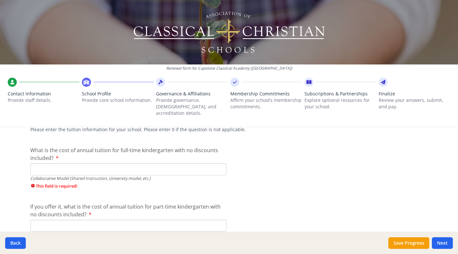
click at [35, 166] on input "What is the cost of annual tuition for full-time kindergarten with no discounts…" at bounding box center [128, 170] width 196 height 12
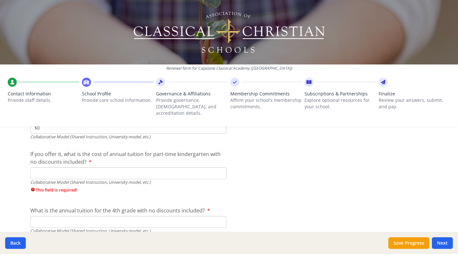
scroll to position [2026, 0]
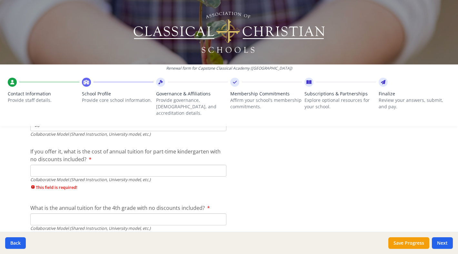
click at [39, 165] on input "If you offer it, what is the cost of annual tuition for part-time kindergarten …" at bounding box center [128, 171] width 196 height 12
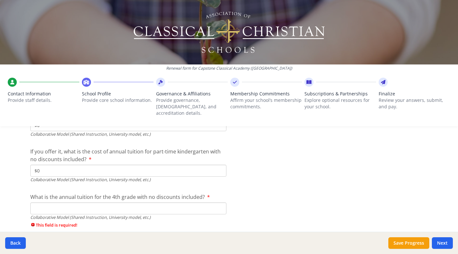
click at [37, 203] on input "What is the annual tuition for the 4th grade with no discounts included?" at bounding box center [128, 209] width 196 height 12
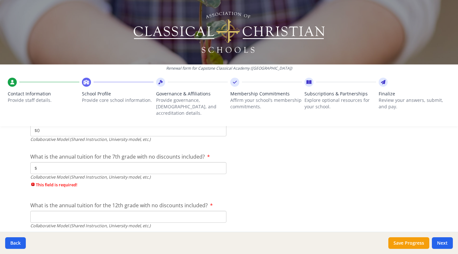
scroll to position [2105, 0]
click at [38, 161] on input "$" at bounding box center [128, 167] width 196 height 12
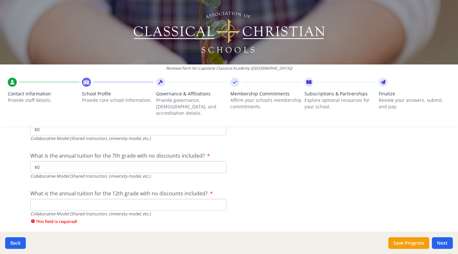
click at [36, 199] on input "What is the annual tuition for the 12th grade with no discounts included?" at bounding box center [128, 205] width 196 height 12
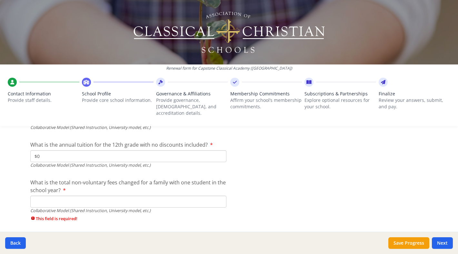
scroll to position [2167, 0]
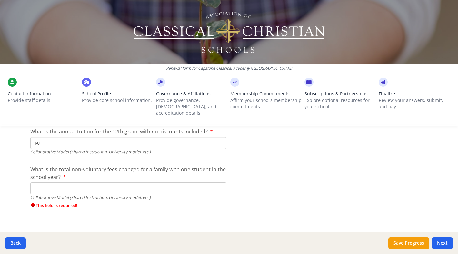
click at [36, 183] on input "What is the total non-voluntary fees changed for a family with one student in t…" at bounding box center [128, 189] width 196 height 12
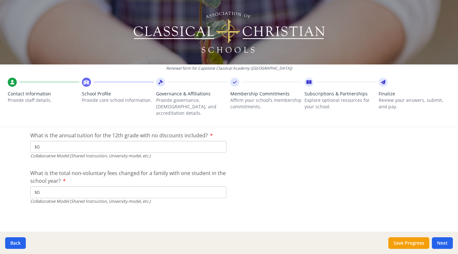
scroll to position [2156, 0]
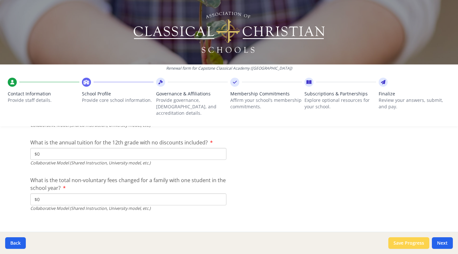
click at [409, 241] on button "Save Progress" at bounding box center [409, 244] width 41 height 12
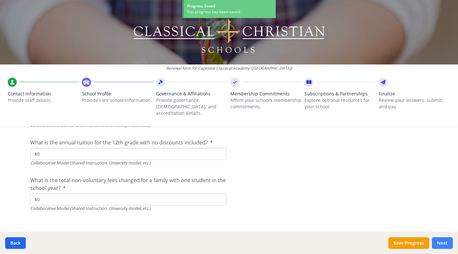
click at [448, 242] on button "Next" at bounding box center [442, 244] width 21 height 12
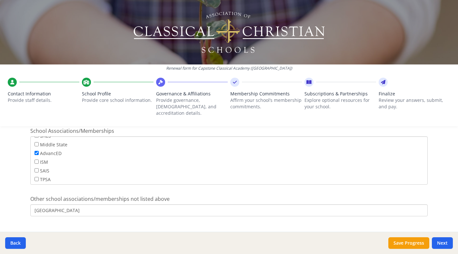
scroll to position [423, 0]
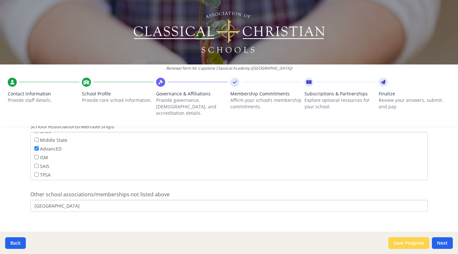
click at [398, 245] on button "Save Progress" at bounding box center [409, 244] width 41 height 12
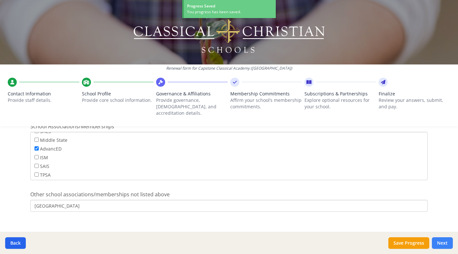
click at [446, 243] on button "Next" at bounding box center [442, 244] width 21 height 12
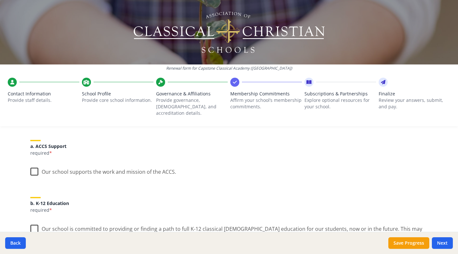
scroll to position [75, 0]
click at [35, 164] on label "Our school supports the work and mission of the ACCS." at bounding box center [103, 170] width 146 height 14
click at [0, 0] on input "Our school supports the work and mission of the ACCS." at bounding box center [0, 0] width 0 height 0
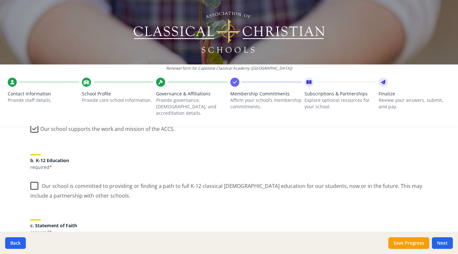
scroll to position [119, 0]
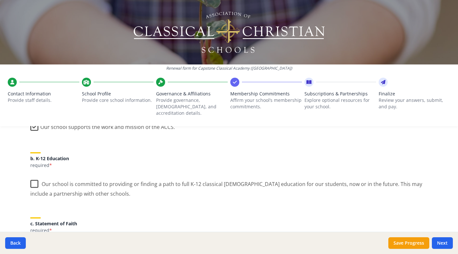
click at [35, 178] on label "Our school is committed to providing or finding a path to full K-12 classical […" at bounding box center [229, 187] width 398 height 22
click at [0, 0] on input "Our school is committed to providing or finding a path to full K-12 classical […" at bounding box center [0, 0] width 0 height 0
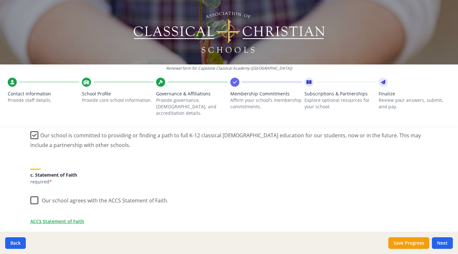
scroll to position [169, 0]
click at [32, 193] on label "Our school agrees with the ACCS Statement of Faith." at bounding box center [99, 199] width 138 height 14
click at [0, 0] on input "Our school agrees with the ACCS Statement of Faith." at bounding box center [0, 0] width 0 height 0
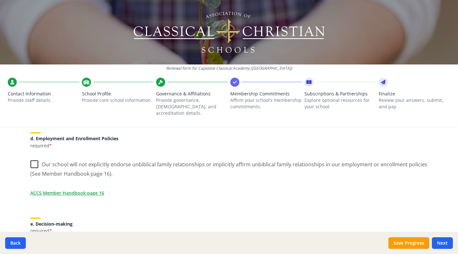
scroll to position [284, 0]
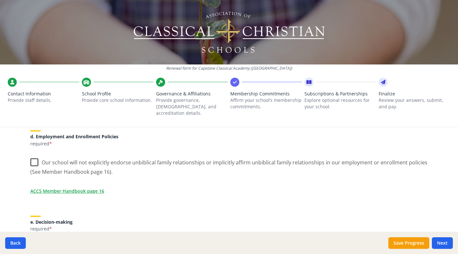
click at [33, 154] on label "Our school will not explicitly endorse unbiblical family relationships or impli…" at bounding box center [229, 165] width 398 height 22
click at [0, 0] on input "Our school will not explicitly endorse unbiblical family relationships or impli…" at bounding box center [0, 0] width 0 height 0
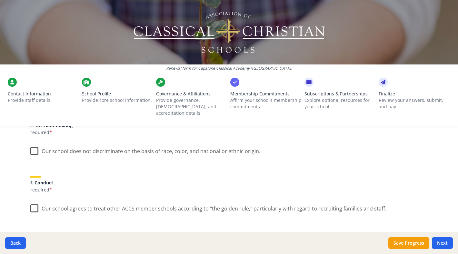
scroll to position [378, 0]
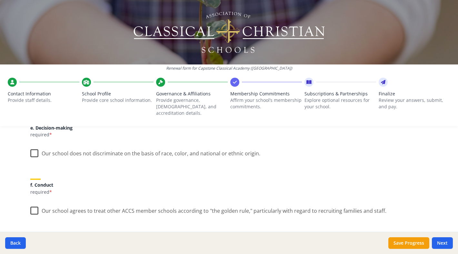
click at [34, 145] on label "Our school does not discriminate on the basis of race, color, and national or e…" at bounding box center [145, 152] width 230 height 14
click at [0, 0] on input "Our school does not discriminate on the basis of race, color, and national or e…" at bounding box center [0, 0] width 0 height 0
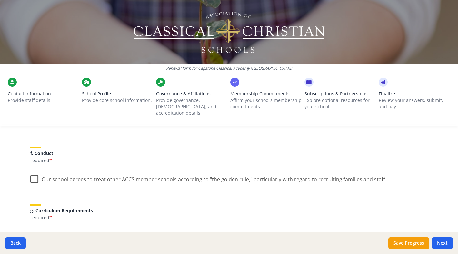
scroll to position [411, 0]
click at [35, 170] on label "Our school agrees to treat other ACCS member schools according to "the golden r…" at bounding box center [208, 177] width 356 height 14
click at [0, 0] on input "Our school agrees to treat other ACCS member schools according to "the golden r…" at bounding box center [0, 0] width 0 height 0
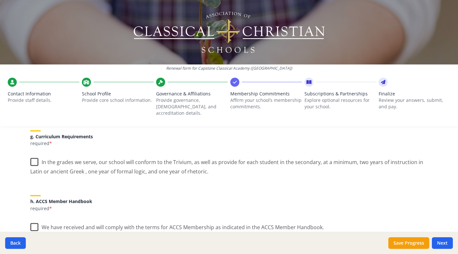
scroll to position [487, 0]
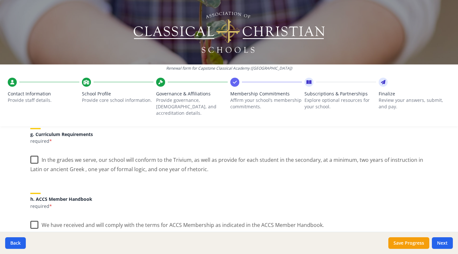
click at [34, 152] on label "In the grades we serve, our school will conform to the Trivium, as well as prov…" at bounding box center [229, 163] width 398 height 22
click at [0, 0] on input "In the grades we serve, our school will conform to the Trivium, as well as prov…" at bounding box center [0, 0] width 0 height 0
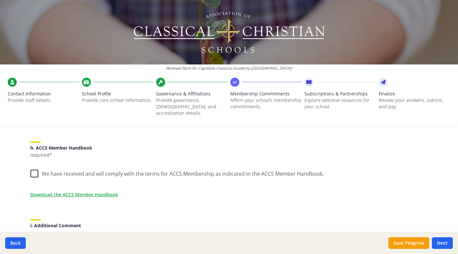
scroll to position [538, 0]
click at [35, 167] on label "We have received and will comply with the terms for ACCS Membership as indicate…" at bounding box center [177, 172] width 294 height 14
click at [0, 0] on input "We have received and will comply with the terms for ACCS Membership as indicate…" at bounding box center [0, 0] width 0 height 0
click at [50, 191] on link "Download the ACCS Member Handbook" at bounding box center [76, 194] width 88 height 7
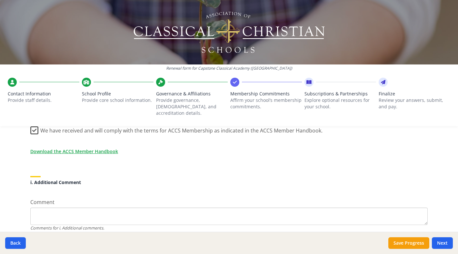
scroll to position [601, 0]
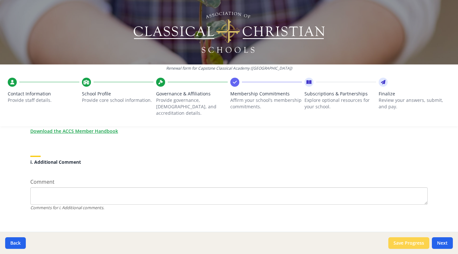
click at [397, 244] on button "Save Progress" at bounding box center [409, 244] width 41 height 12
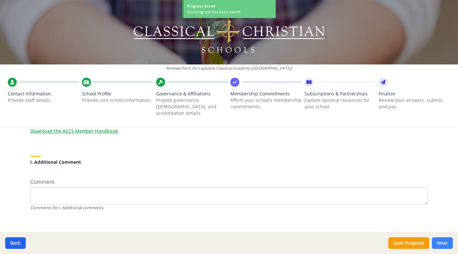
click at [445, 240] on button "Next" at bounding box center [442, 244] width 21 height 12
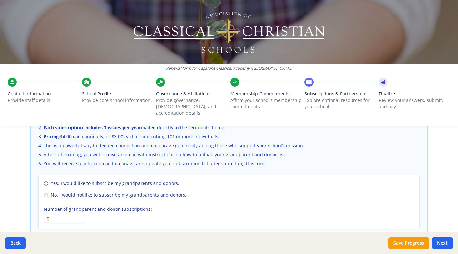
scroll to position [462, 0]
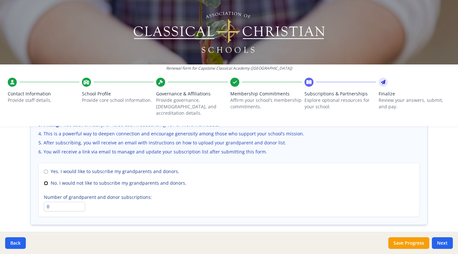
click at [46, 181] on input "No. I would not like to subscribe my grandparents and donors." at bounding box center [46, 183] width 4 height 4
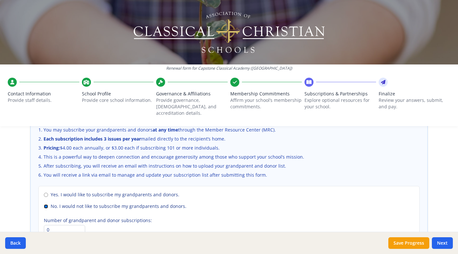
scroll to position [440, 0]
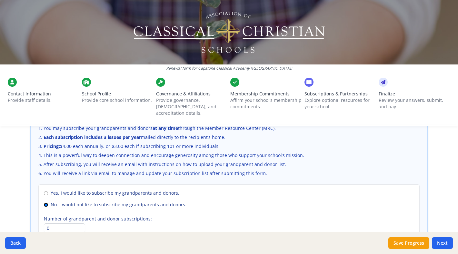
click at [46, 203] on input "No. I would not like to subscribe my grandparents and donors." at bounding box center [46, 205] width 4 height 4
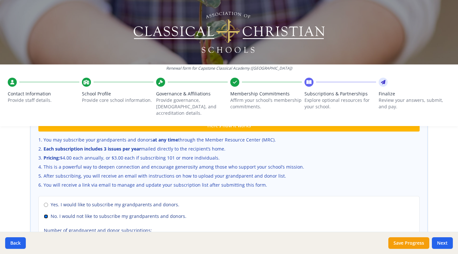
scroll to position [432, 0]
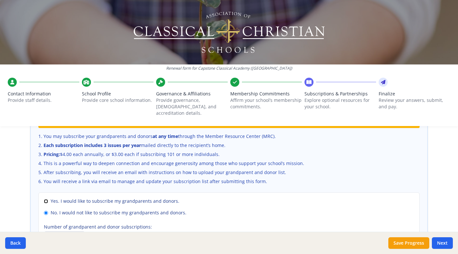
click at [45, 200] on input "Yes. I would like to subscribe my grandparents and donors." at bounding box center [46, 202] width 4 height 4
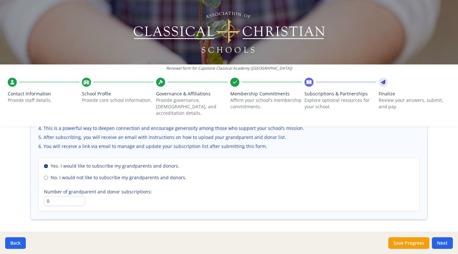
scroll to position [476, 0]
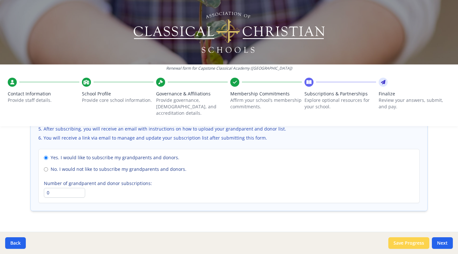
click at [404, 243] on button "Save Progress" at bounding box center [409, 244] width 41 height 12
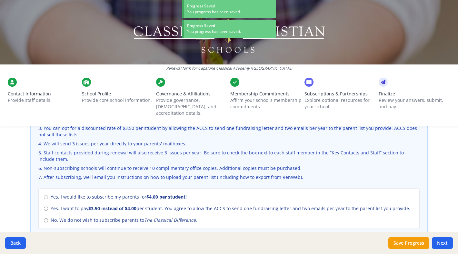
scroll to position [240, 0]
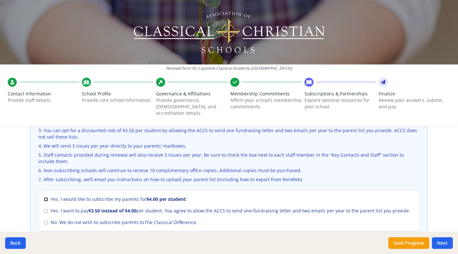
click at [46, 198] on input "Yes. I would like to subscribe my parents for $4.00 per student !" at bounding box center [46, 200] width 4 height 4
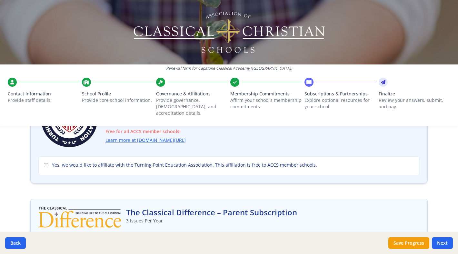
scroll to position [79, 0]
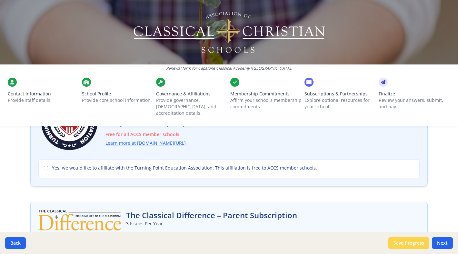
click at [409, 243] on button "Save Progress" at bounding box center [409, 244] width 41 height 12
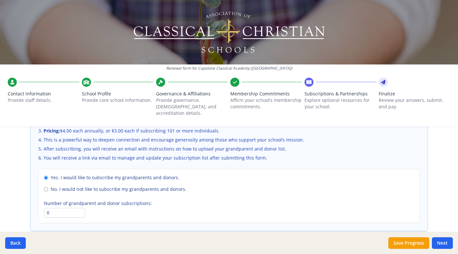
scroll to position [457, 0]
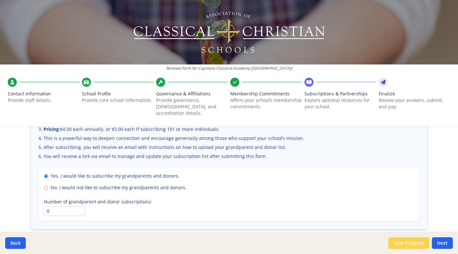
click at [414, 243] on button "Save Progress" at bounding box center [409, 244] width 41 height 12
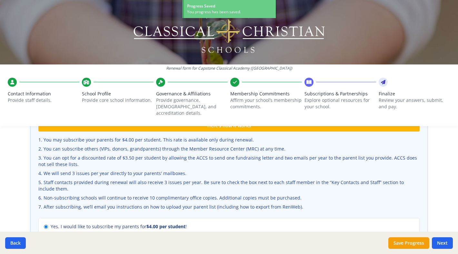
scroll to position [211, 0]
